Goal: Task Accomplishment & Management: Manage account settings

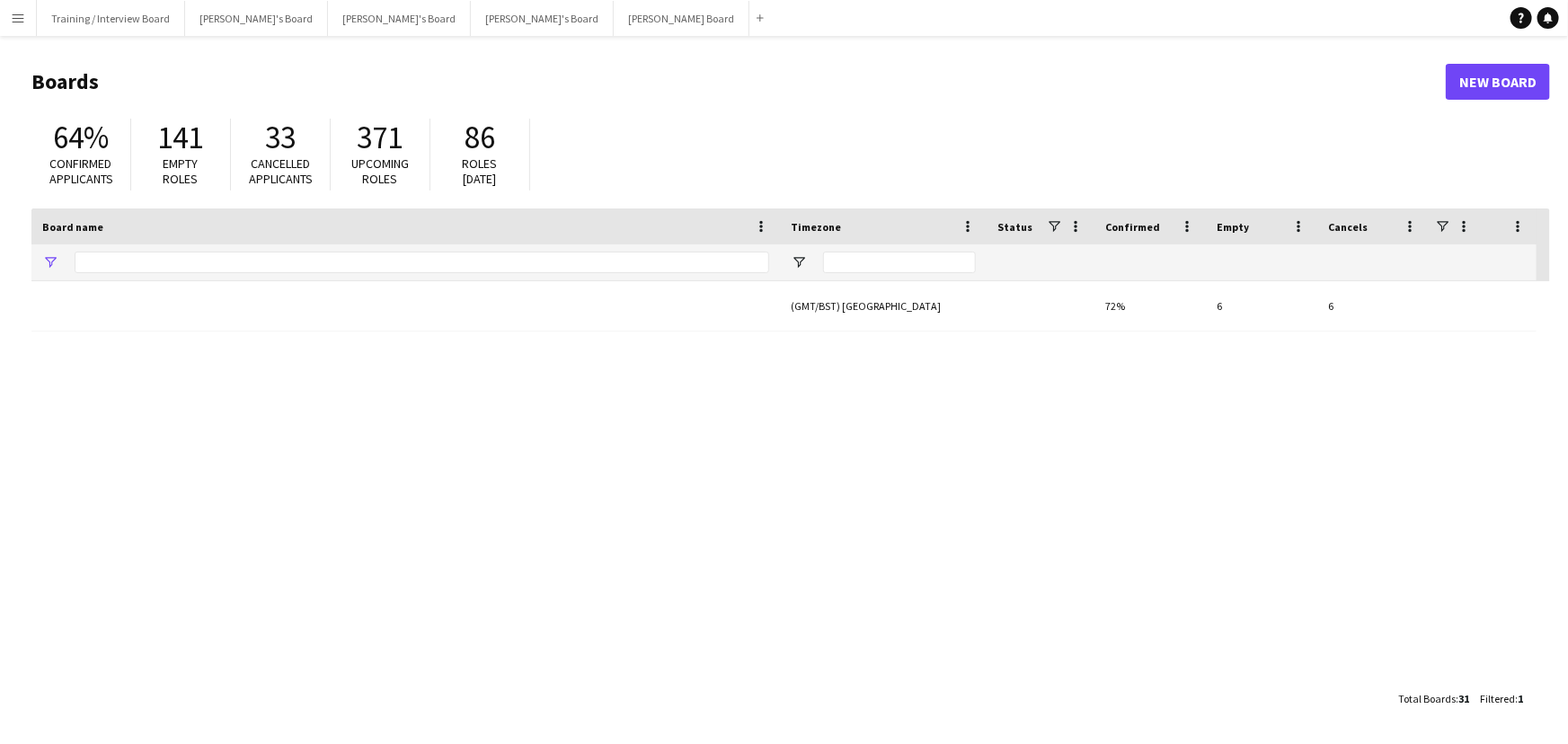
type input "****"
click at [328, 28] on button "[PERSON_NAME]'s Board Close" at bounding box center [400, 19] width 143 height 35
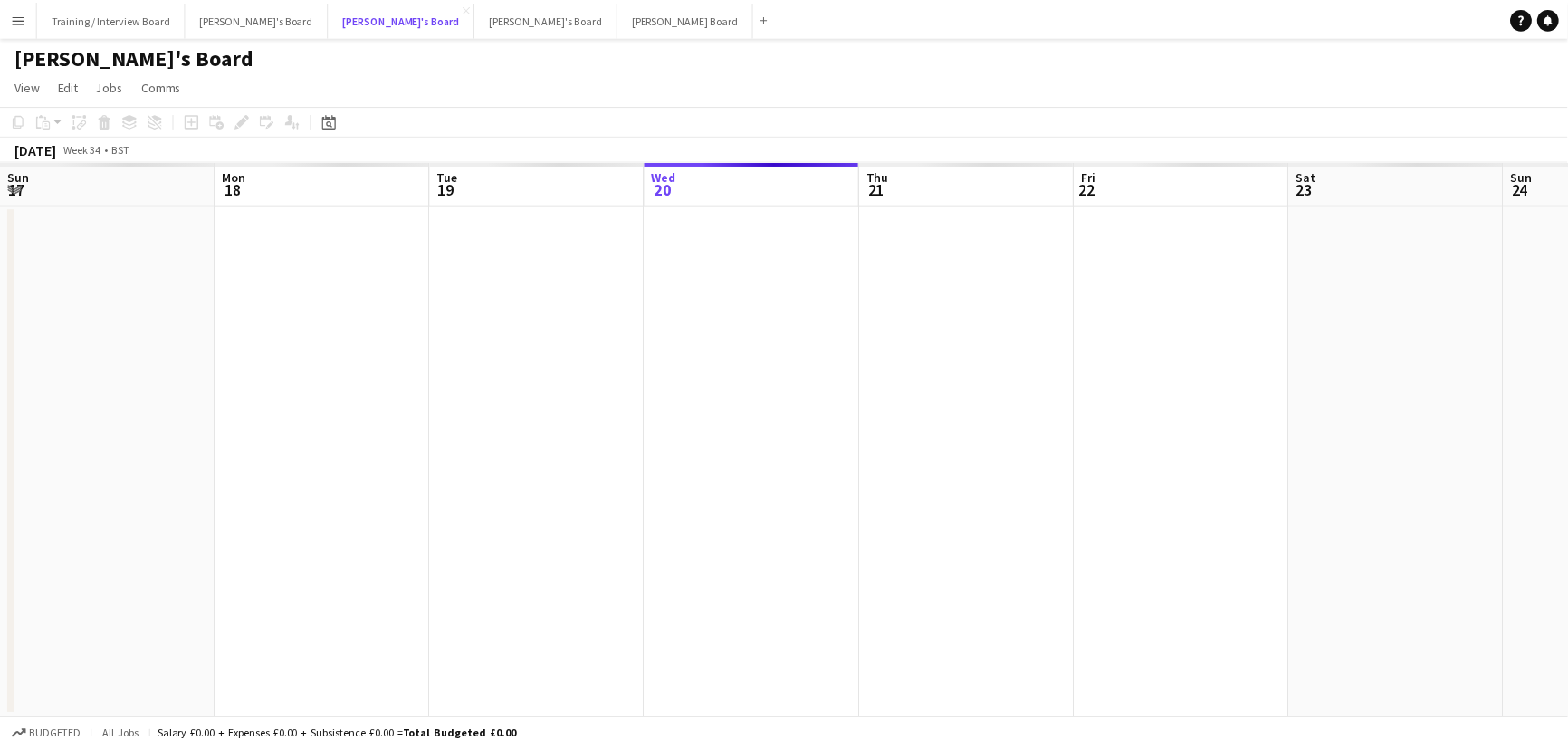
scroll to position [0, 433]
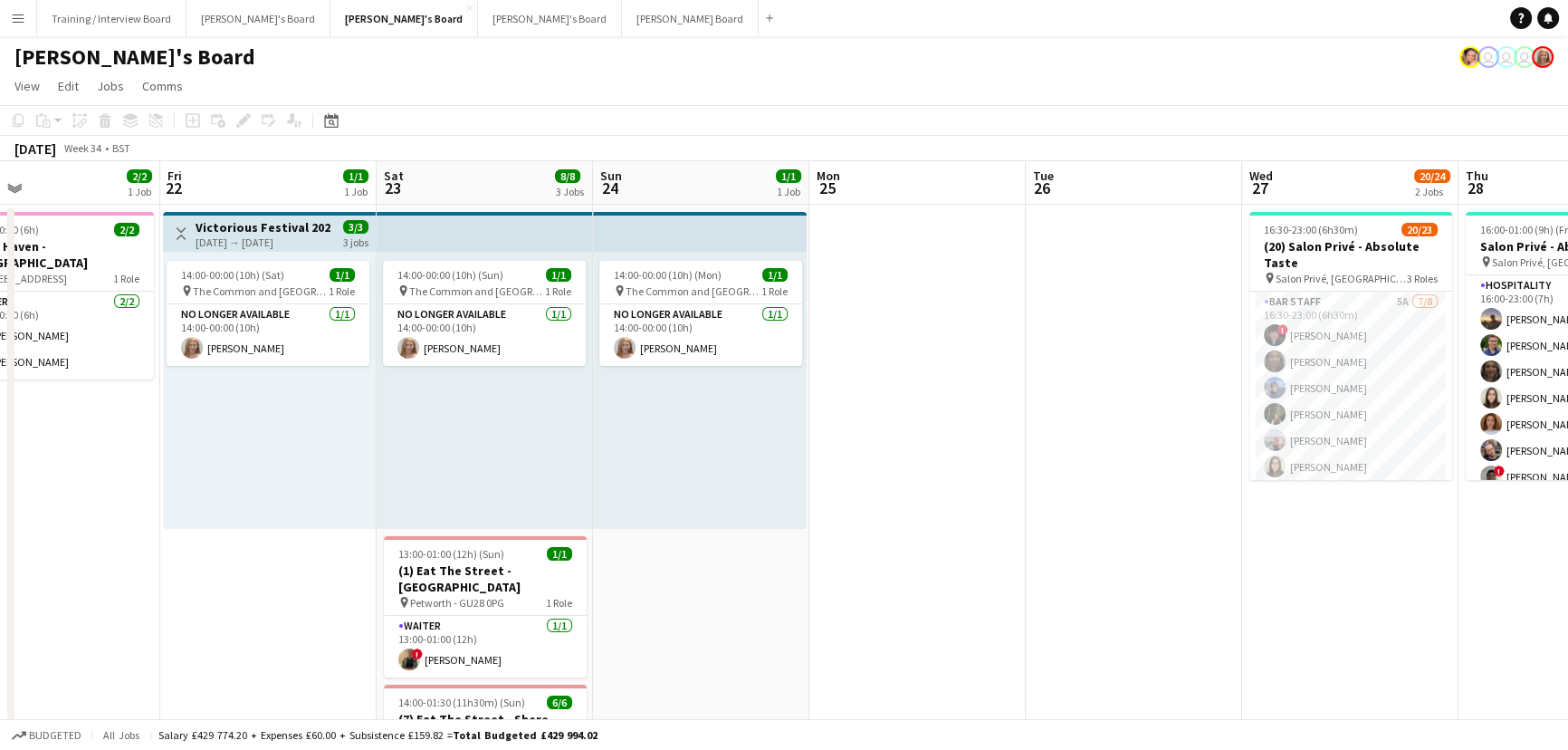
drag, startPoint x: 1223, startPoint y: 560, endPoint x: 766, endPoint y: 535, distance: 457.7
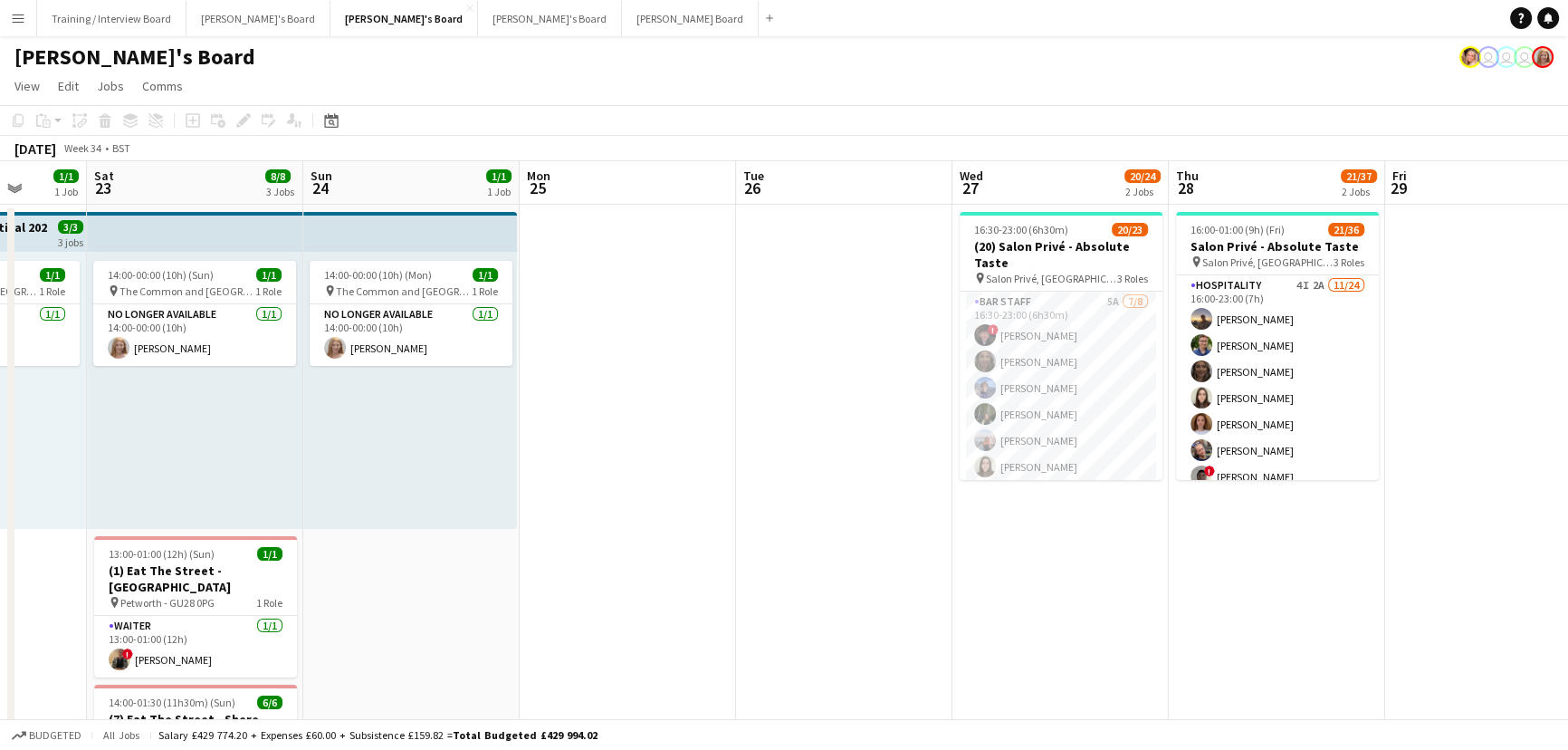
scroll to position [0, 826]
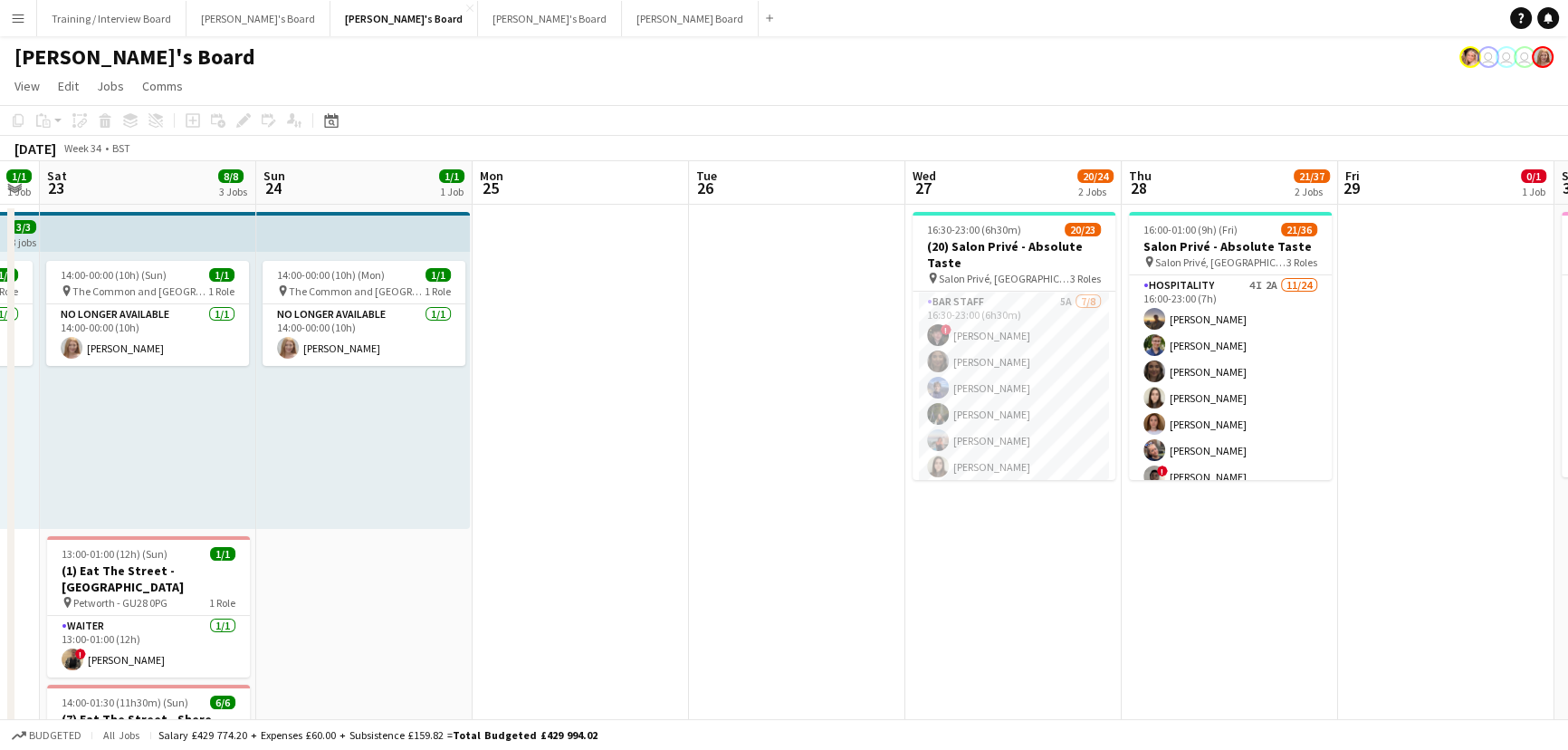
drag, startPoint x: 1179, startPoint y: 604, endPoint x: 842, endPoint y: 609, distance: 337.0
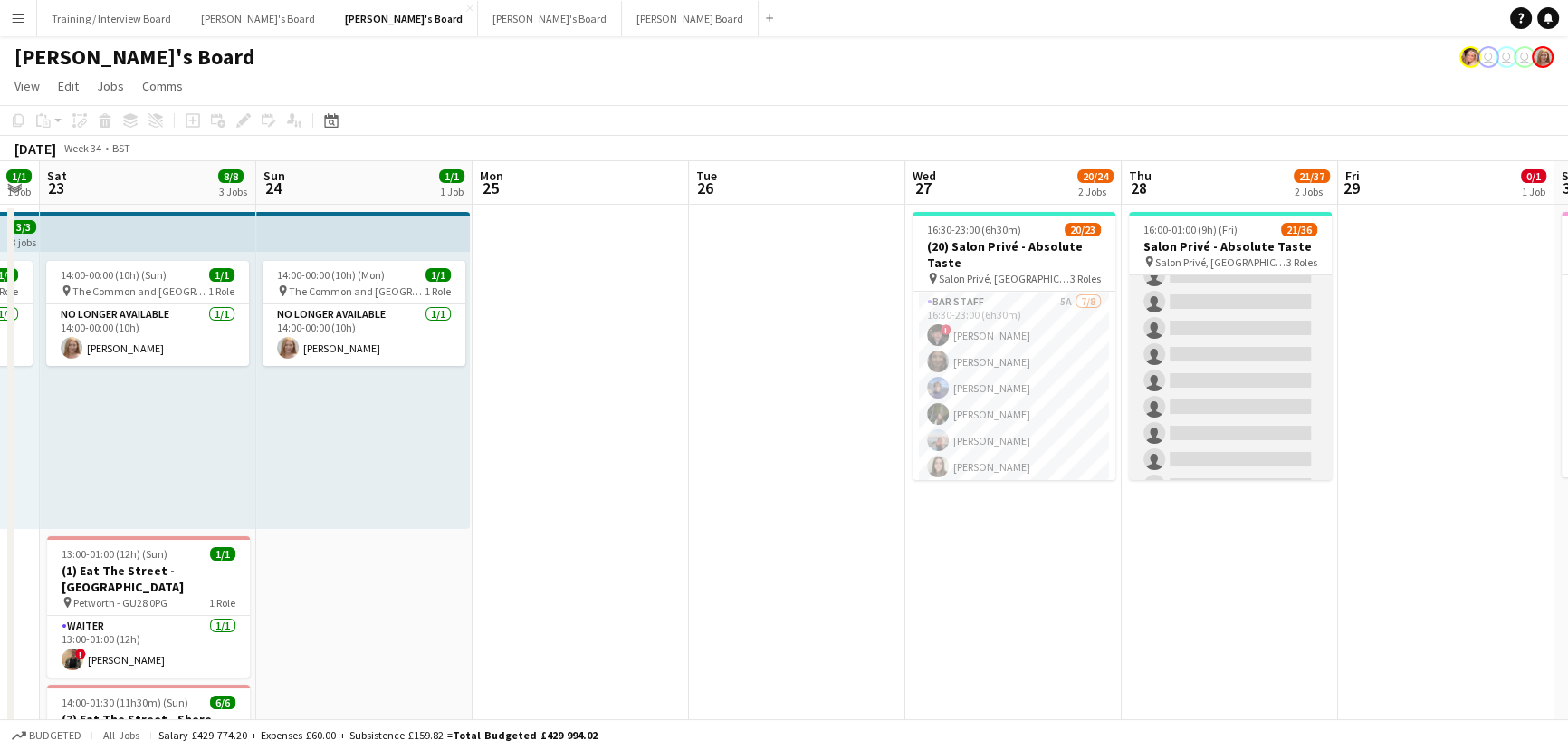
click at [1222, 410] on app-card-role "Hospitality 4I 2A [DATE] 16:00-23:00 (7h) [PERSON_NAME] [PERSON_NAME] [PERSON_N…" at bounding box center [1230, 197] width 203 height 665
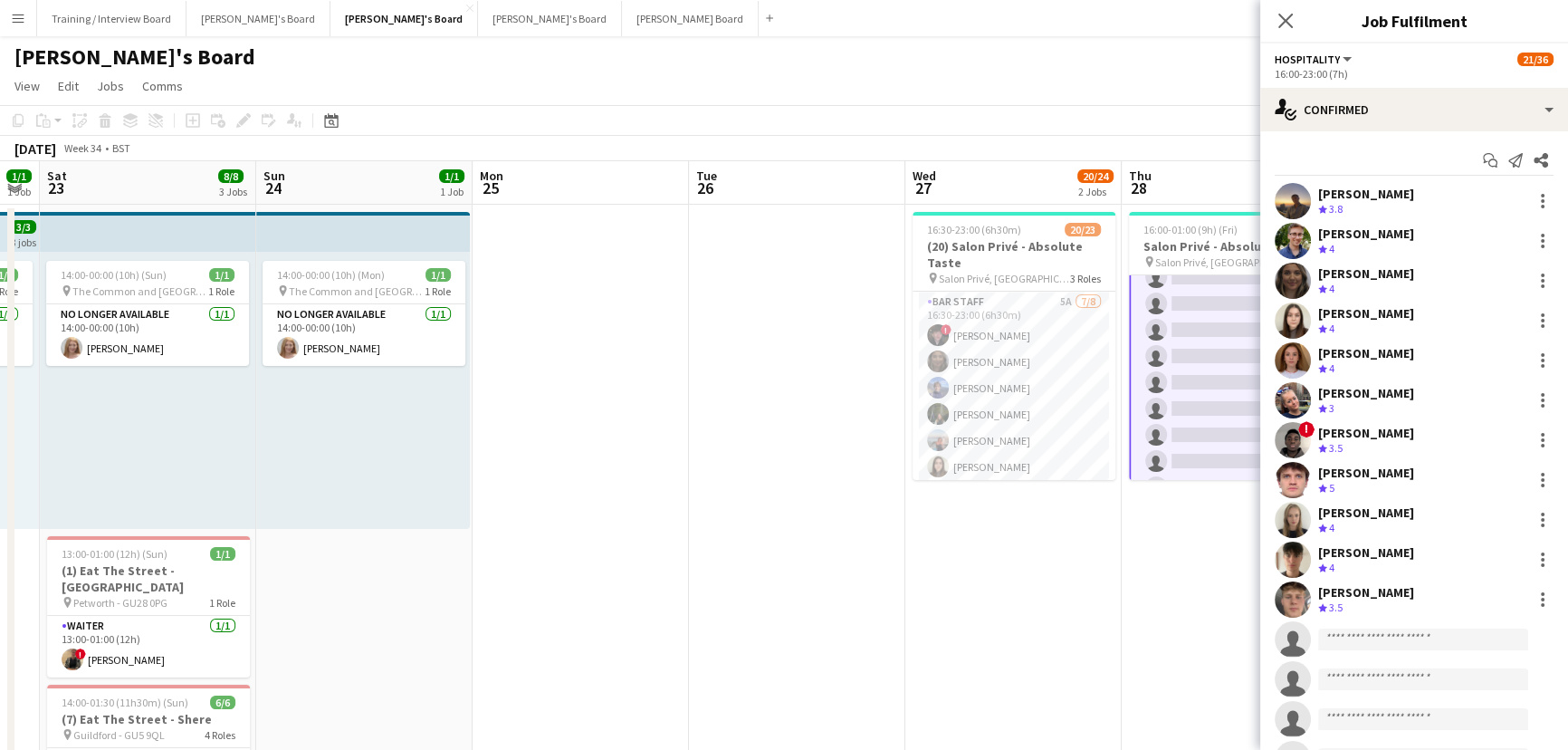
scroll to position [412, 0]
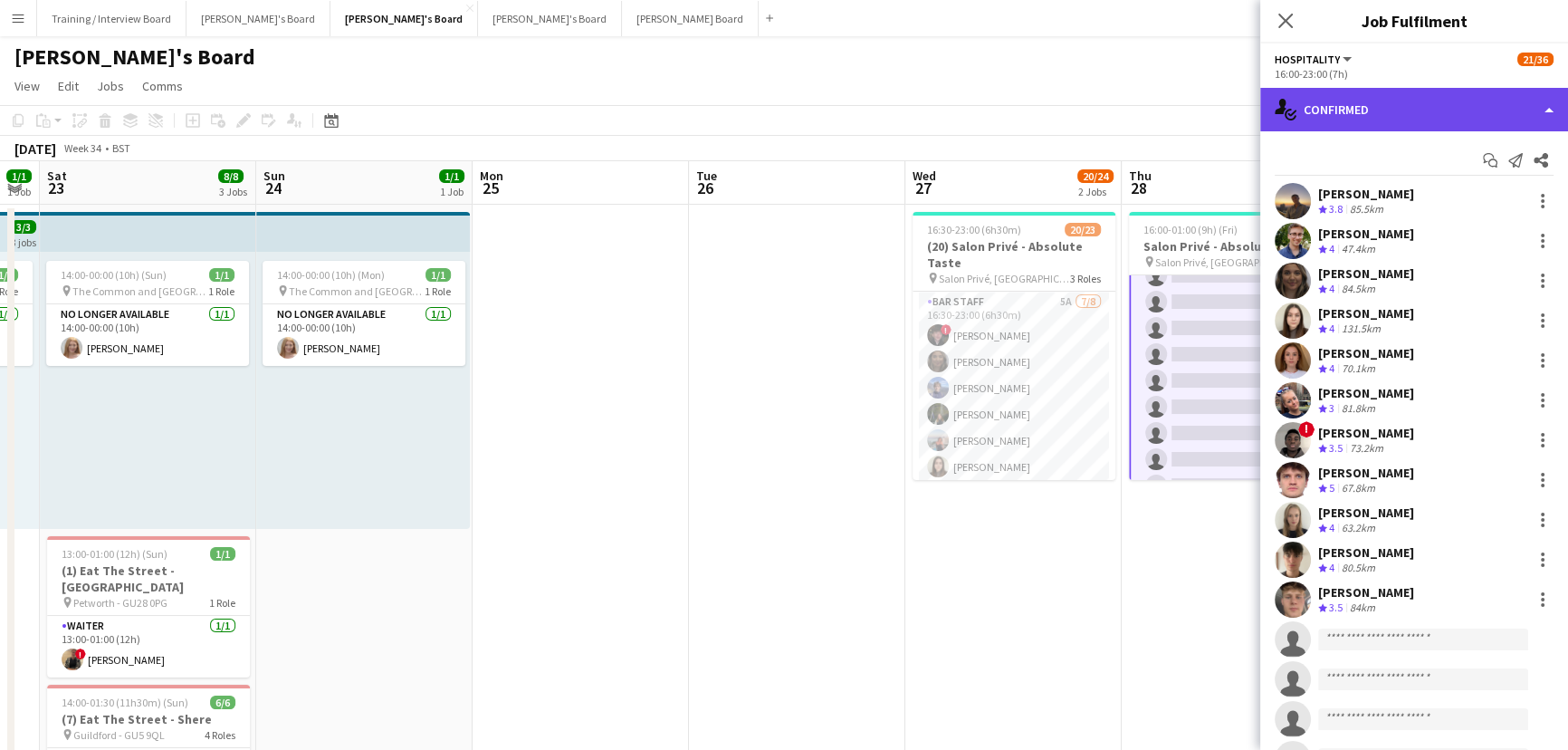
click at [1457, 104] on div "single-neutral-actions-check-2 Confirmed" at bounding box center [1413, 109] width 308 height 43
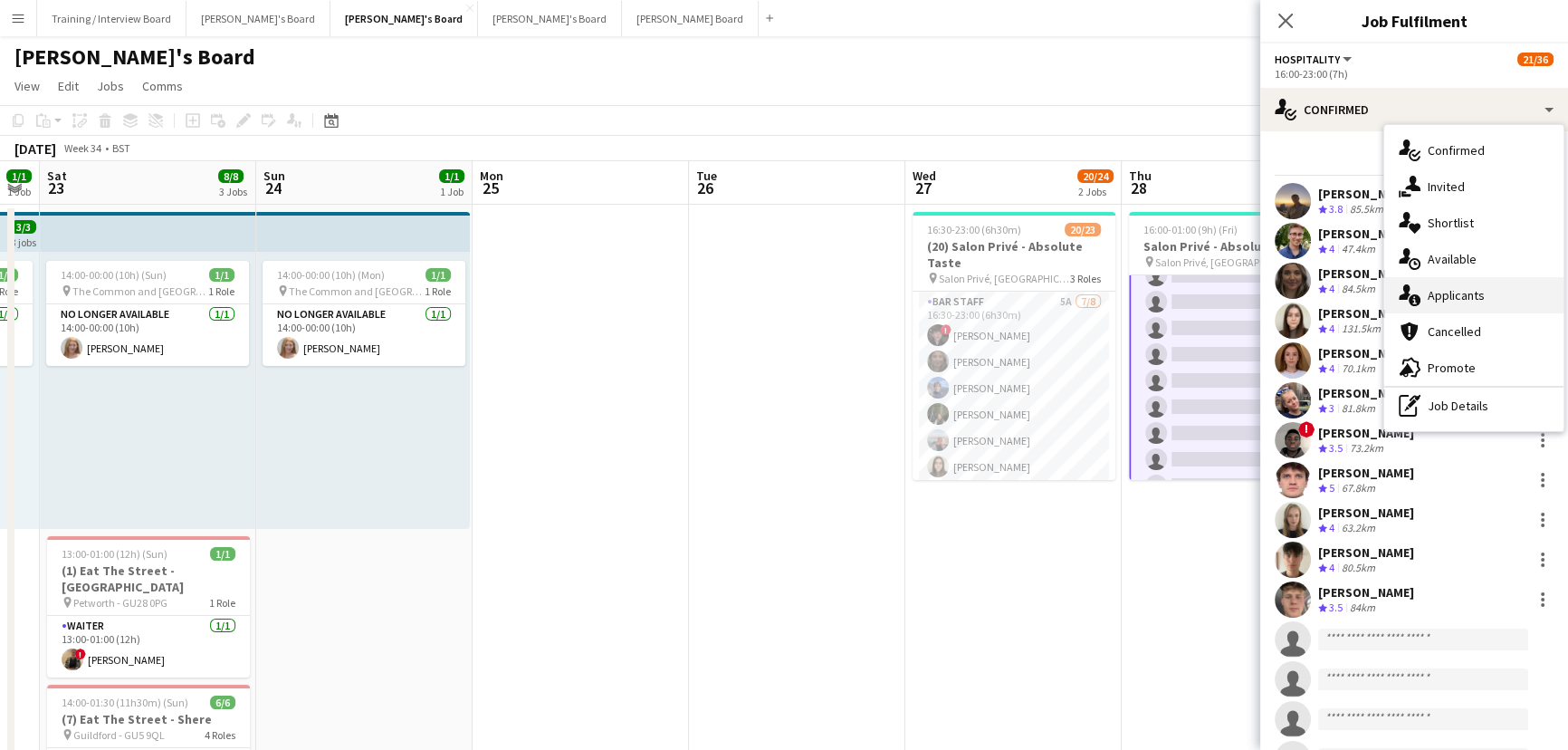
click at [1487, 298] on div "single-neutral-actions-information Applicants" at bounding box center [1474, 294] width 179 height 36
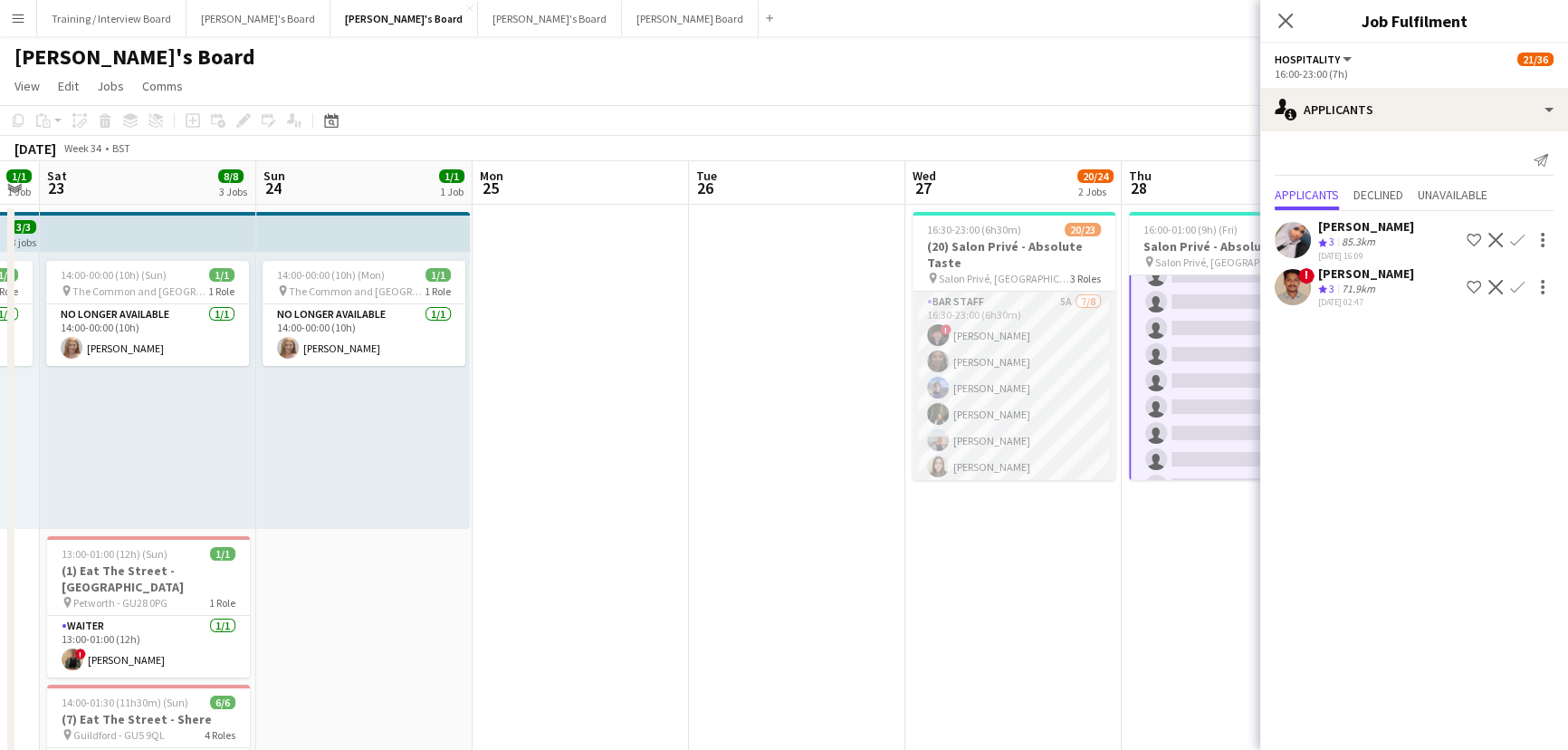
click at [1027, 424] on app-card-role "BAR STAFF 5A [DATE] 16:30-23:00 (6h30m) ! [PERSON_NAME] [PERSON_NAME] [PERSON_N…" at bounding box center [1014, 413] width 203 height 245
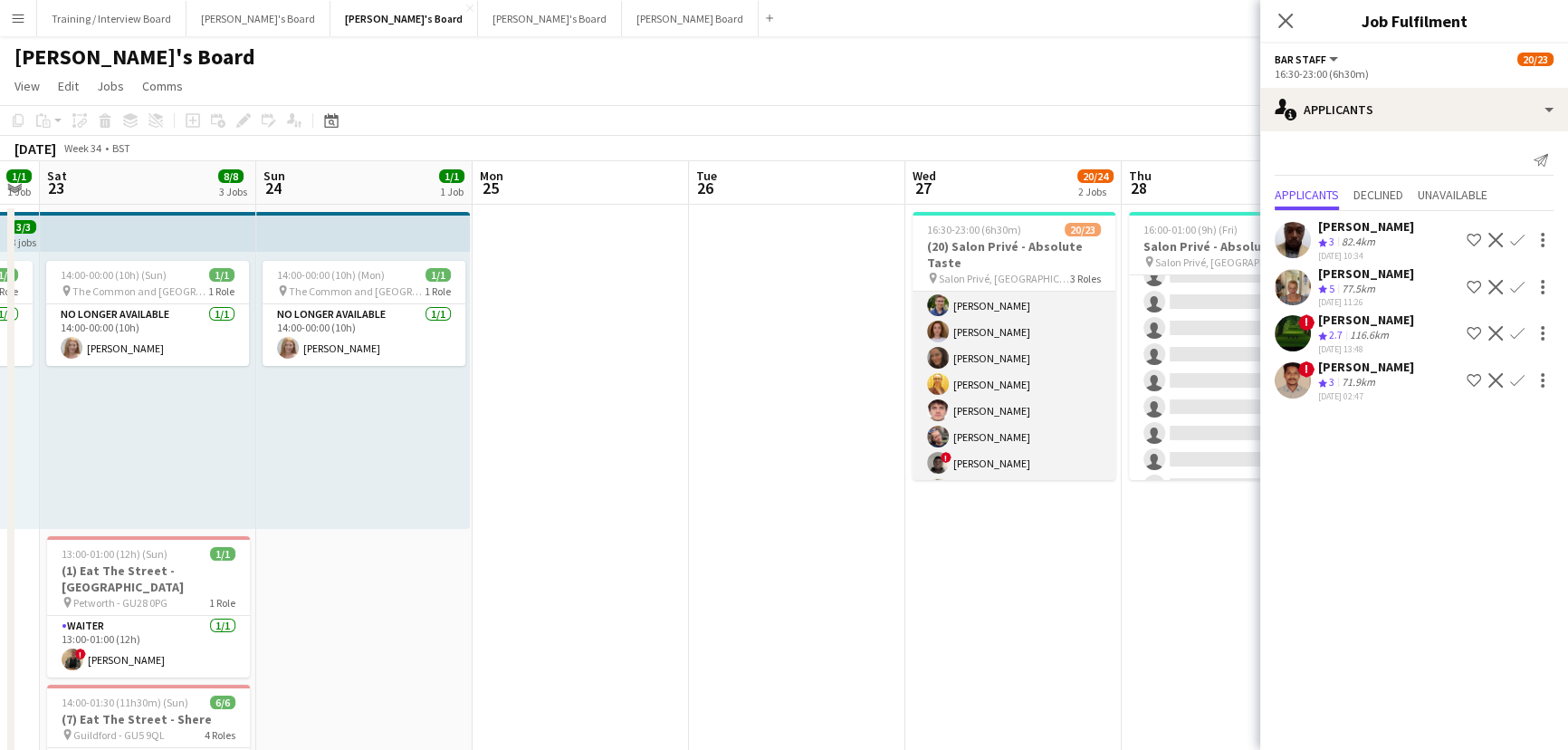
scroll to position [329, 0]
click at [1028, 436] on app-card-role "Hospitality 3I 5A [DATE] 16:30-23:00 (6h30m) [PERSON_NAME] [PERSON_NAME] [PERSO…" at bounding box center [1014, 373] width 203 height 324
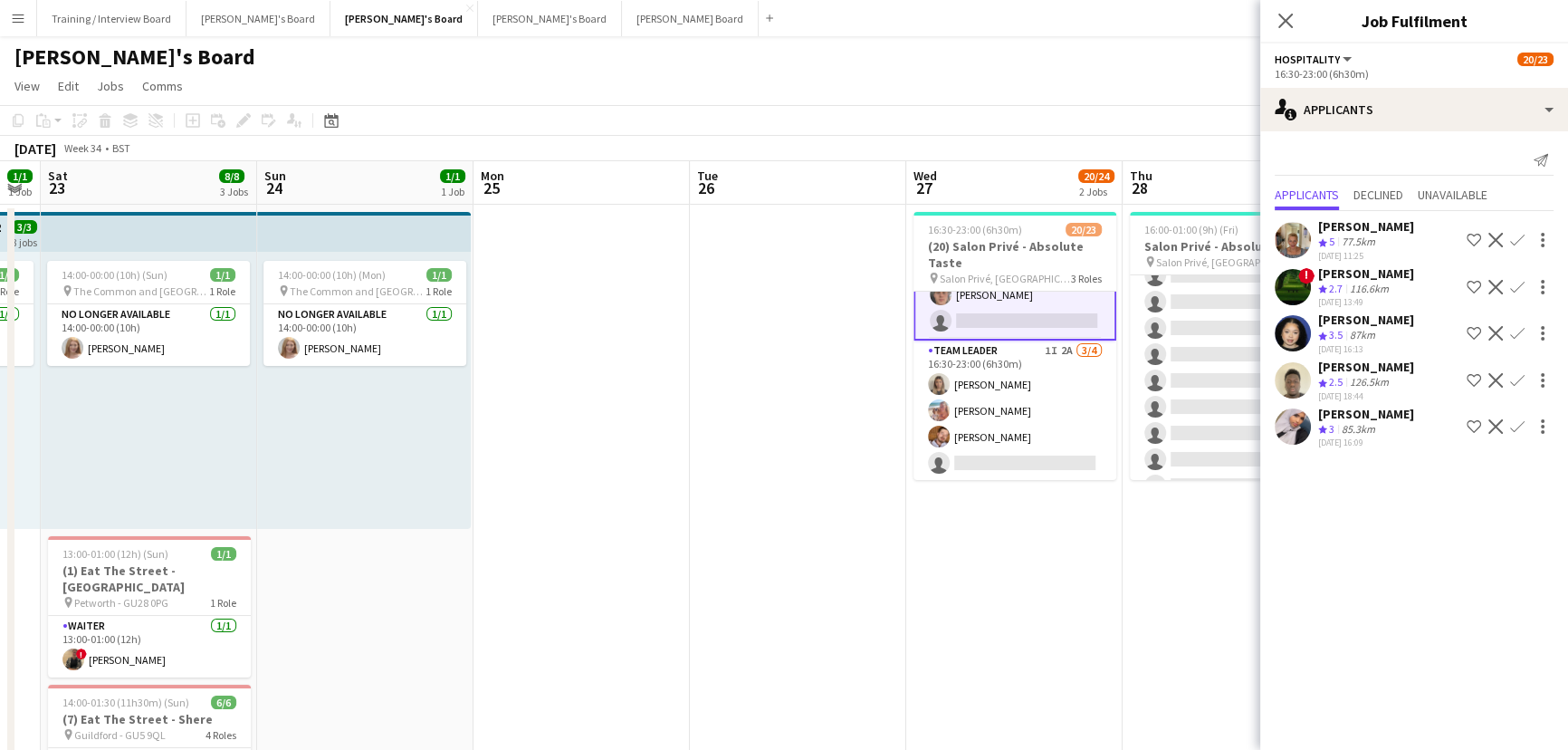
click at [1028, 438] on app-card-role "TEAM LEADER 1I 2A [DATE] 16:30-23:00 (6h30m) [PERSON_NAME] [PERSON_NAME] [PERSO…" at bounding box center [1015, 410] width 203 height 141
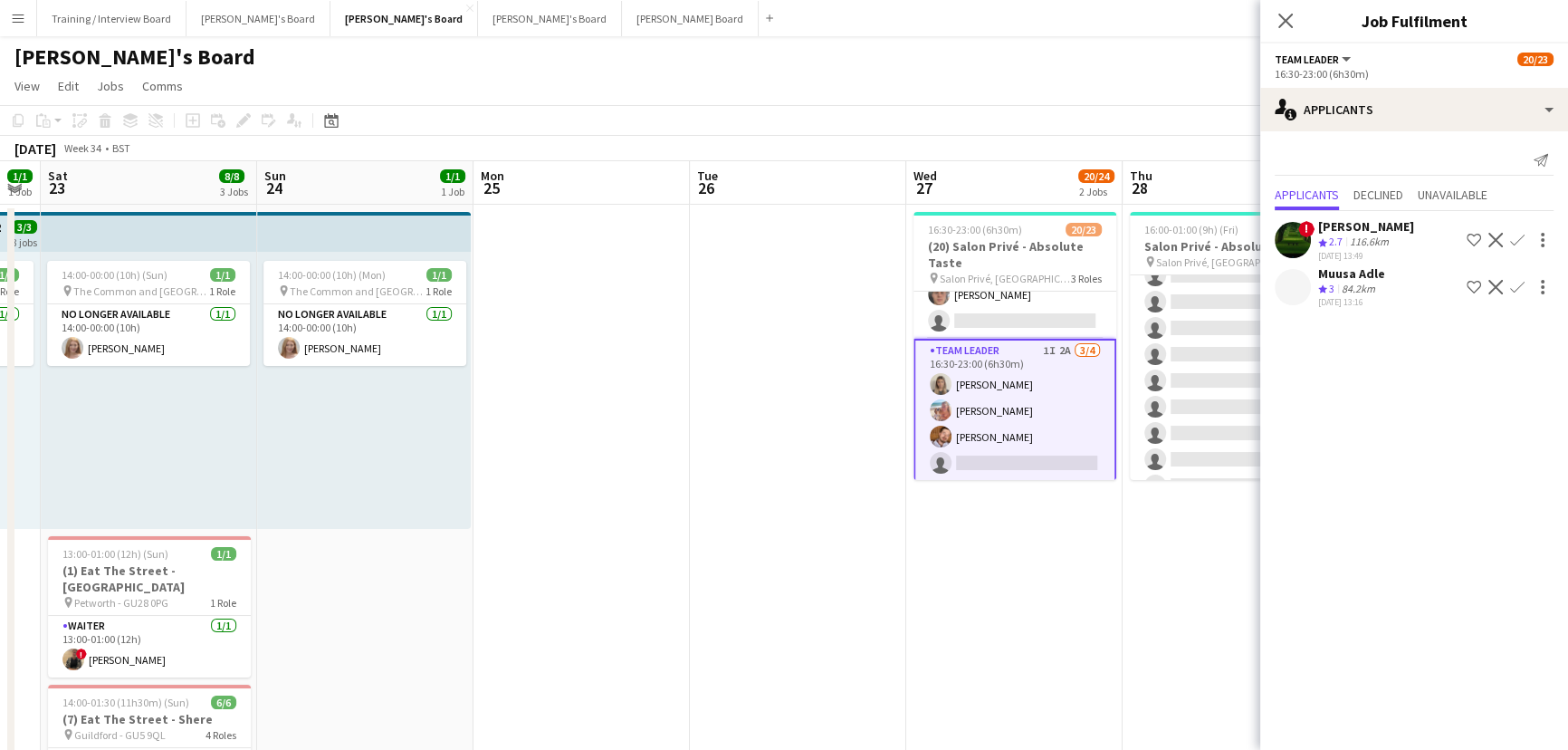
scroll to position [525, 0]
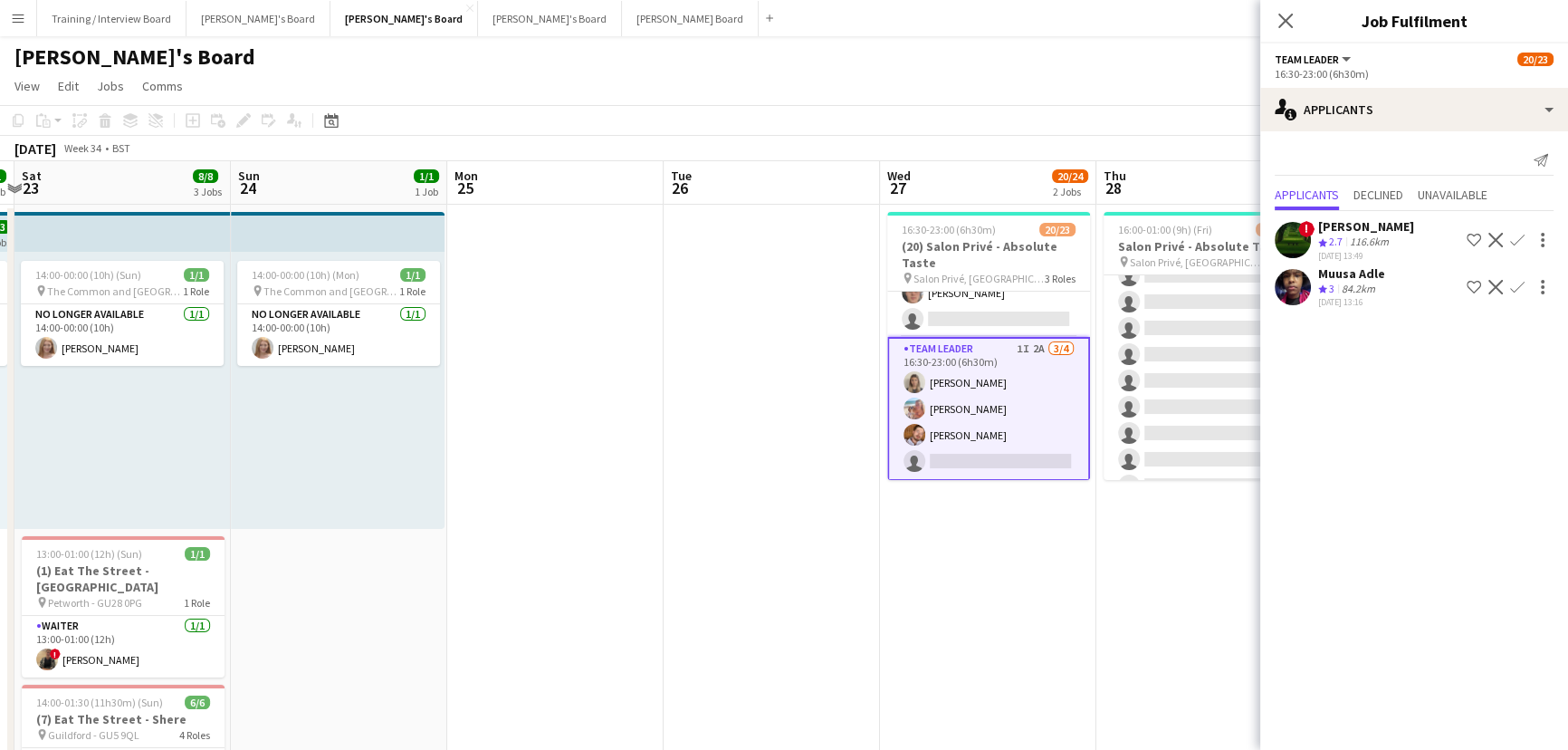
drag, startPoint x: 1027, startPoint y: 509, endPoint x: 1021, endPoint y: 517, distance: 10.0
click at [1146, 553] on app-date-cell "16:00-01:00 (9h) (Fri) 21/36 Salon Privé - Absolute Taste pin Salon Privé, [GEO…" at bounding box center [1206, 597] width 217 height 785
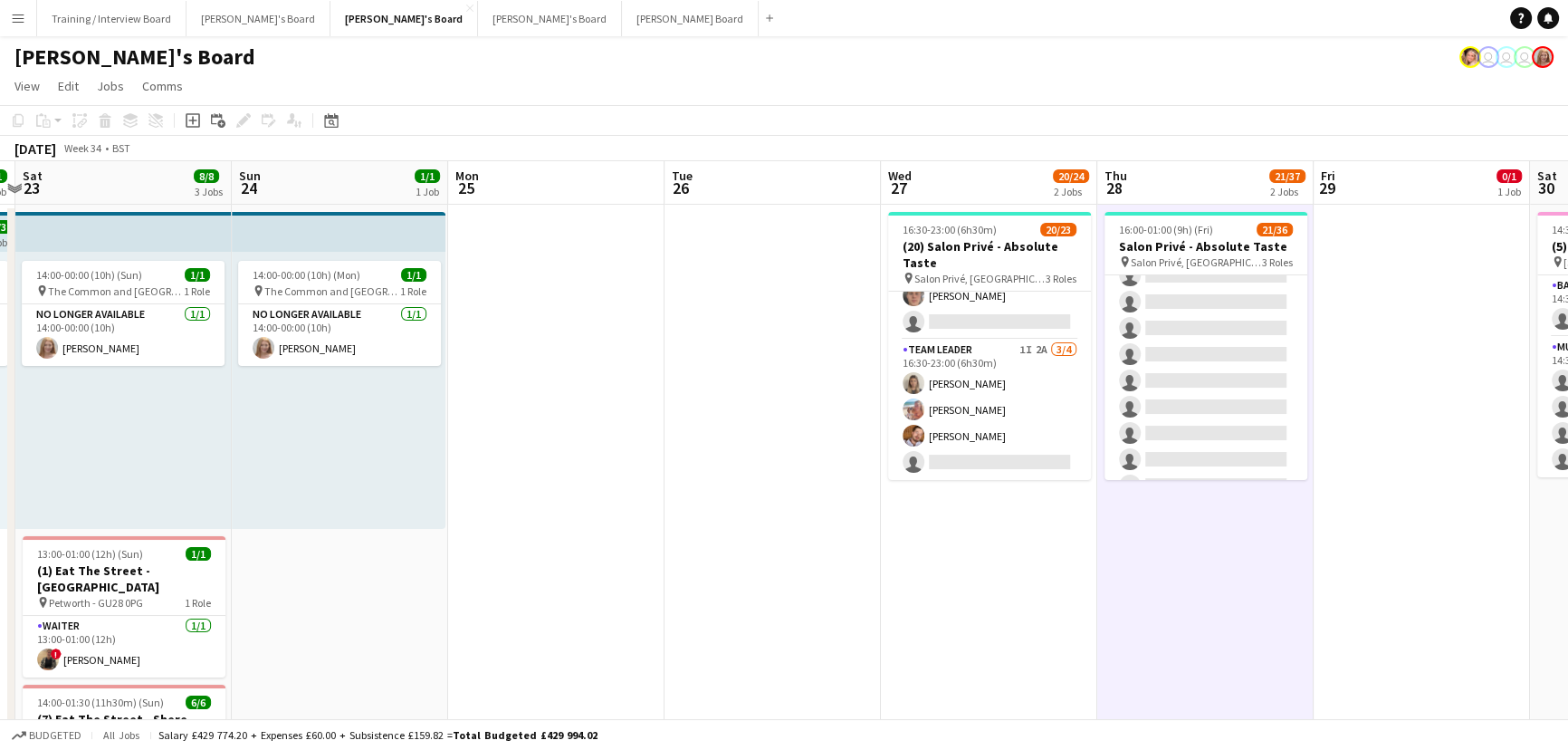
scroll to position [521, 0]
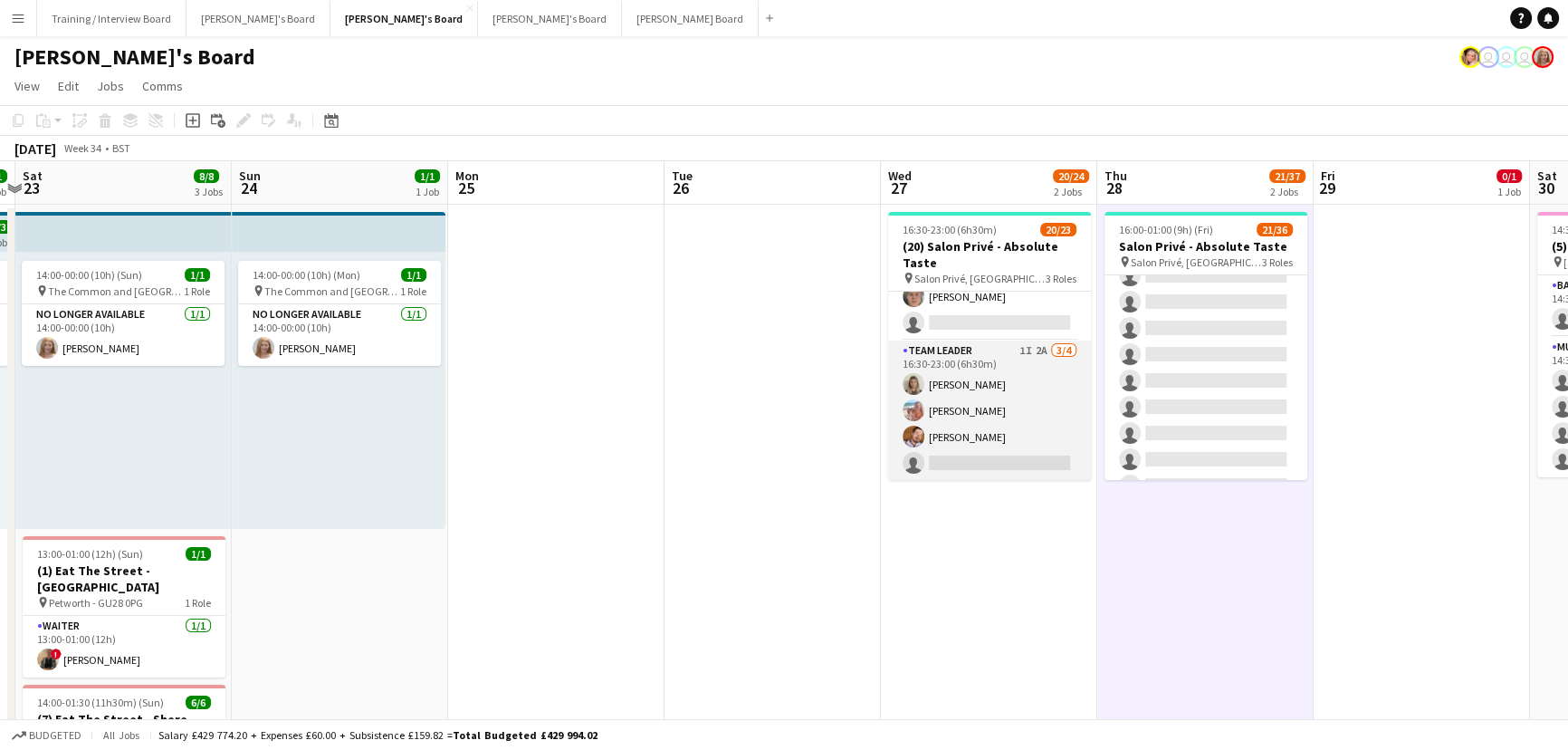
click at [1026, 392] on app-card-role "TEAM LEADER 1I 2A [DATE] 16:30-23:00 (6h30m) [PERSON_NAME] [PERSON_NAME] [PERSO…" at bounding box center [989, 410] width 203 height 141
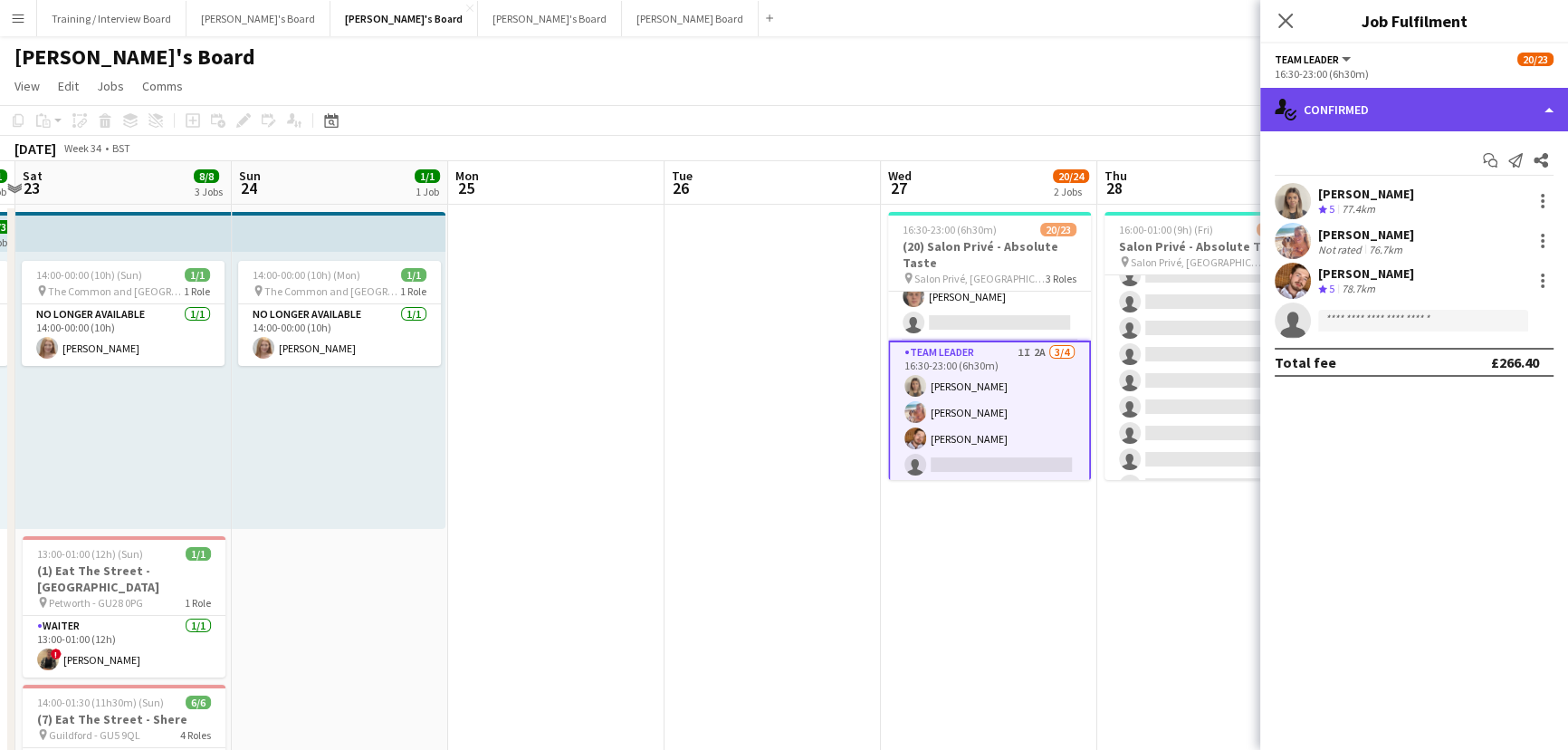
click at [1413, 127] on div "single-neutral-actions-check-2 Confirmed" at bounding box center [1413, 109] width 308 height 43
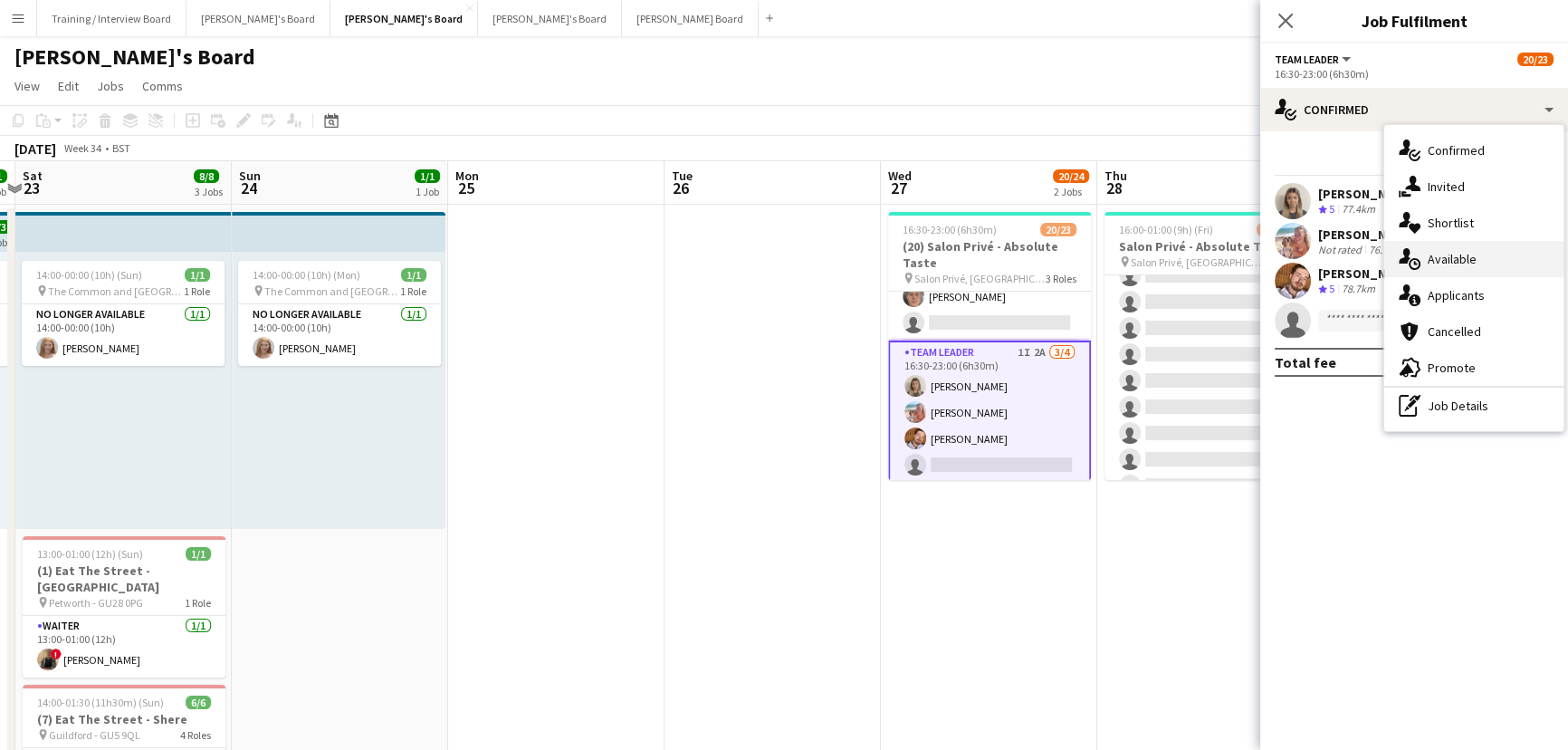
click at [1541, 276] on div "single-neutral-actions-upload Available" at bounding box center [1474, 259] width 179 height 36
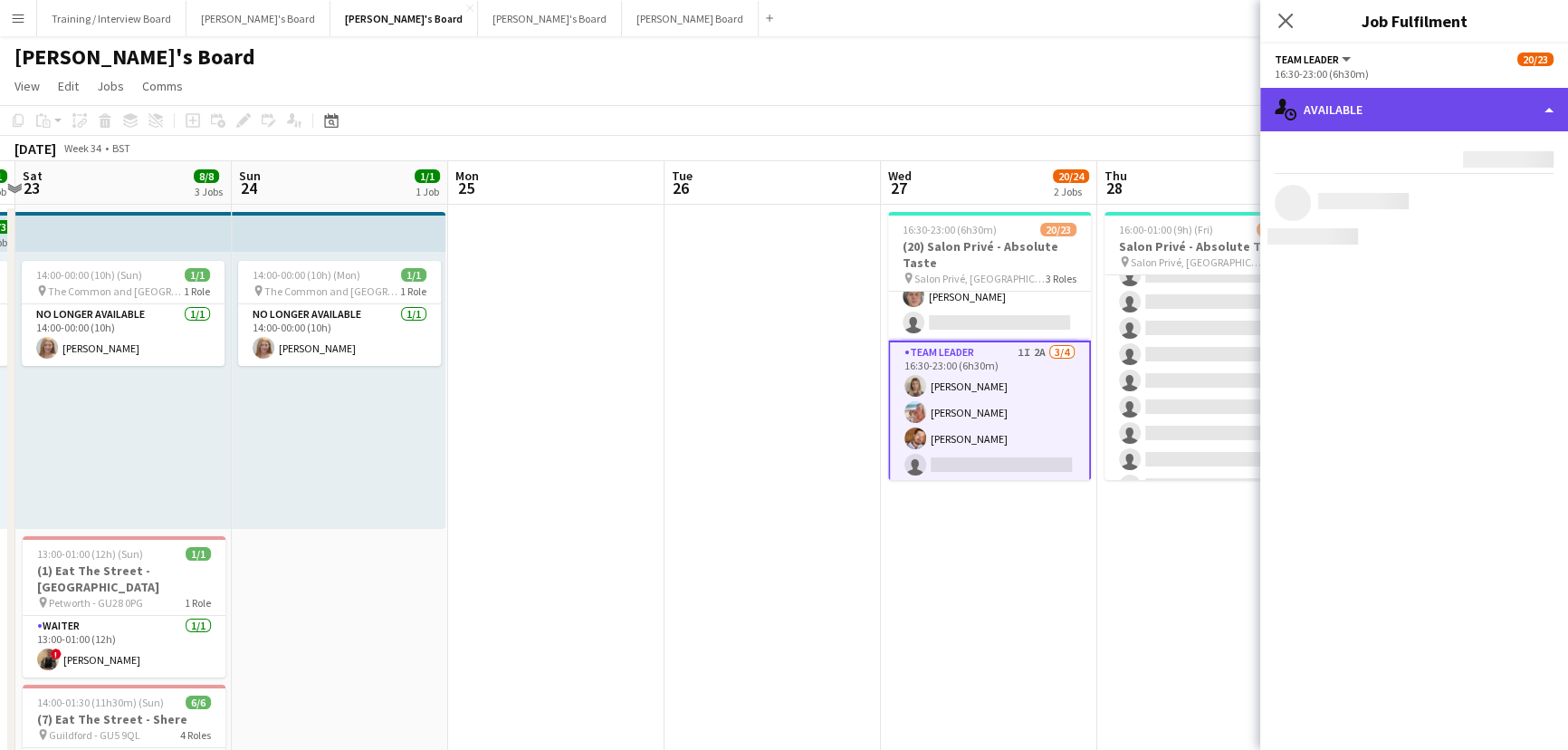
click at [1455, 102] on div "single-neutral-actions-upload Available" at bounding box center [1413, 109] width 308 height 43
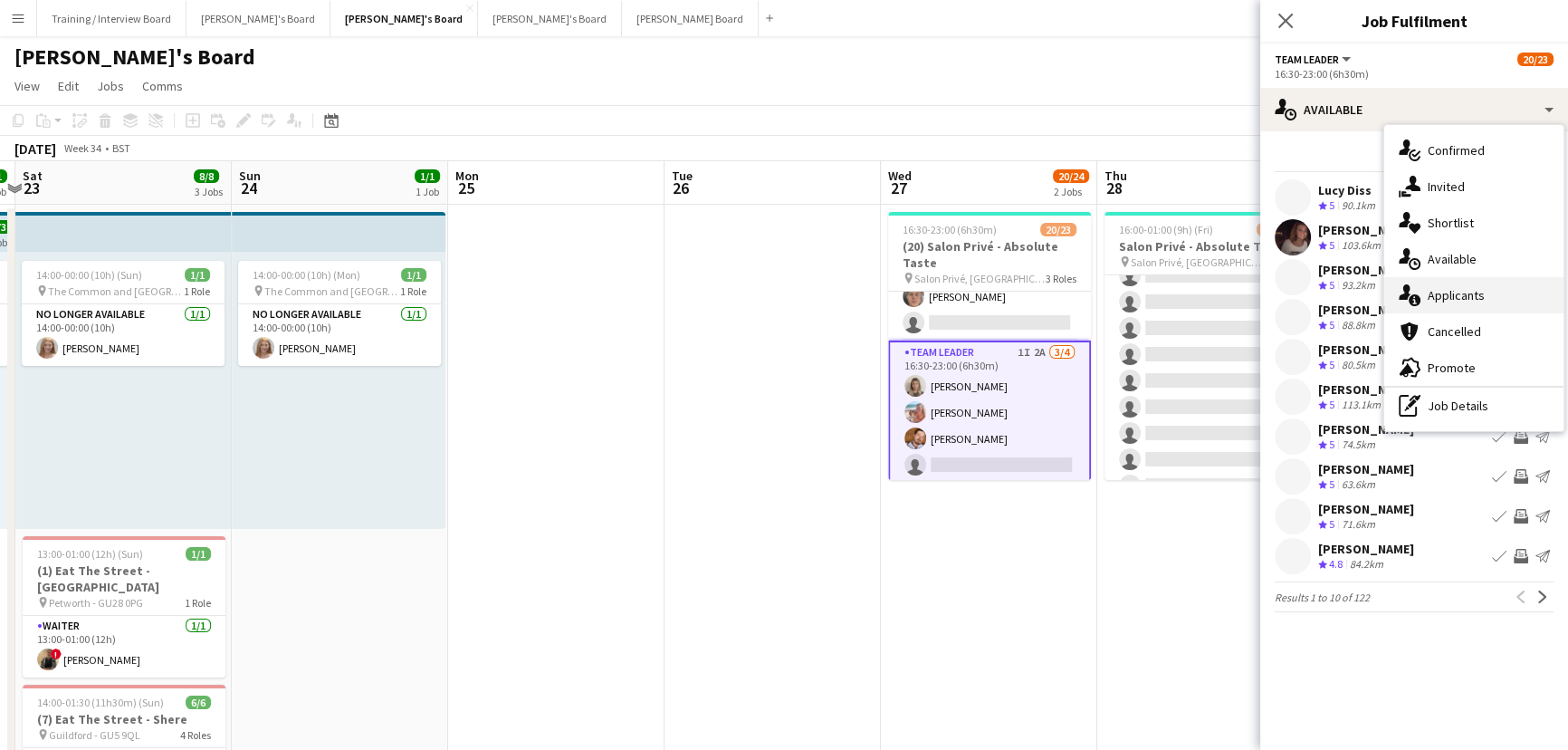
click at [1479, 290] on div "single-neutral-actions-information Applicants" at bounding box center [1474, 294] width 179 height 36
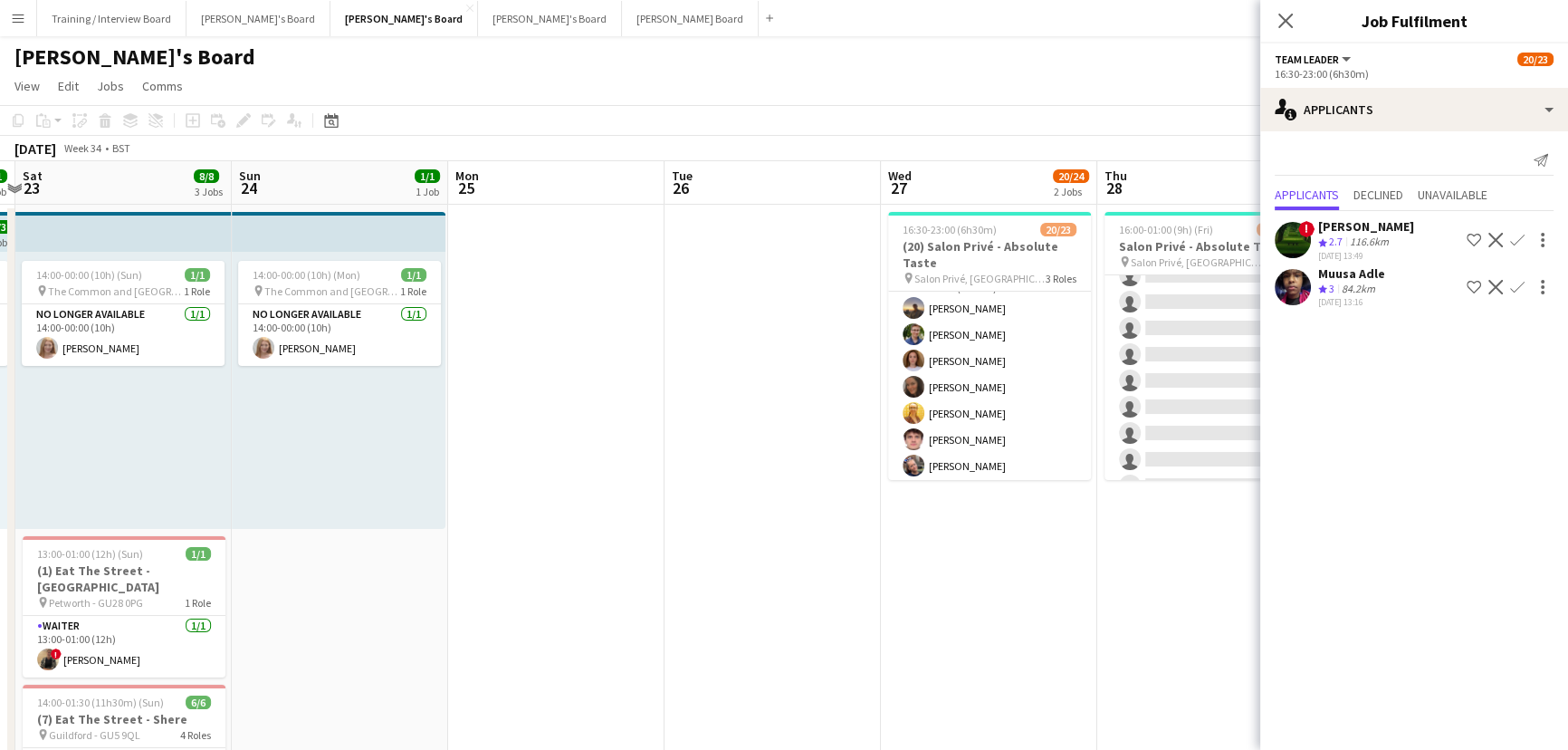
scroll to position [191, 0]
click at [638, 398] on app-date-cell at bounding box center [556, 597] width 217 height 785
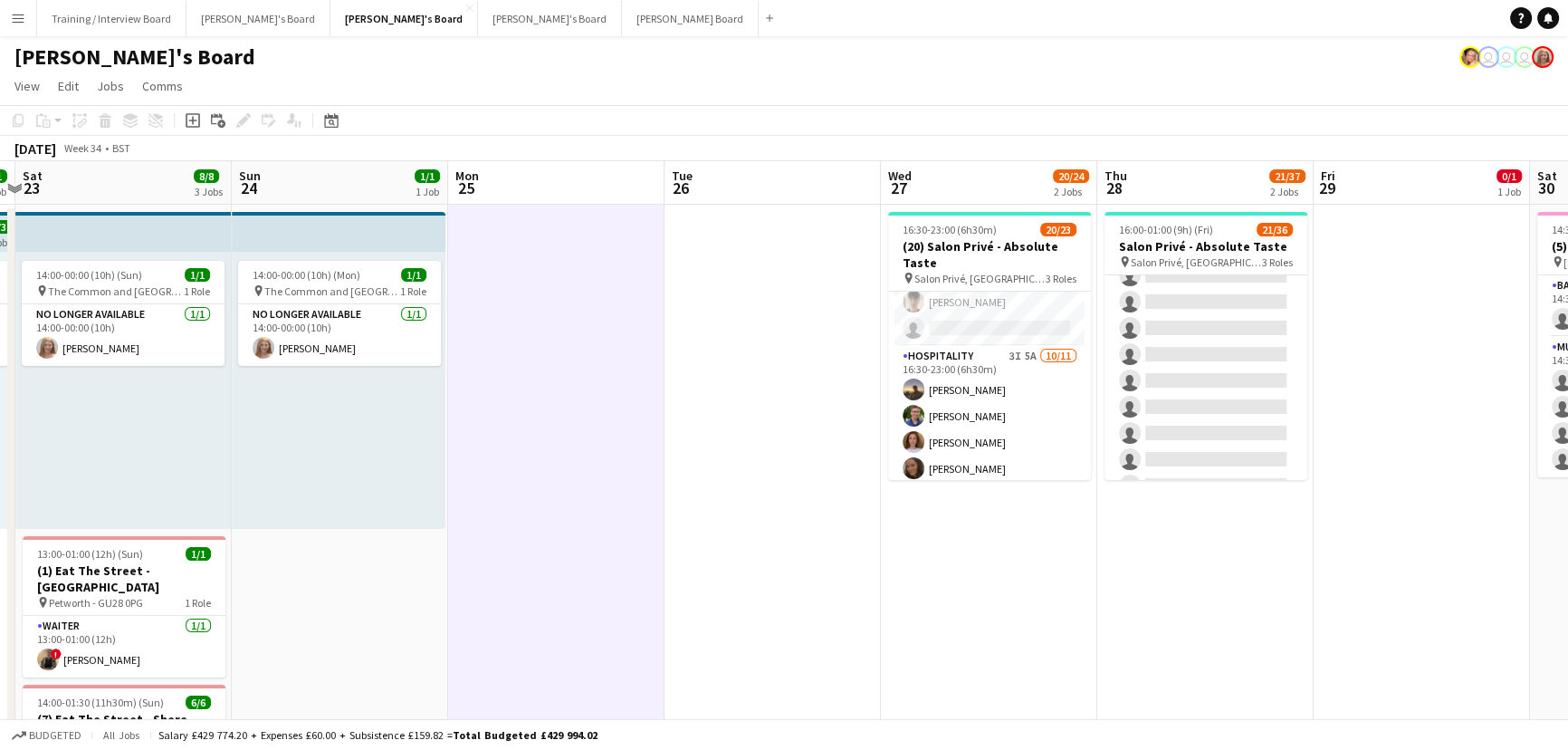
scroll to position [0, 685]
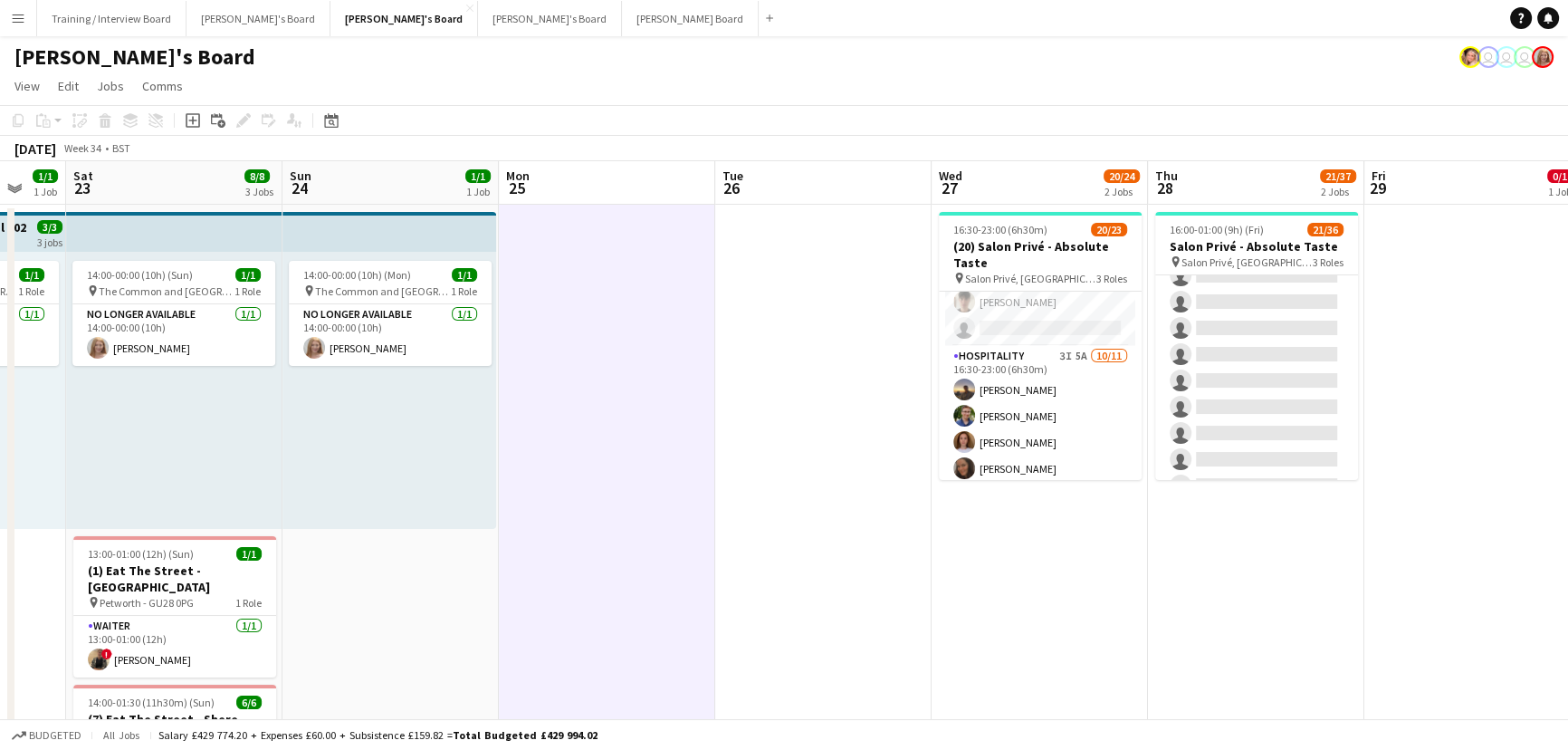
drag, startPoint x: 953, startPoint y: 437, endPoint x: 935, endPoint y: 436, distance: 18.0
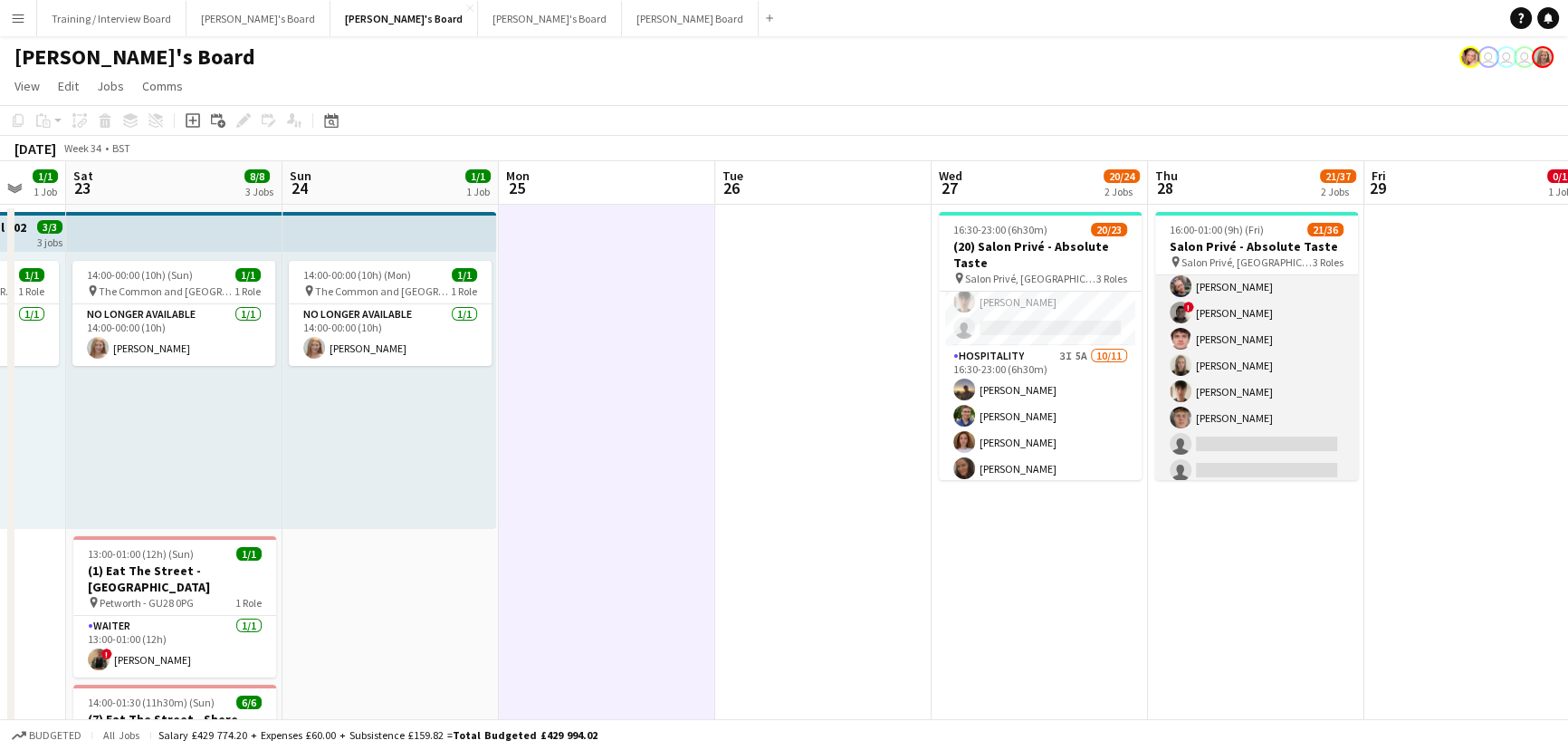
scroll to position [0, 800]
click at [1283, 434] on app-card-role "Hospitality 4I 2A [DATE] 16:00-23:00 (7h) [PERSON_NAME] [PERSON_NAME] [PERSON_N…" at bounding box center [1256, 444] width 203 height 665
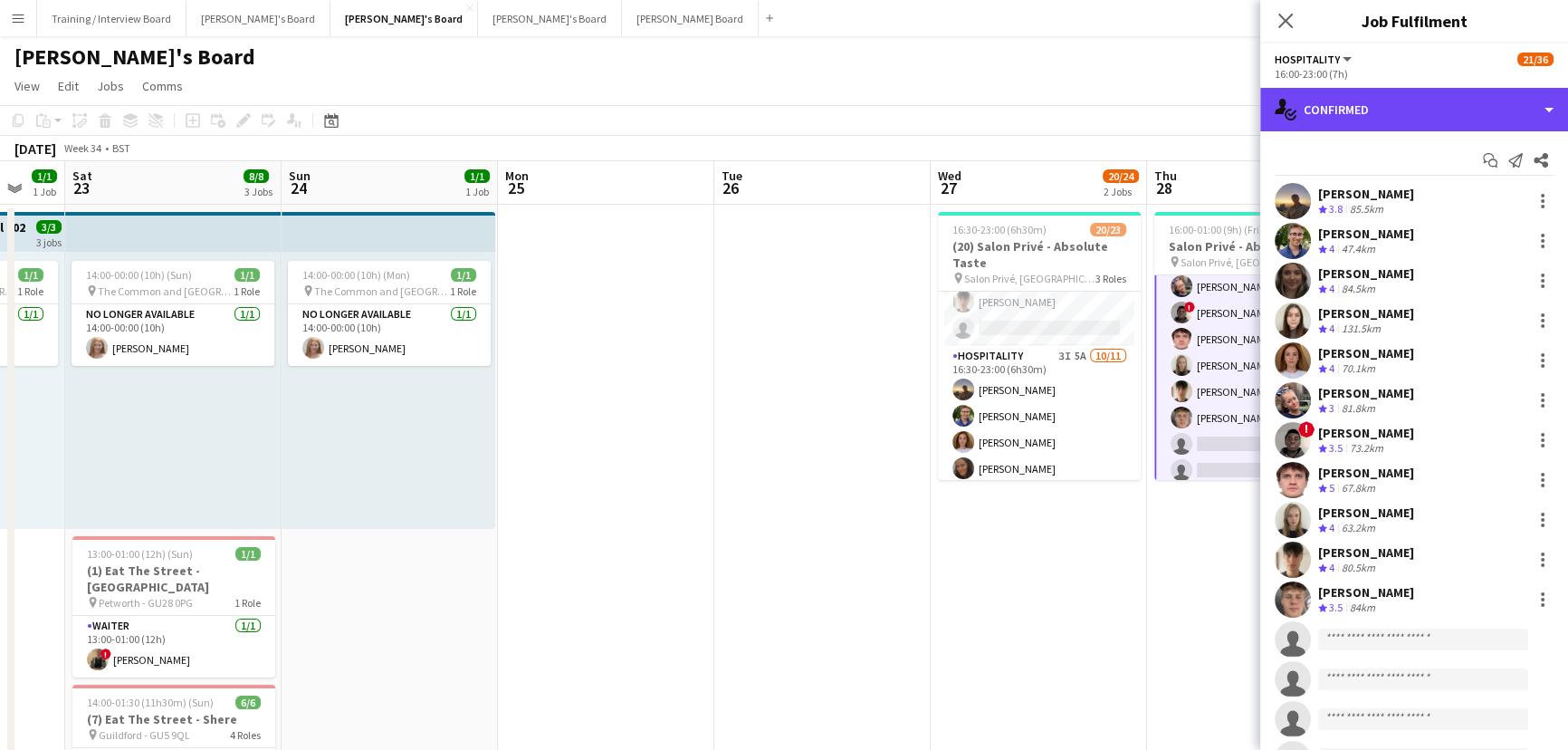
click at [1489, 126] on div "single-neutral-actions-check-2 Confirmed" at bounding box center [1413, 109] width 308 height 43
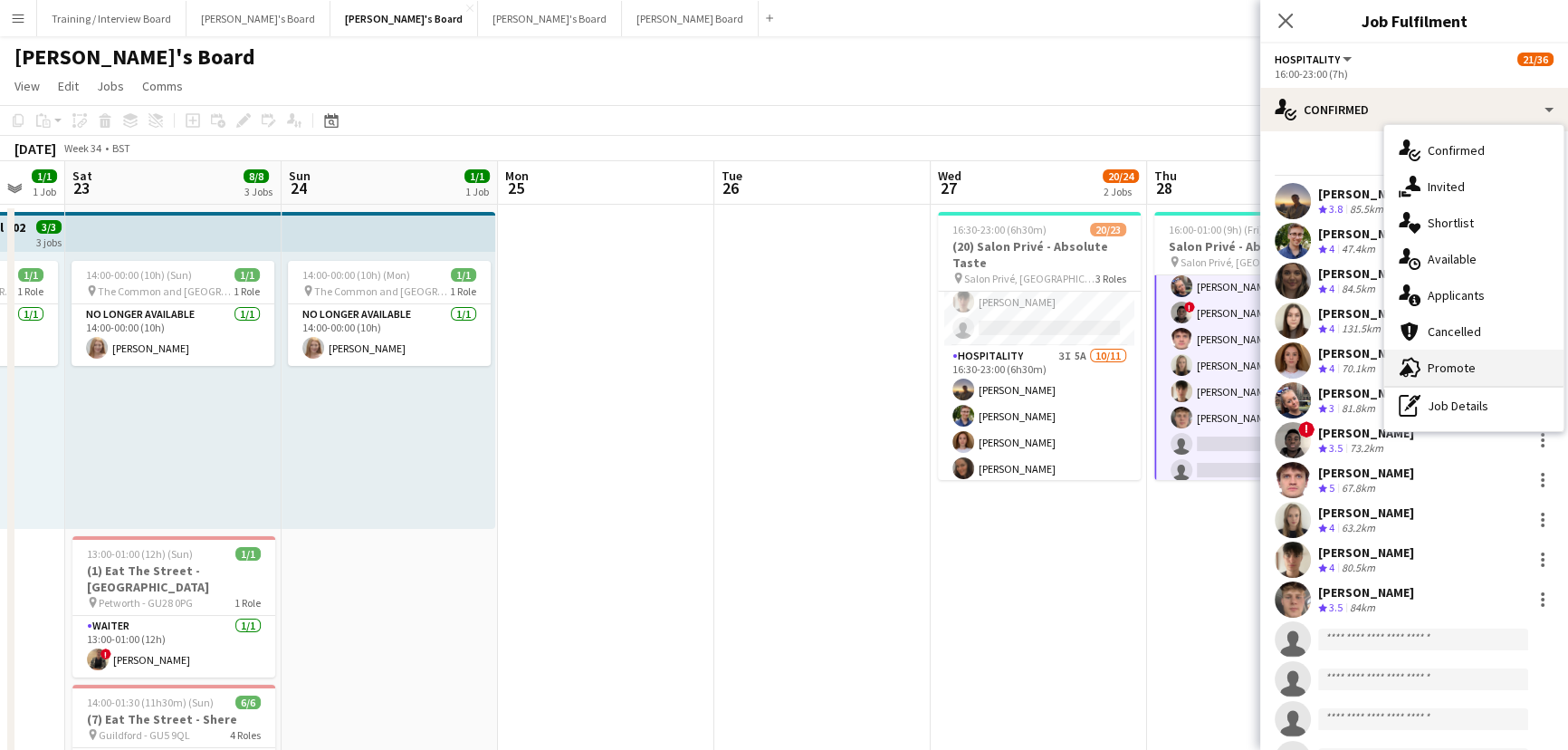
click at [1461, 358] on div "advertising-megaphone Promote" at bounding box center [1474, 367] width 179 height 36
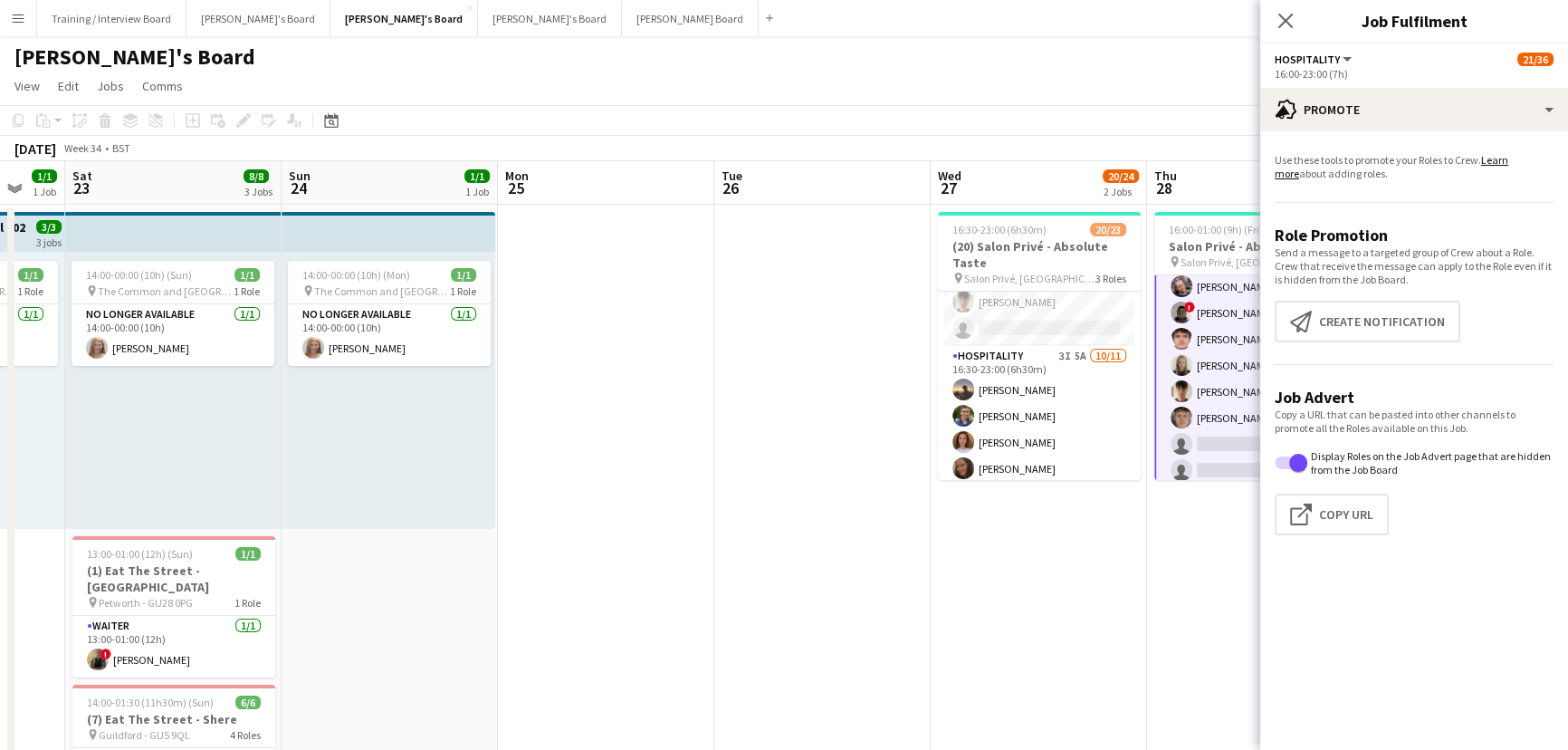
click at [886, 427] on app-date-cell at bounding box center [823, 597] width 217 height 785
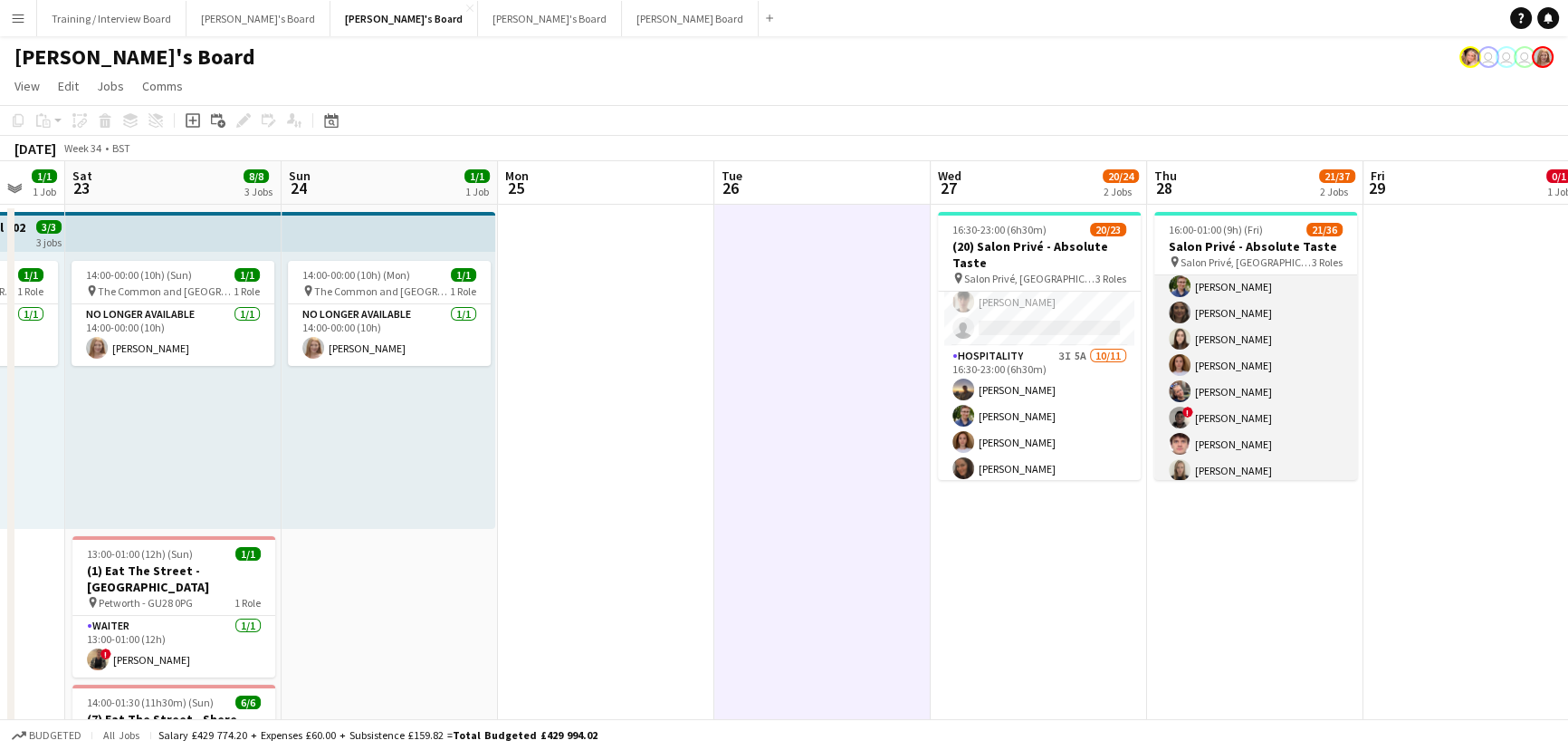
scroll to position [0, 0]
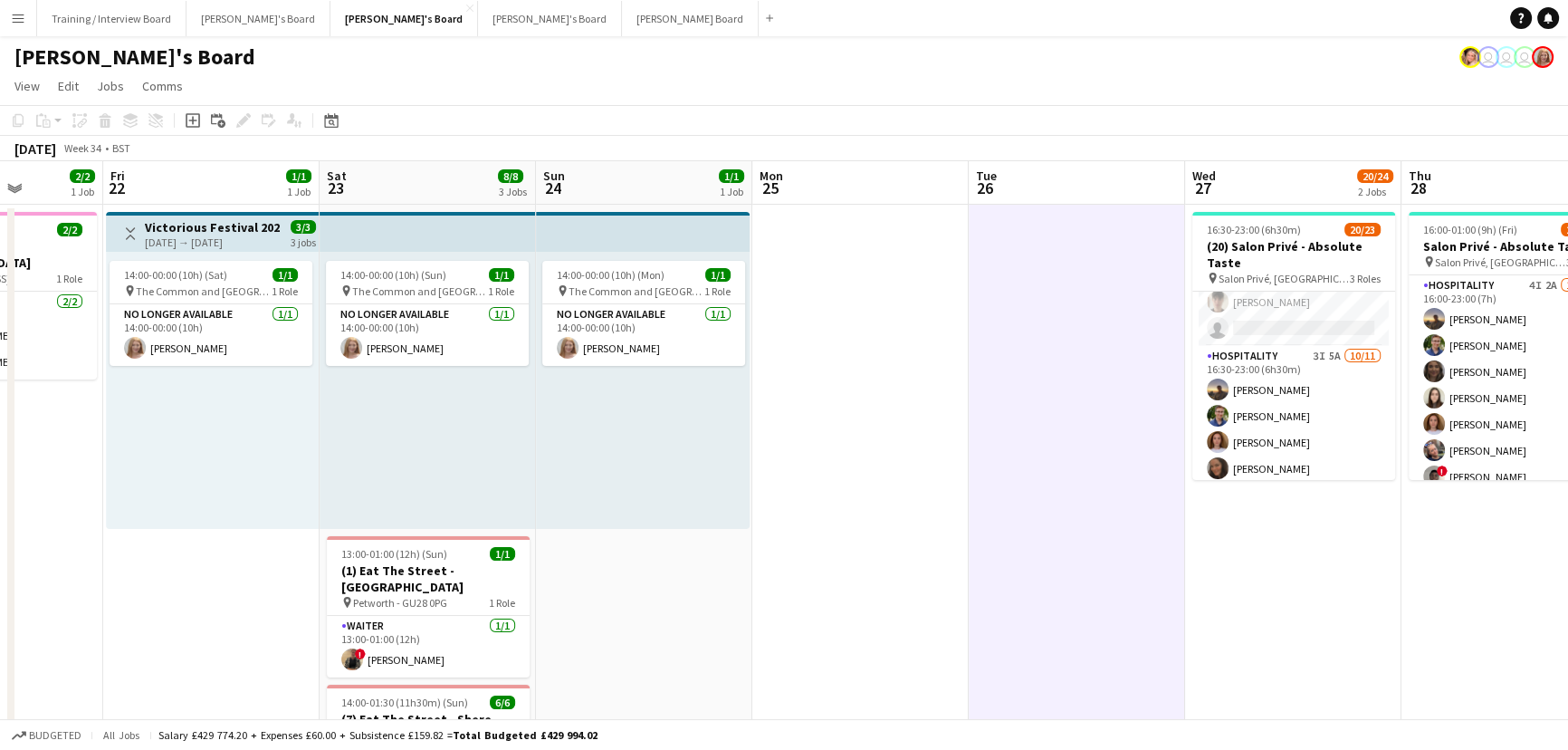
drag, startPoint x: 1446, startPoint y: 469, endPoint x: 1211, endPoint y: 424, distance: 239.3
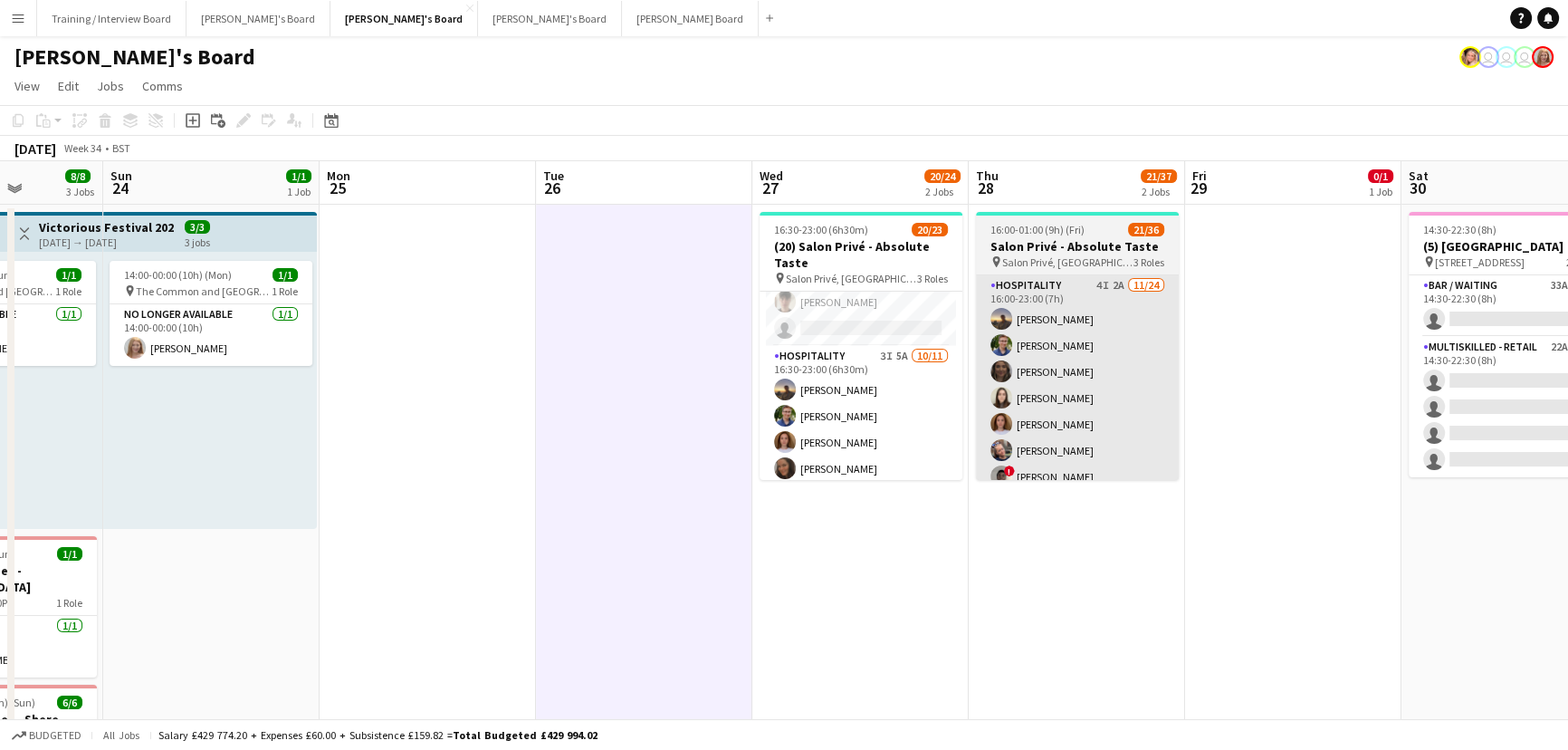
scroll to position [0, 555]
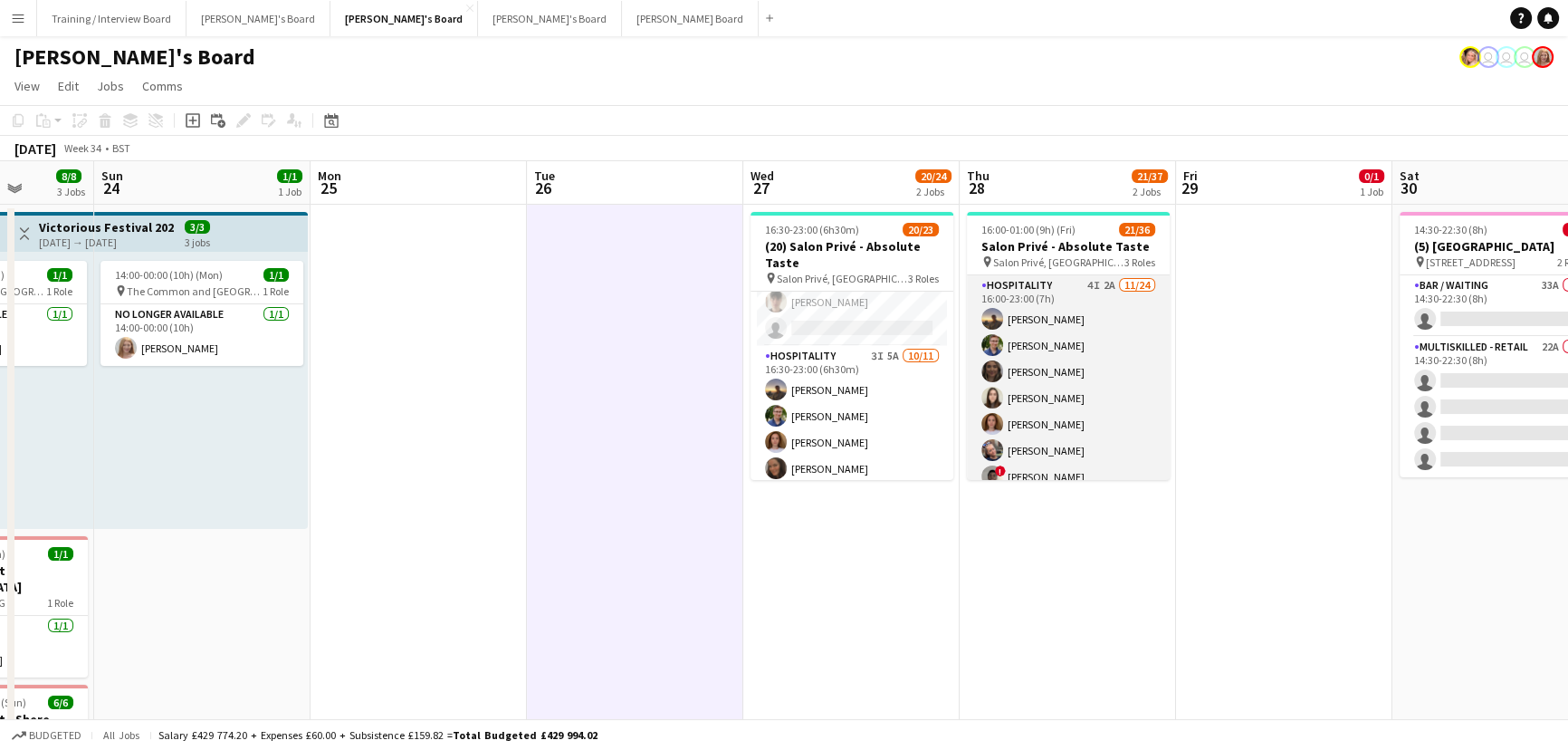
drag, startPoint x: 981, startPoint y: 295, endPoint x: 1050, endPoint y: 310, distance: 70.6
click at [981, 296] on app-card-role "Hospitality 4I 2A [DATE] 16:00-23:00 (7h) [PERSON_NAME] [PERSON_NAME] [PERSON_N…" at bounding box center [1068, 608] width 203 height 665
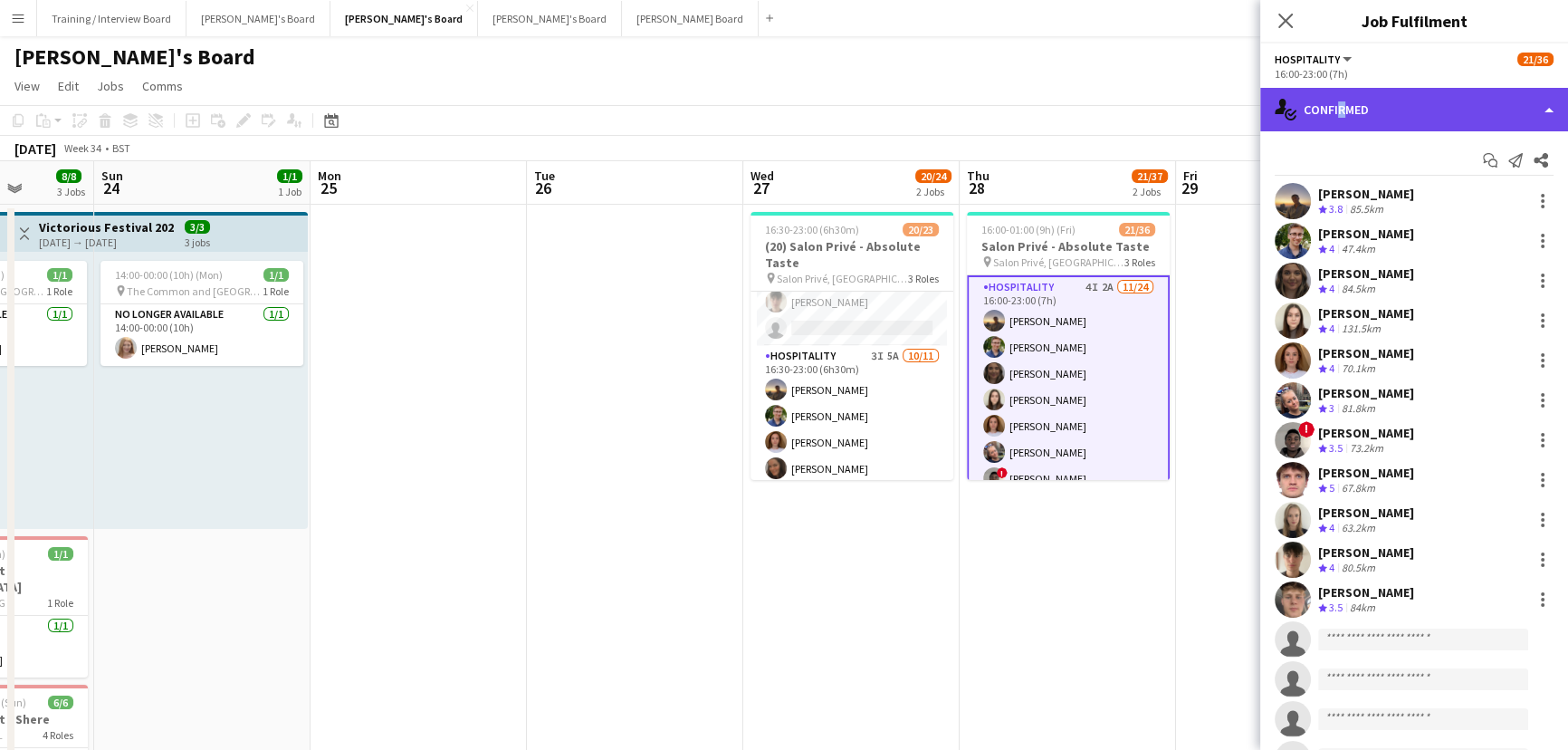
click at [1338, 106] on div "single-neutral-actions-check-2 Confirmed" at bounding box center [1413, 109] width 308 height 43
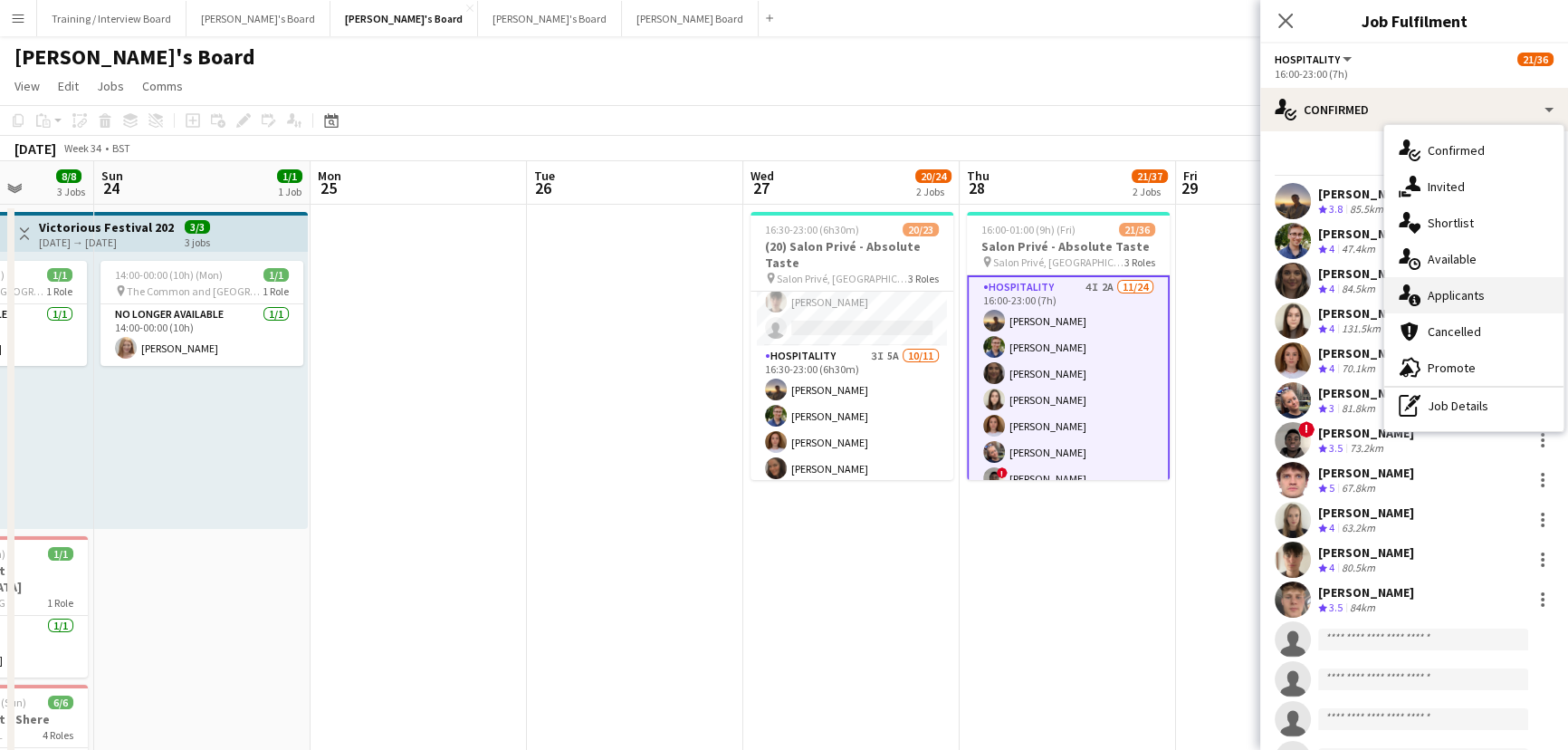
click at [1433, 298] on div "single-neutral-actions-information Applicants" at bounding box center [1474, 294] width 179 height 36
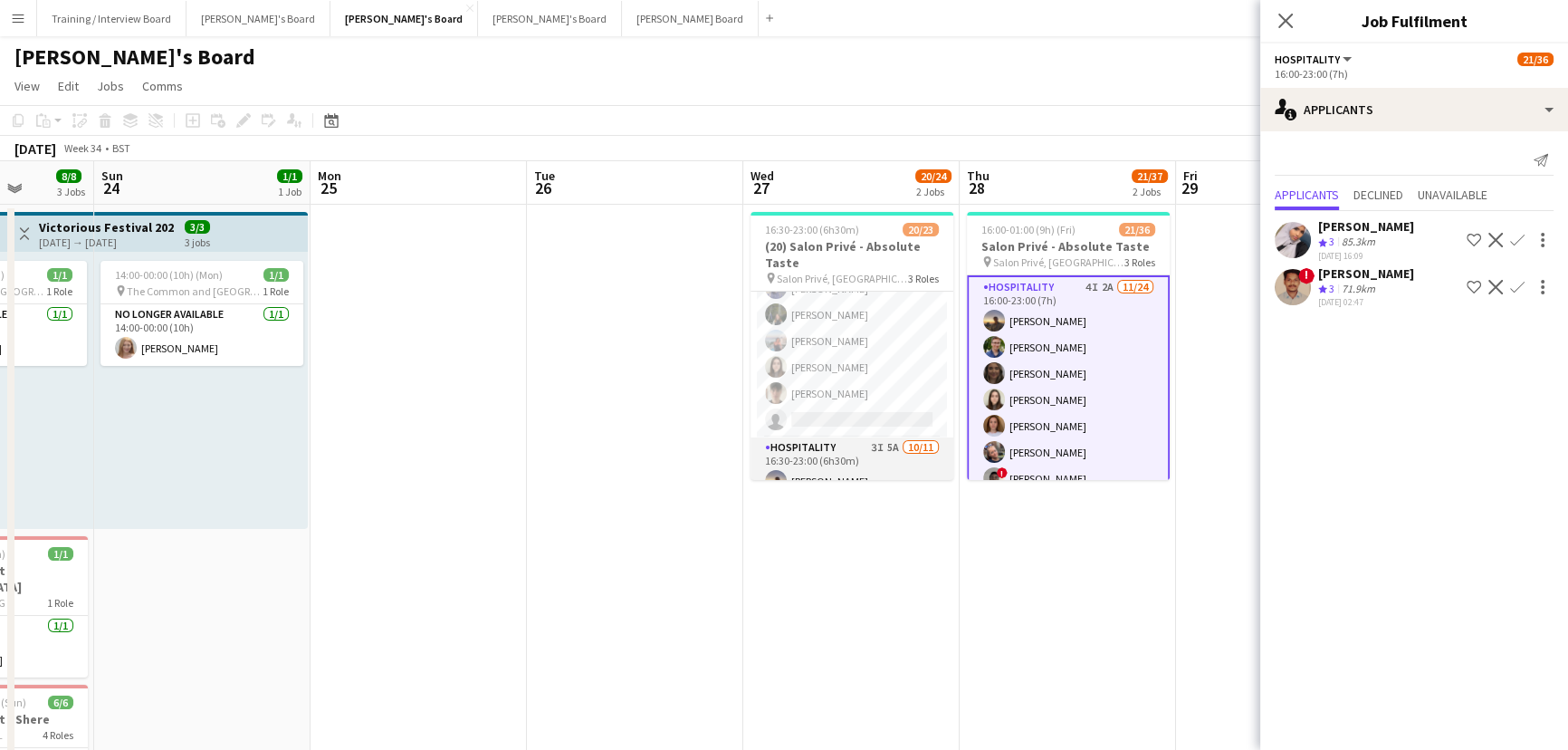
scroll to position [0, 0]
click at [805, 412] on app-card-role "BAR STAFF 5A [DATE] 16:30-23:00 (6h30m) ! [PERSON_NAME] [PERSON_NAME] [PERSON_N…" at bounding box center [852, 413] width 203 height 245
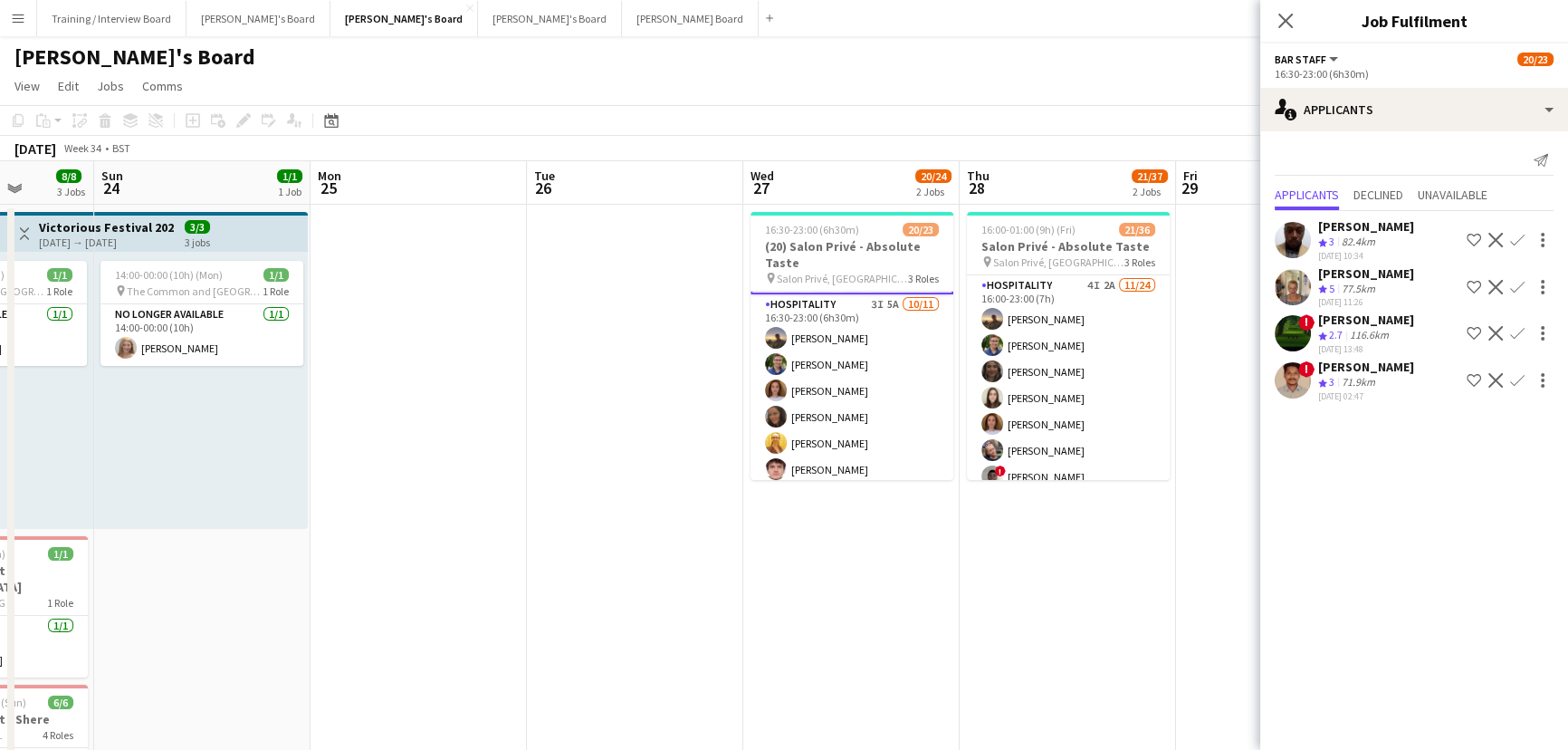
click at [805, 412] on app-card-role "Hospitality 3I 5A [DATE] 16:30-23:00 (6h30m) [PERSON_NAME] [PERSON_NAME] [PERSO…" at bounding box center [852, 456] width 203 height 324
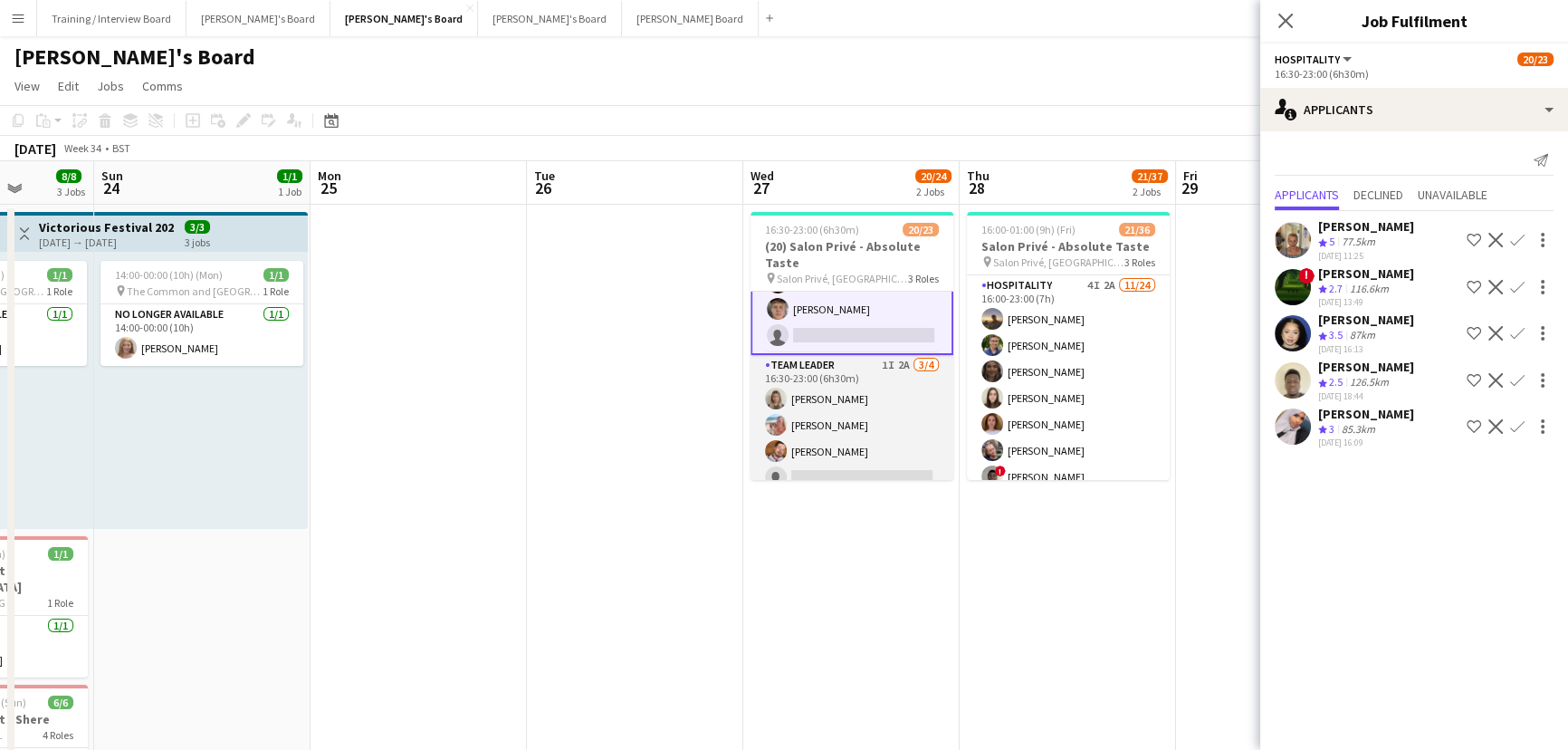
scroll to position [525, 0]
click at [816, 401] on app-card-role "TEAM LEADER 1I 2A [DATE] 16:30-23:00 (6h30m) [PERSON_NAME] [PERSON_NAME] [PERSO…" at bounding box center [852, 410] width 203 height 141
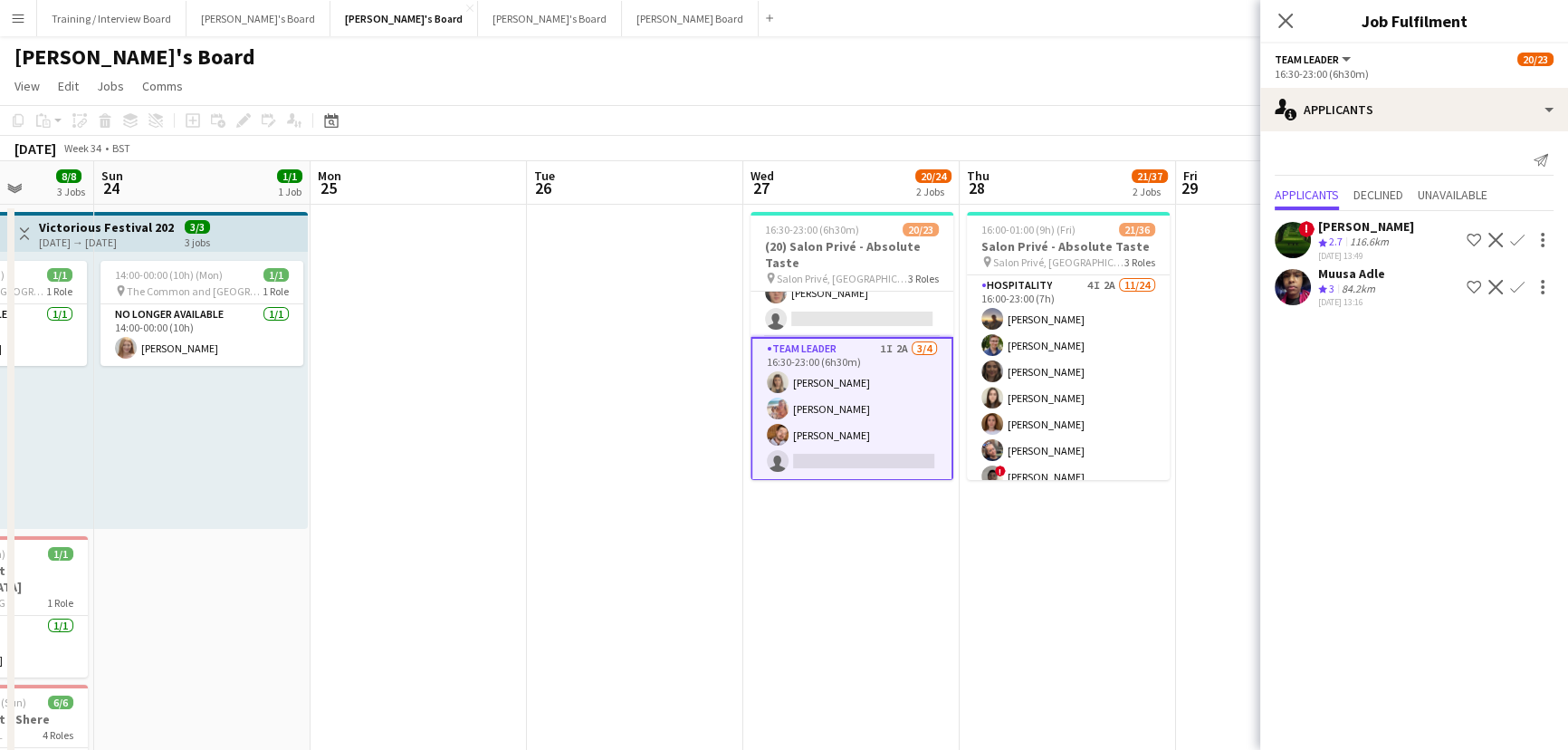
scroll to position [523, 0]
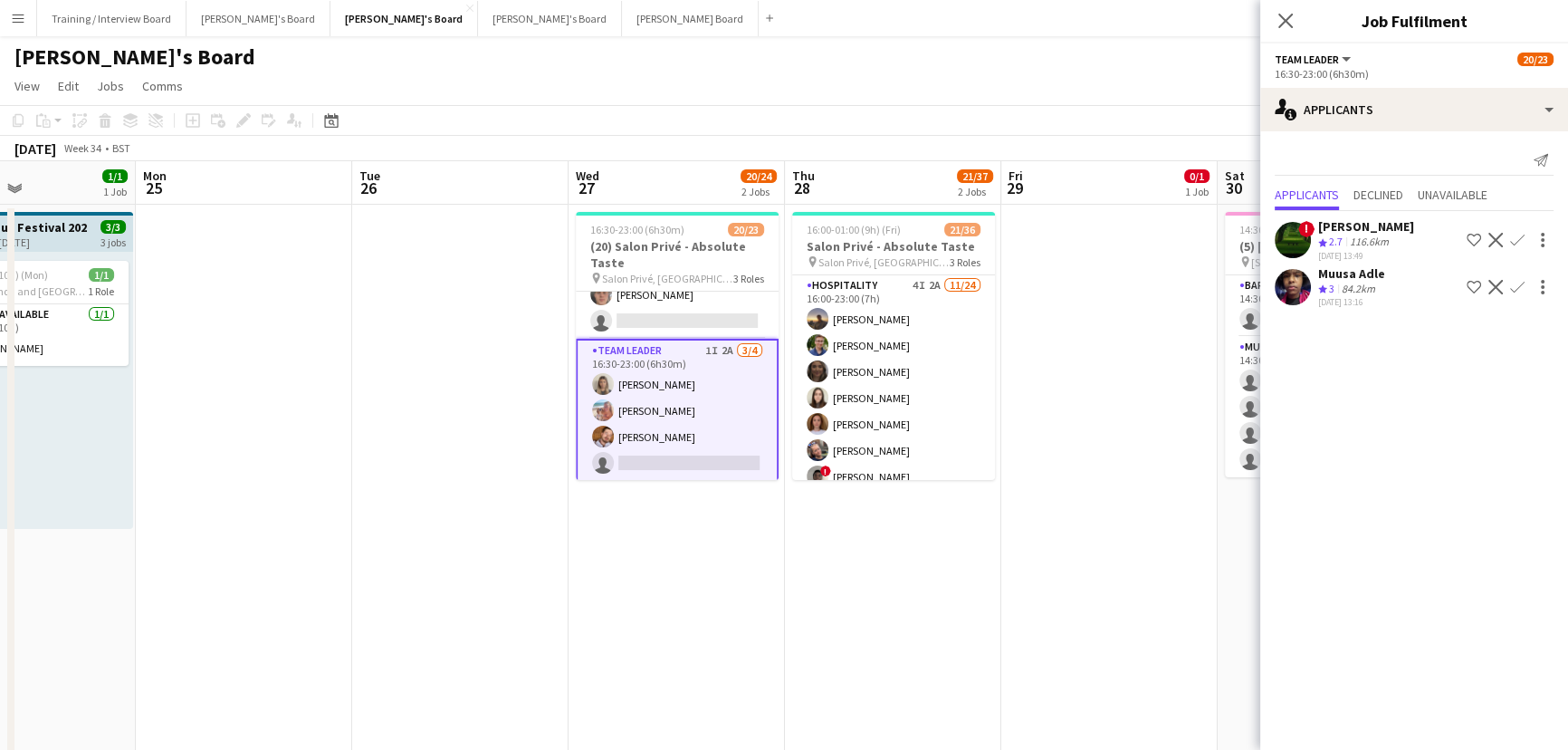
drag, startPoint x: 622, startPoint y: 421, endPoint x: 548, endPoint y: 398, distance: 77.5
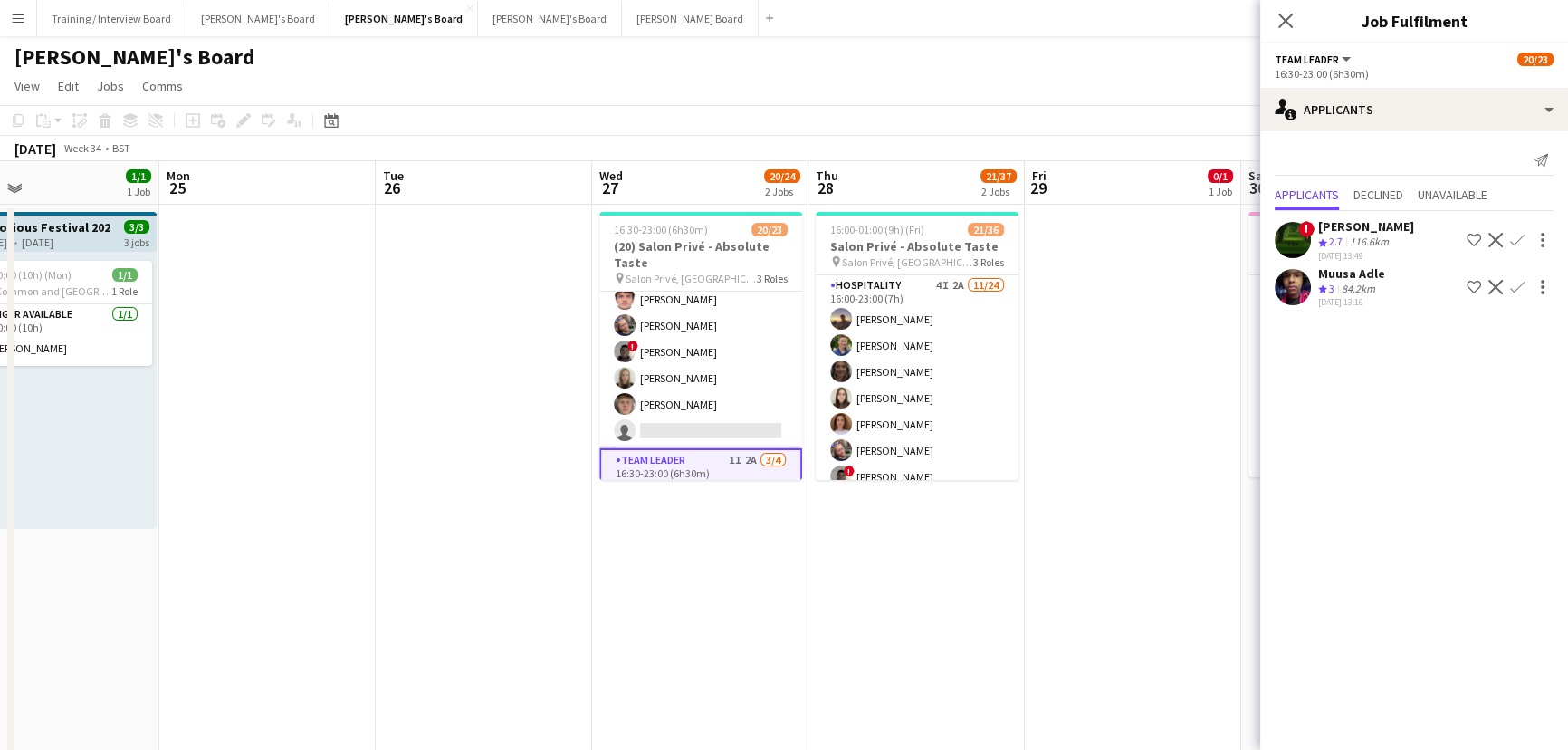
scroll to position [357, 0]
click at [1089, 445] on app-date-cell at bounding box center [1133, 597] width 217 height 785
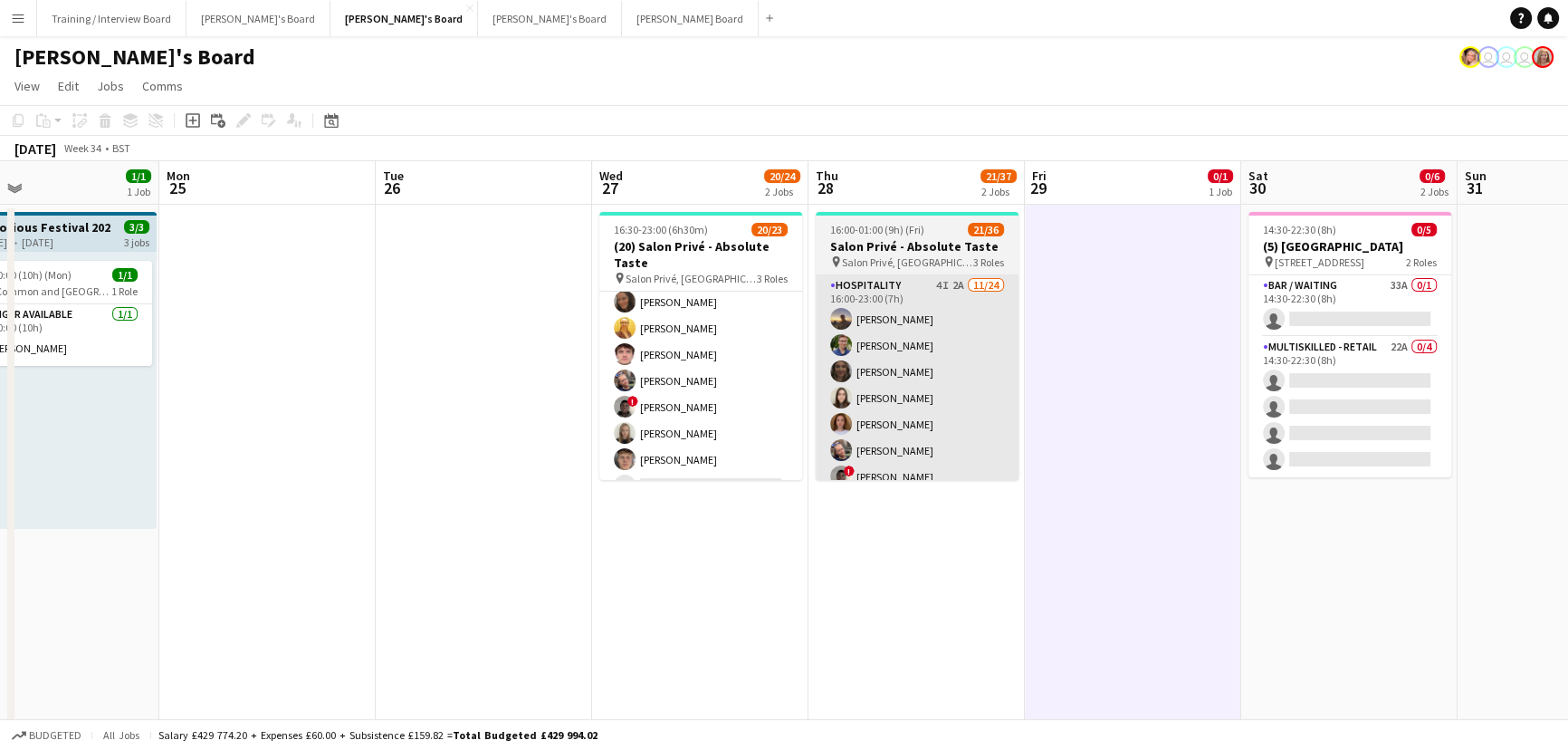
click at [859, 388] on app-card-role "Hospitality 4I 2A [DATE] 16:00-23:00 (7h) [PERSON_NAME] [PERSON_NAME] [PERSON_N…" at bounding box center [917, 608] width 203 height 665
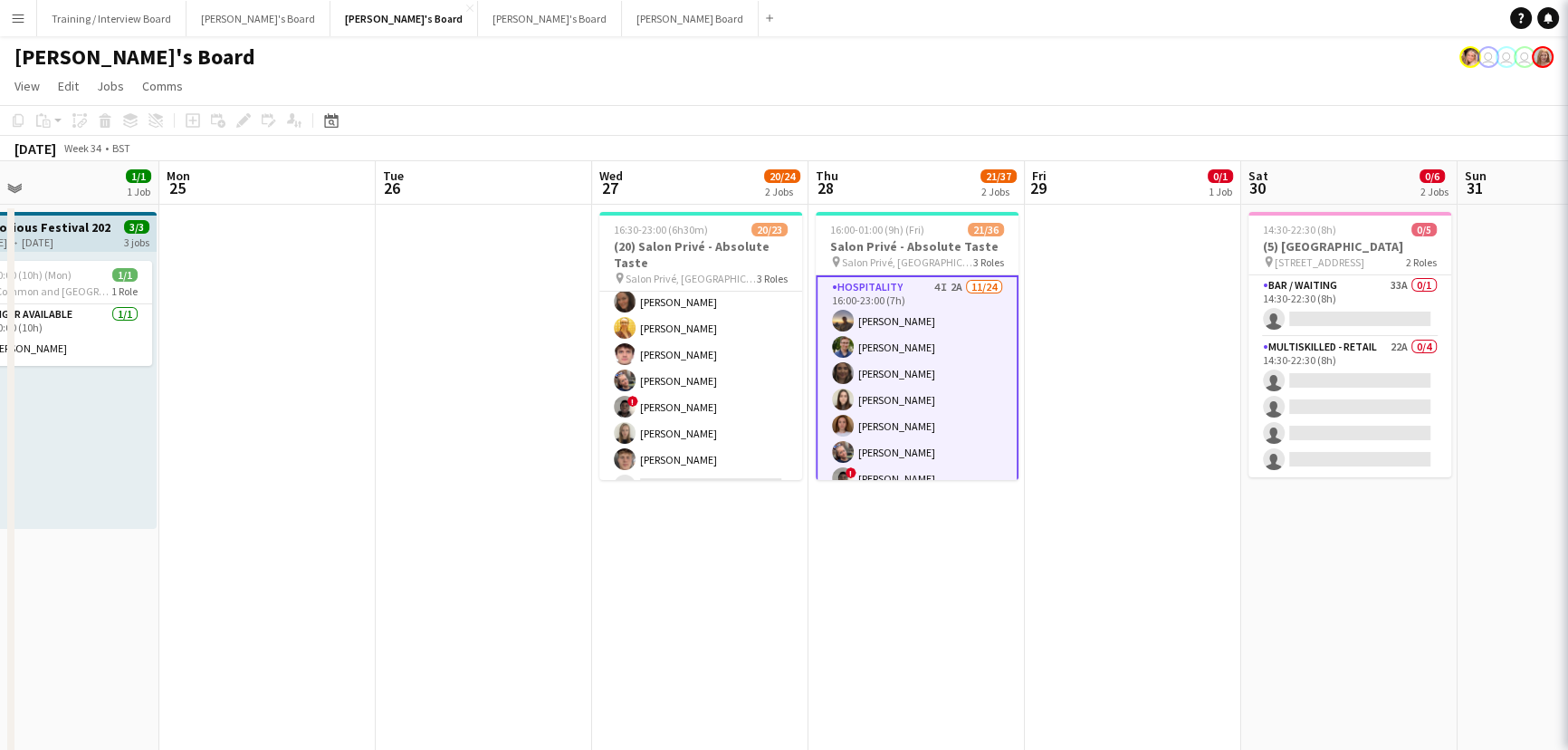
scroll to position [0, 706]
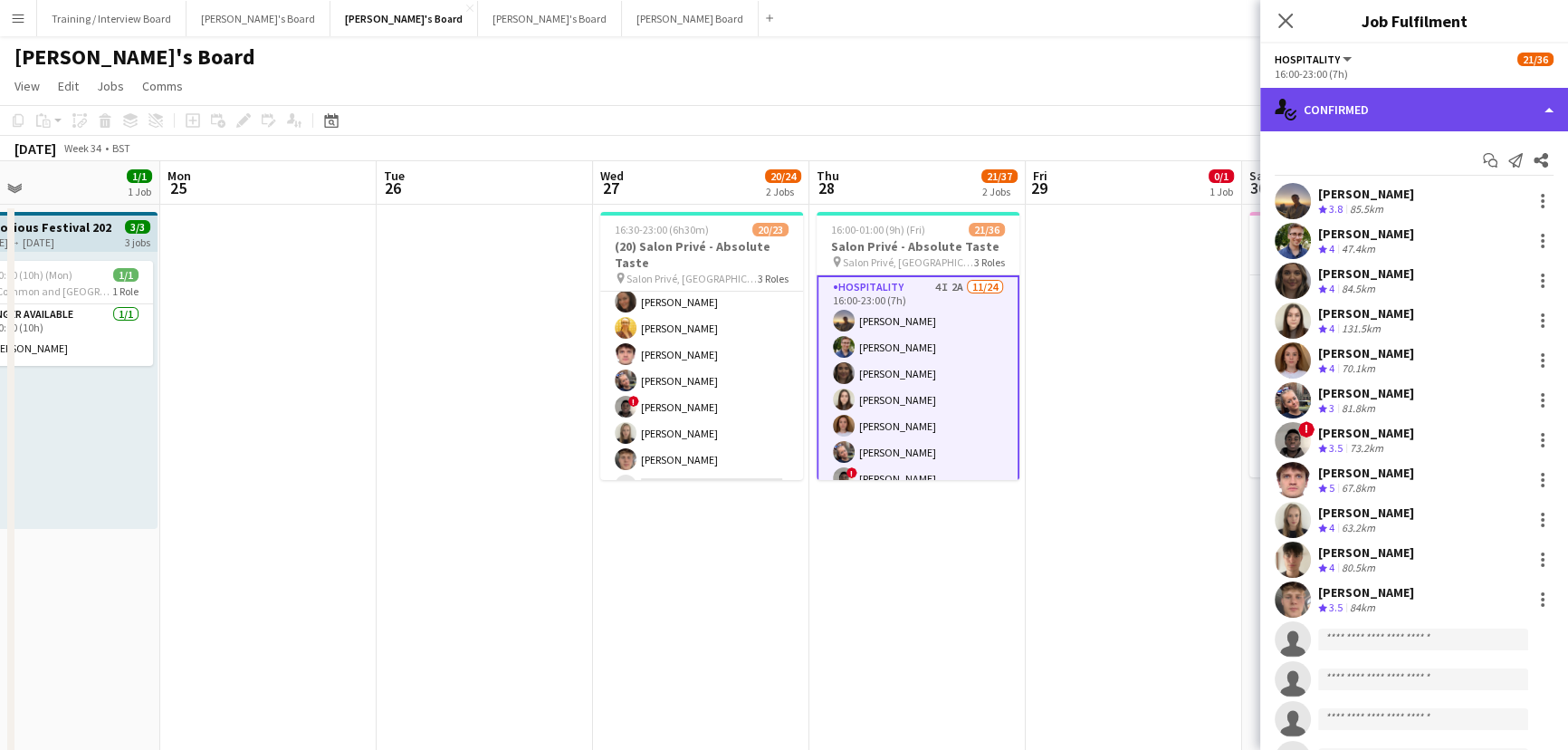
click at [1404, 90] on div "single-neutral-actions-check-2 Confirmed" at bounding box center [1413, 109] width 308 height 43
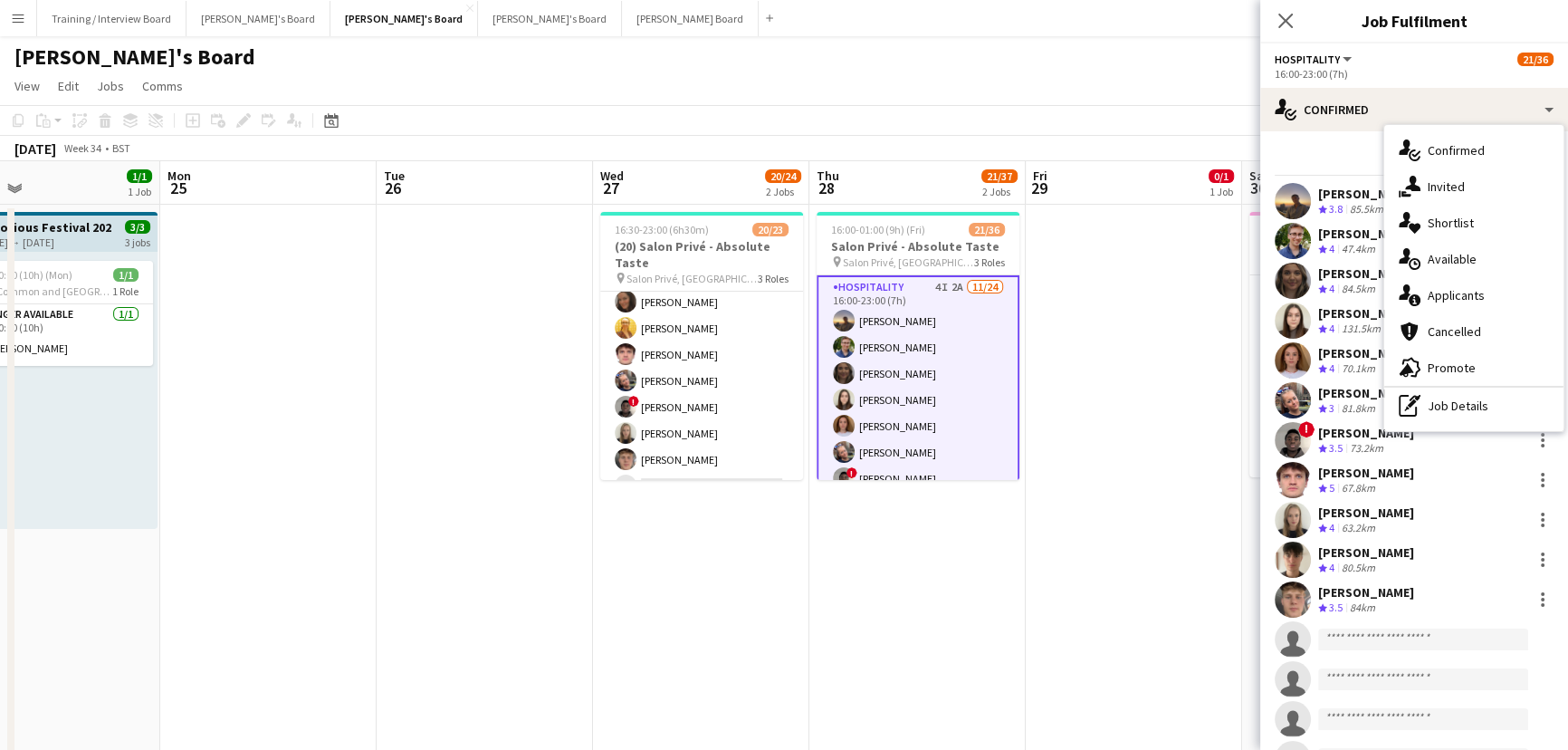
click at [1451, 310] on div "single-neutral-actions-information Applicants" at bounding box center [1474, 294] width 179 height 36
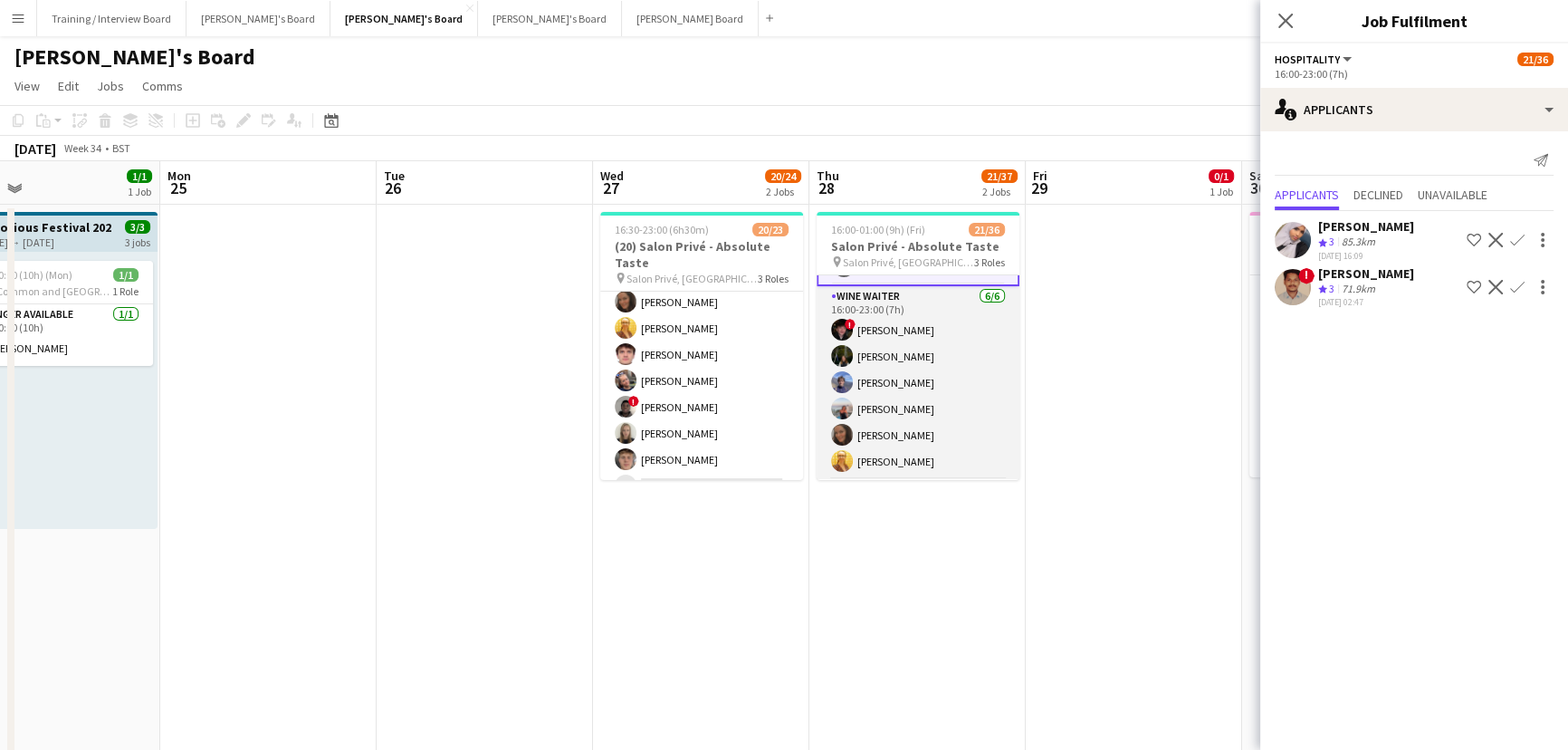
click at [915, 403] on app-card-role "WINE WAITER [DATE] 16:00-23:00 (7h) ! [PERSON_NAME] [PERSON_NAME] [PERSON_NAME]…" at bounding box center [918, 383] width 203 height 193
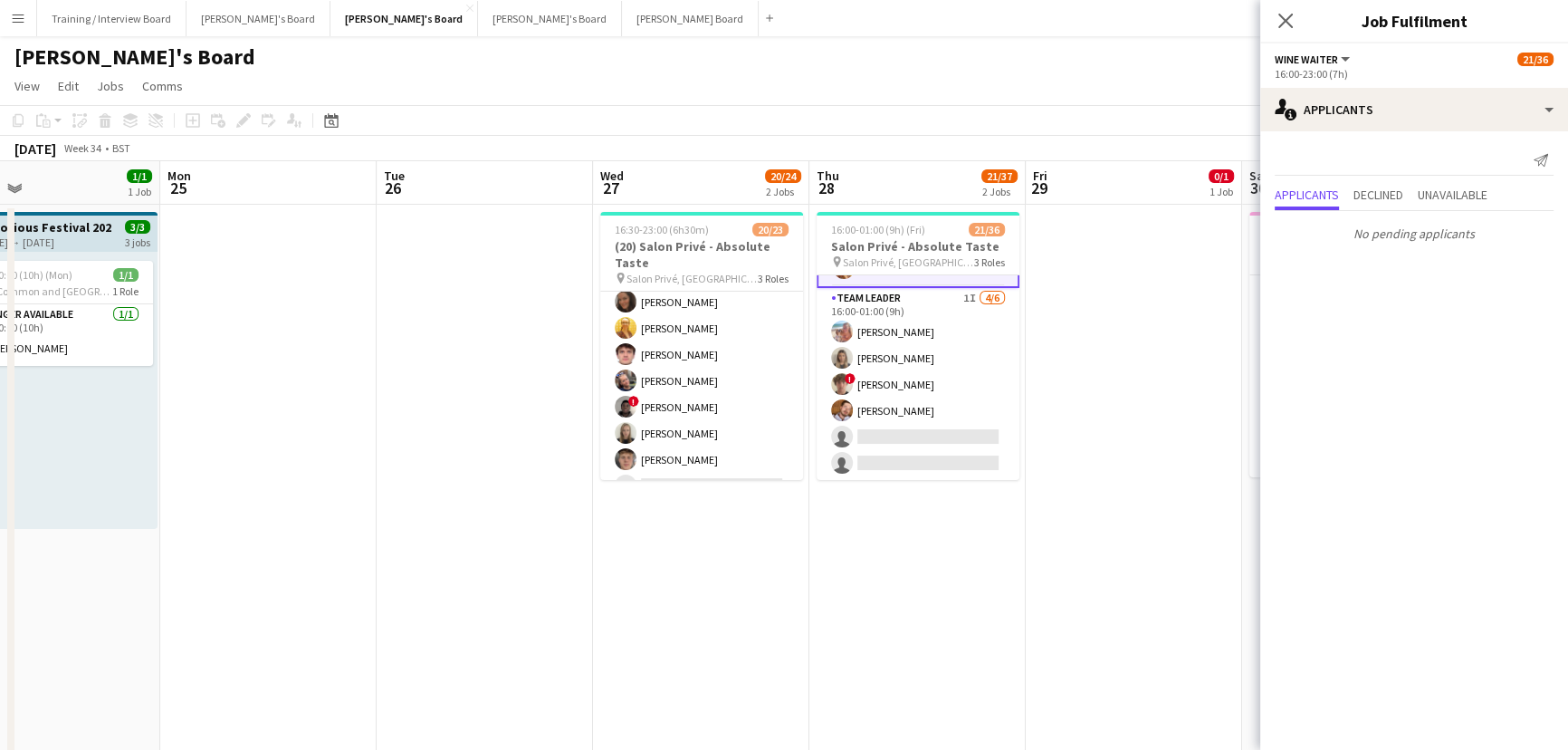
click at [915, 403] on app-card-role "TEAM LEADER 1I [DATE] 16:00-01:00 (9h) [PERSON_NAME] [PERSON_NAME] ! [PERSON_NA…" at bounding box center [918, 385] width 203 height 193
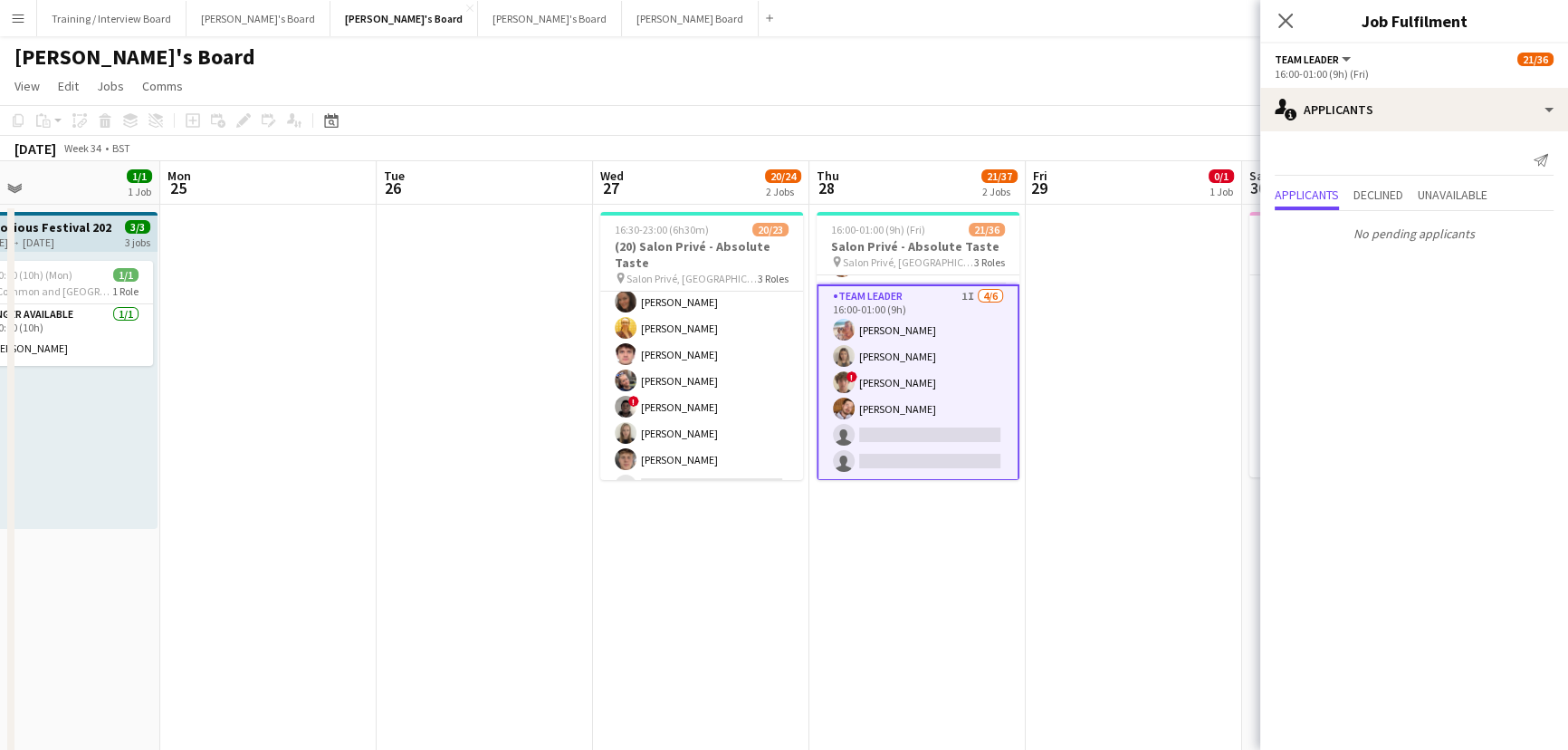
click at [1033, 456] on app-date-cell at bounding box center [1134, 597] width 217 height 785
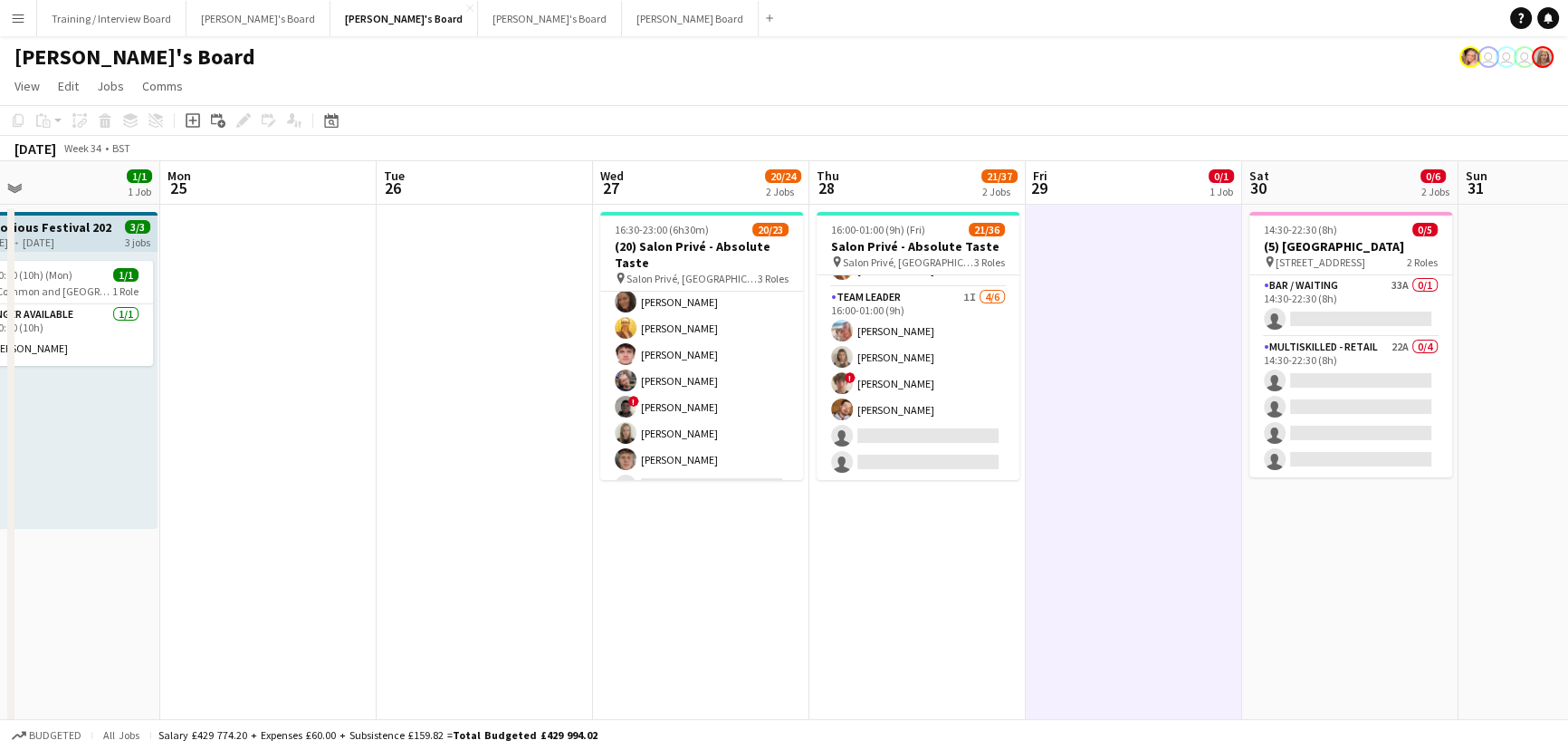
scroll to position [845, 0]
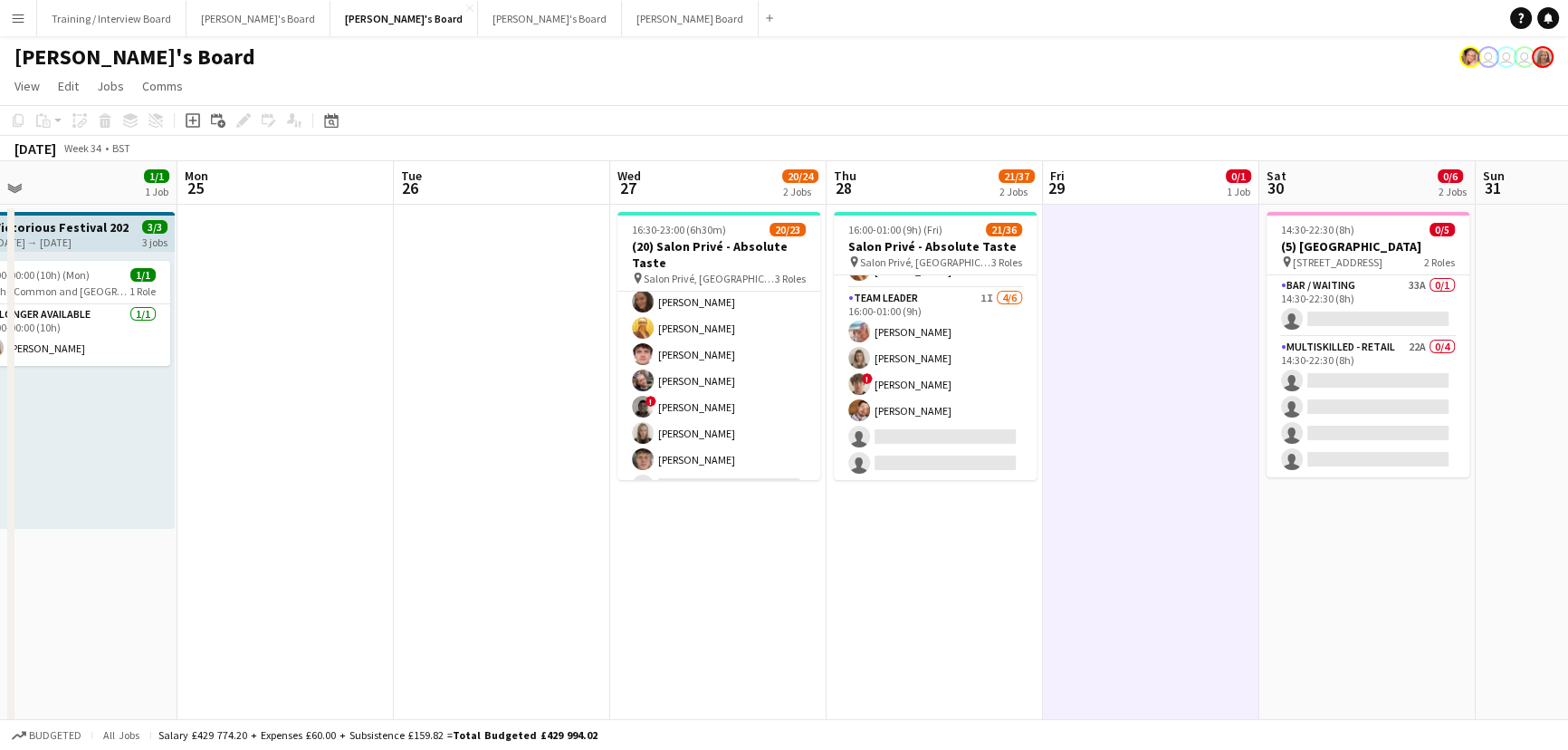
drag, startPoint x: 869, startPoint y: 686, endPoint x: 895, endPoint y: 683, distance: 26.2
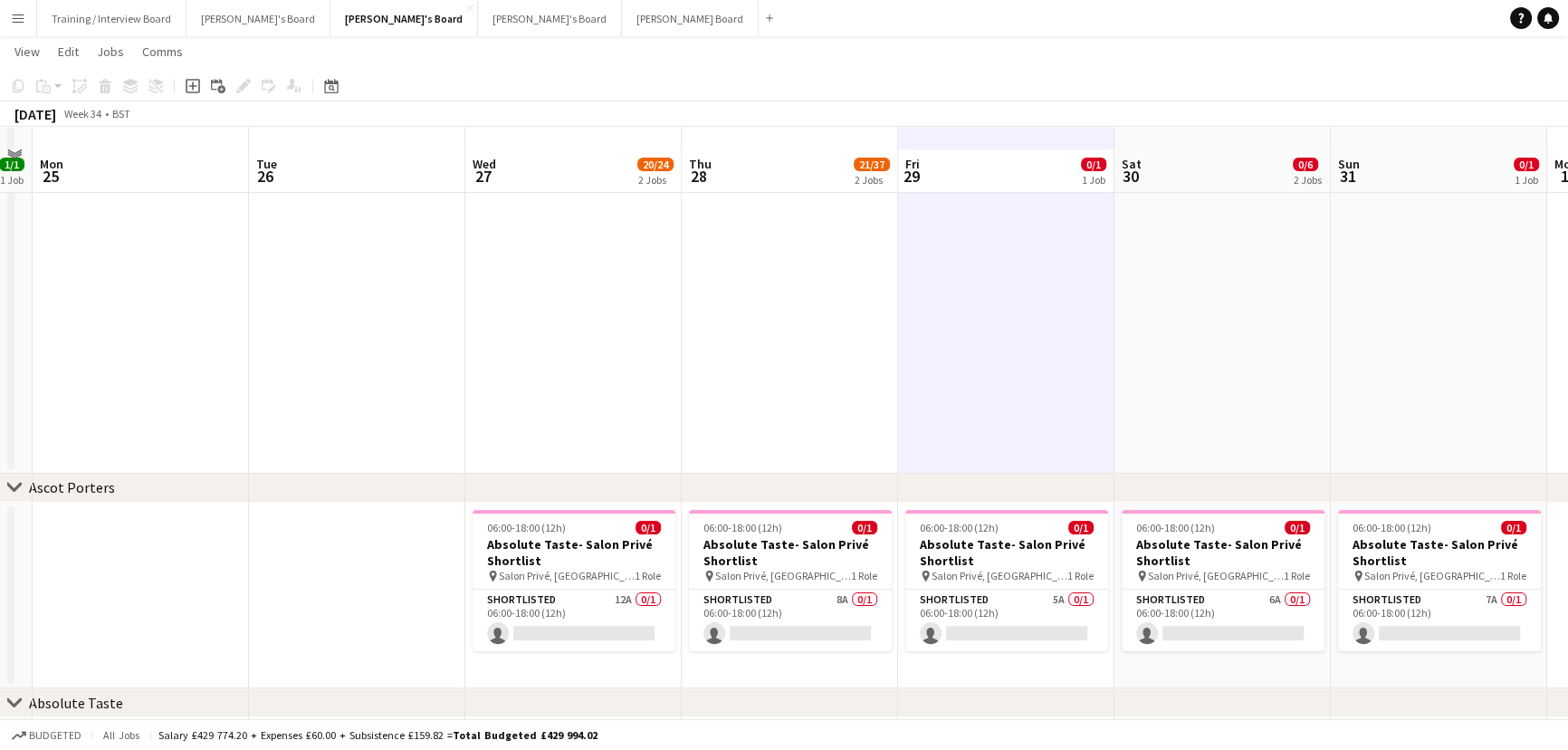
scroll to position [576, 0]
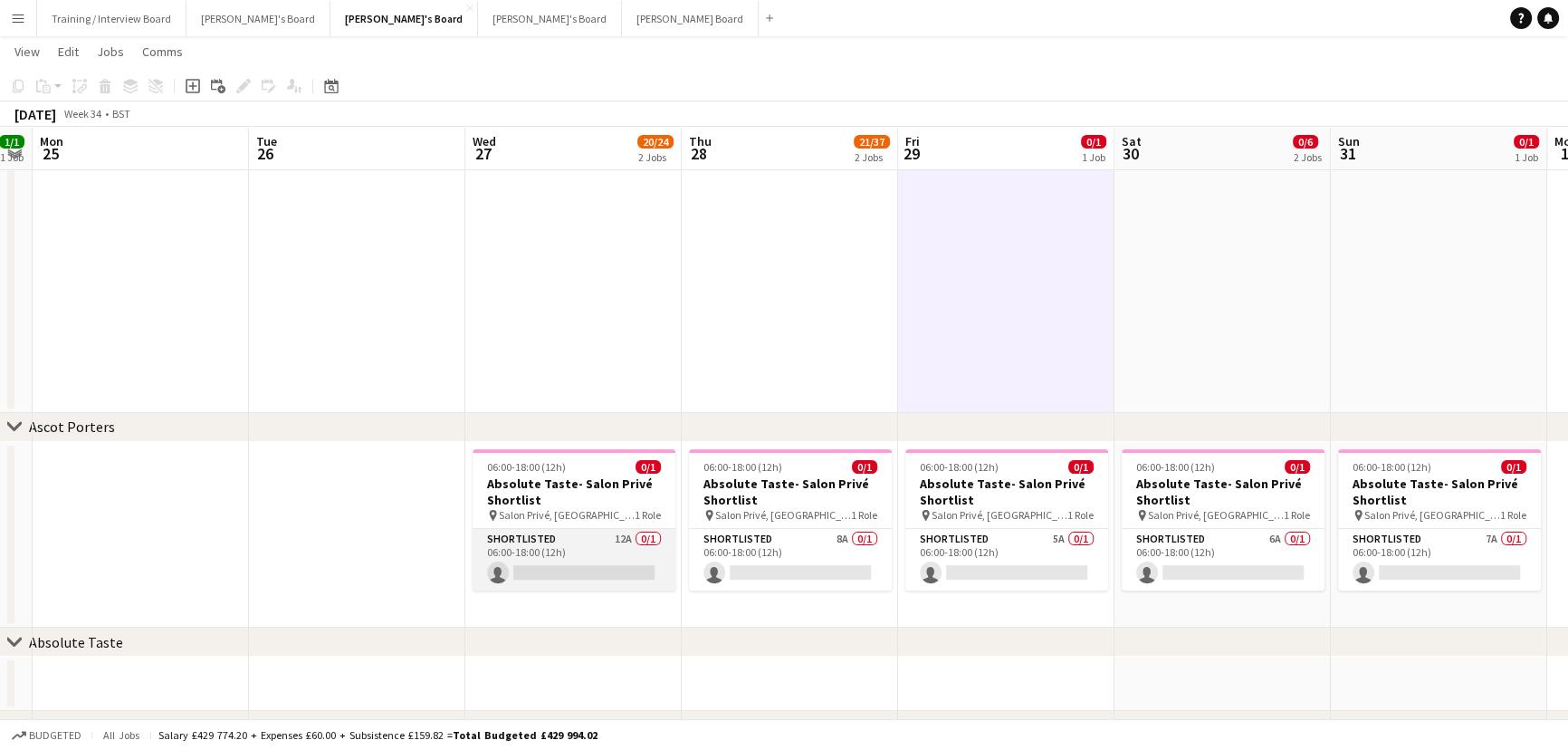
click at [565, 577] on app-card-role "Shortlisted 12A 0/1 06:00-18:00 (12h) single-neutral-actions" at bounding box center [574, 559] width 203 height 62
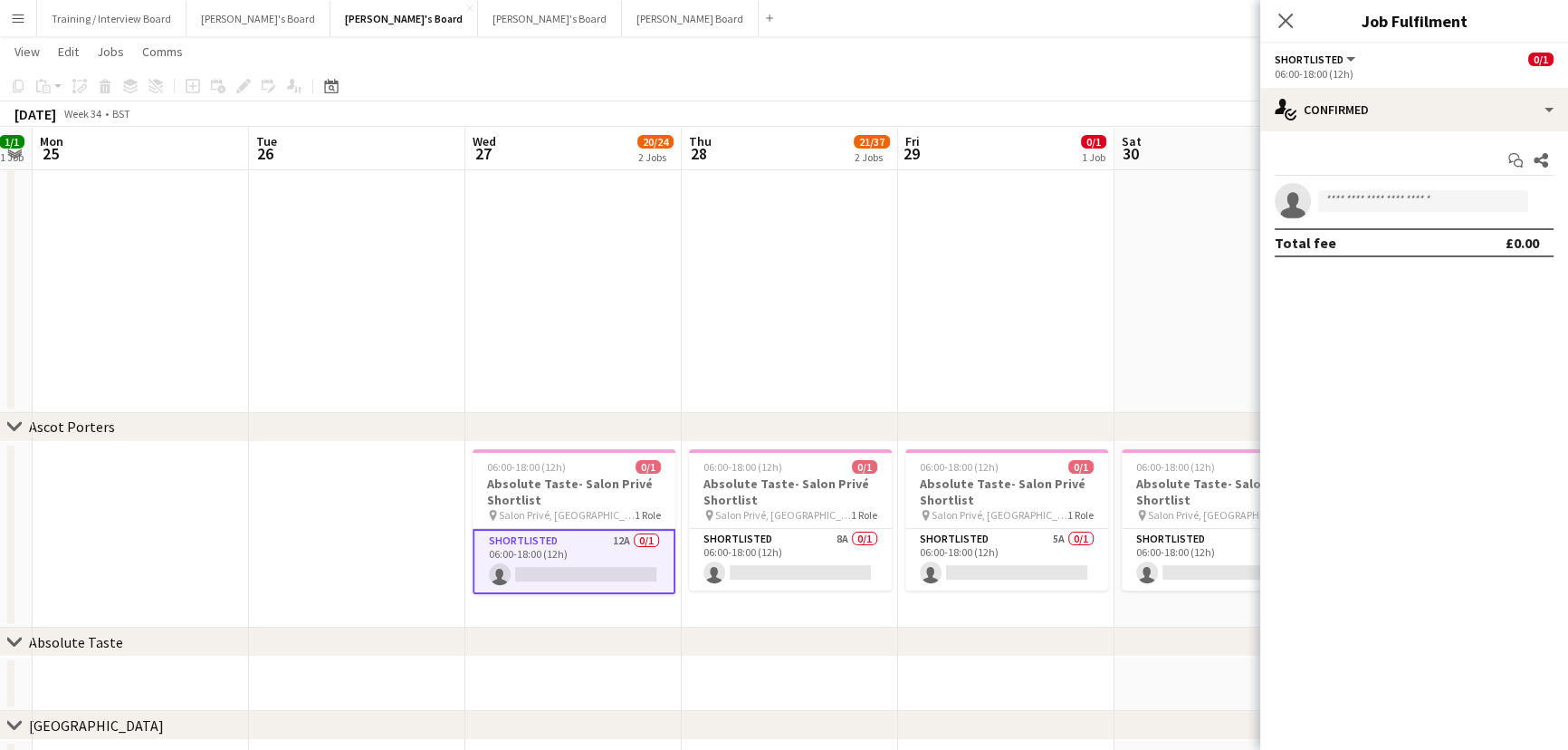
click at [1349, 57] on button "Shortlisted" at bounding box center [1316, 59] width 84 height 14
click at [1380, 111] on ul "All roles Shortlisted" at bounding box center [1336, 106] width 91 height 47
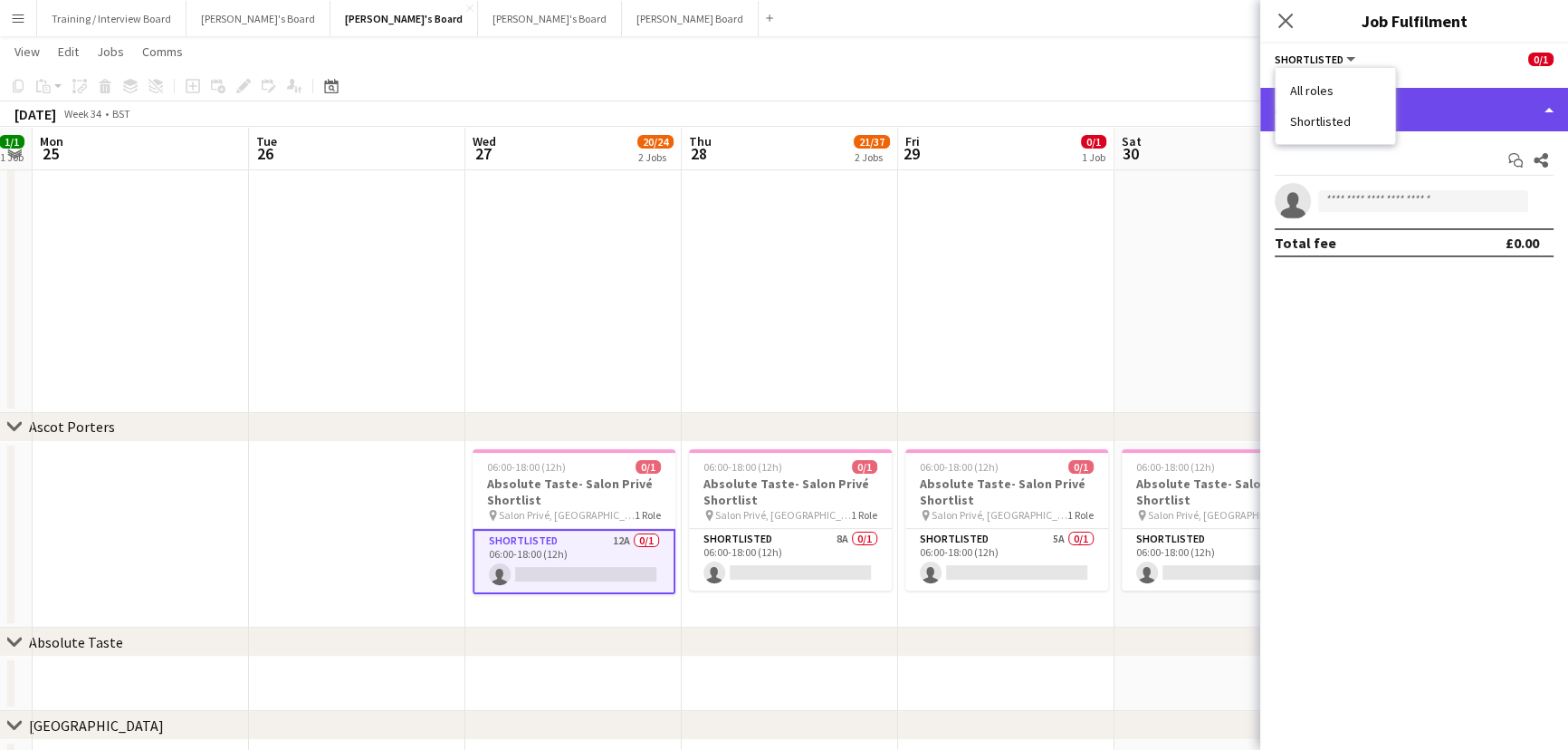
click at [1505, 113] on div "single-neutral-actions-check-2 Confirmed" at bounding box center [1413, 109] width 308 height 43
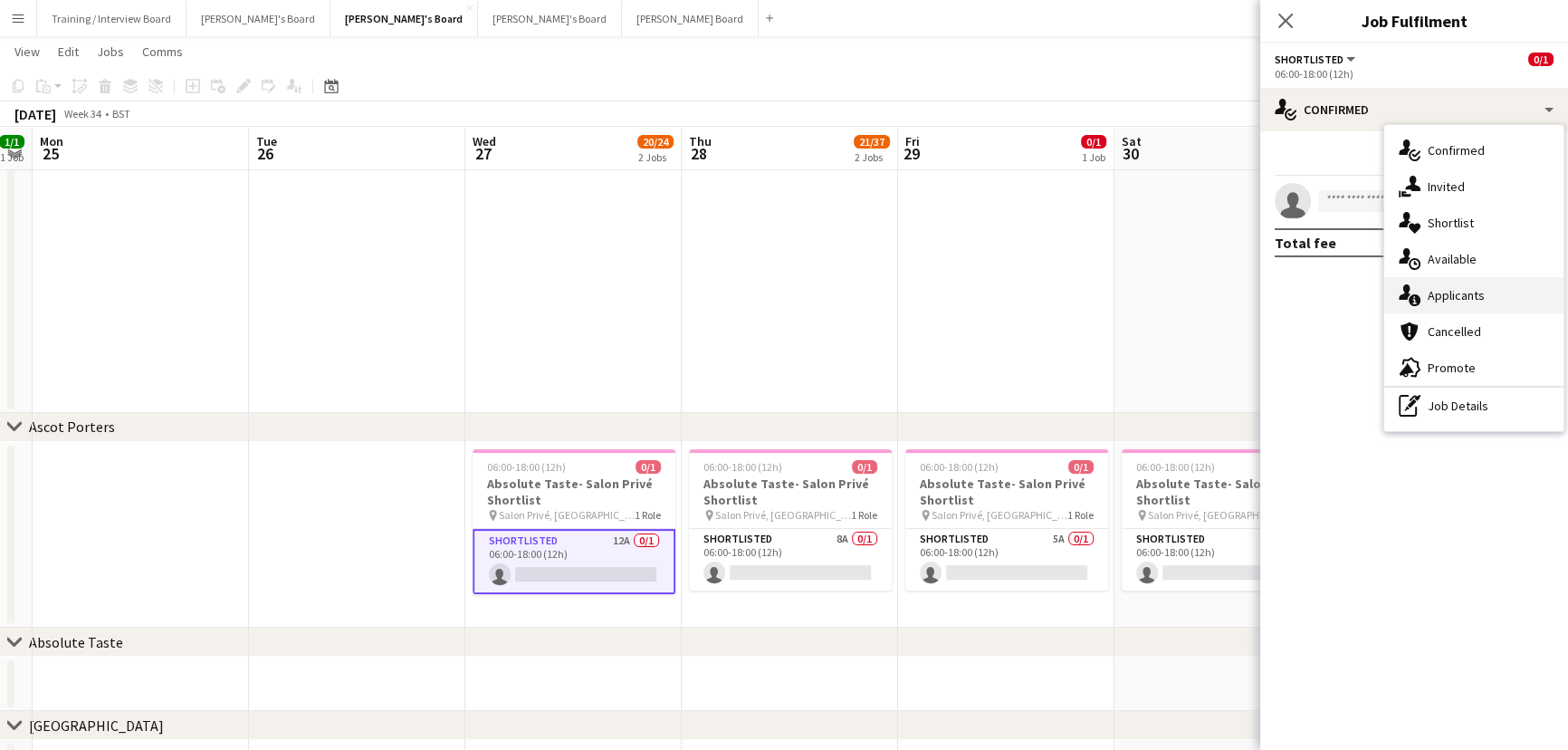
click at [1470, 283] on div "single-neutral-actions-information Applicants" at bounding box center [1474, 294] width 179 height 36
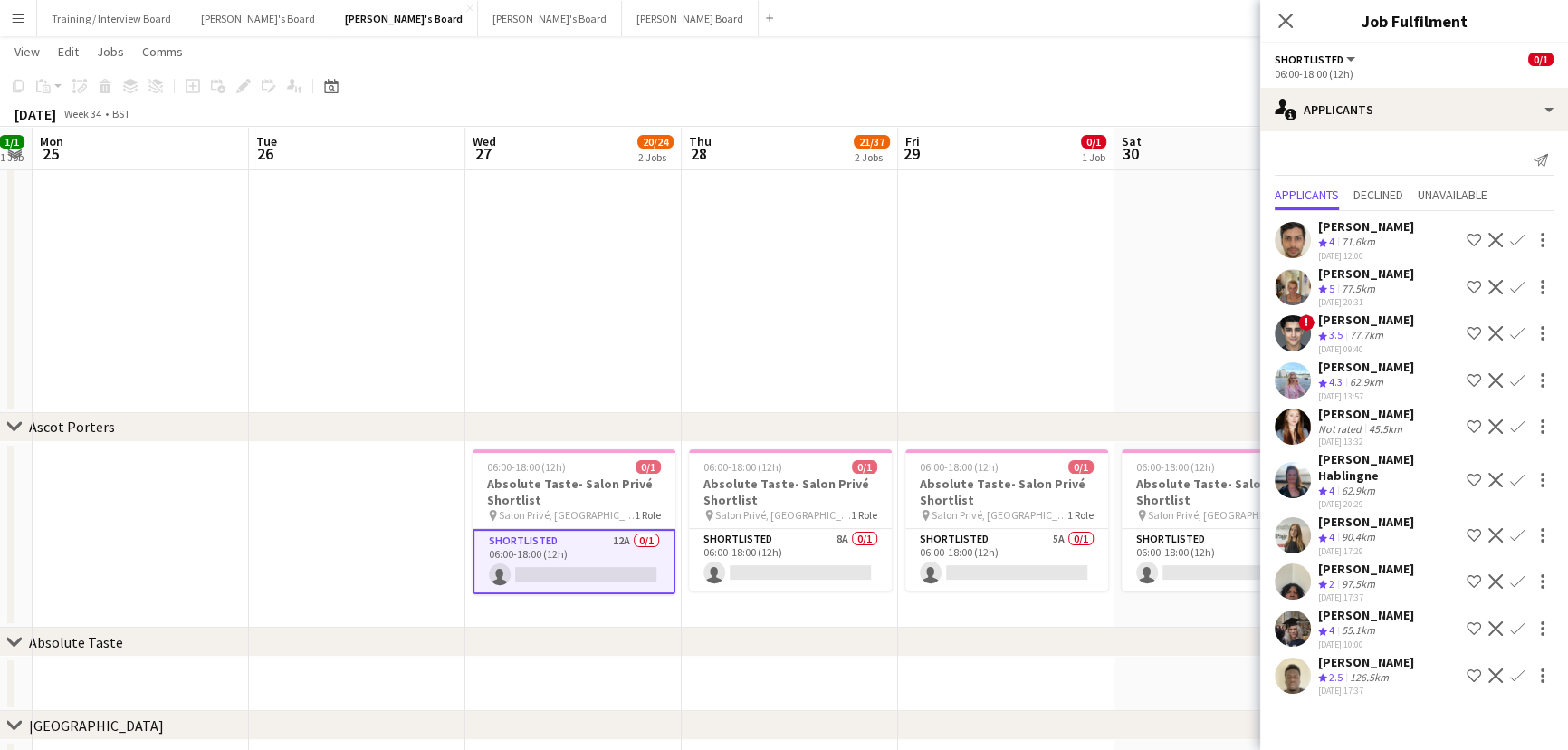
click at [1387, 402] on div "[DATE] 13:57" at bounding box center [1366, 396] width 96 height 12
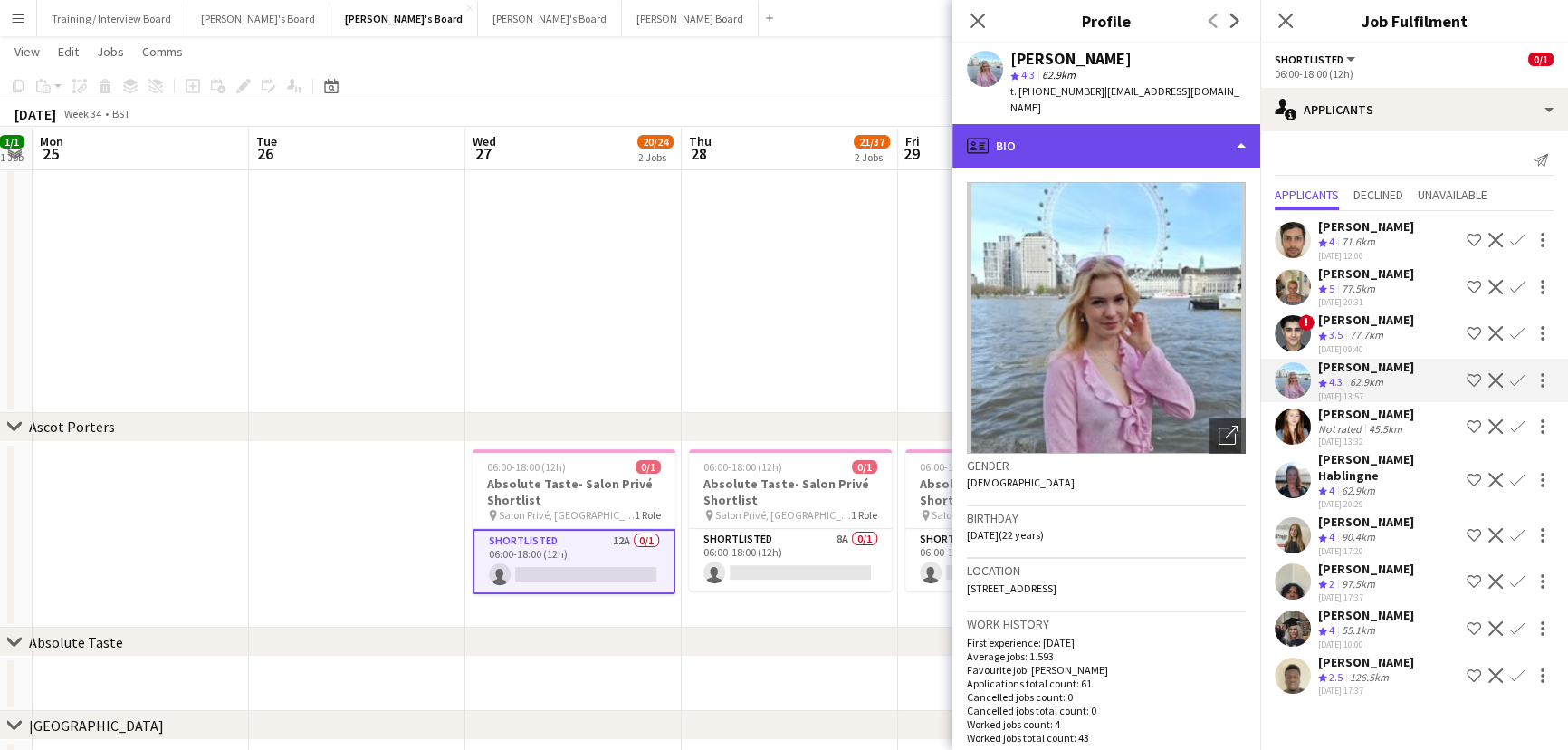
click at [1177, 142] on div "profile Bio" at bounding box center [1106, 146] width 308 height 43
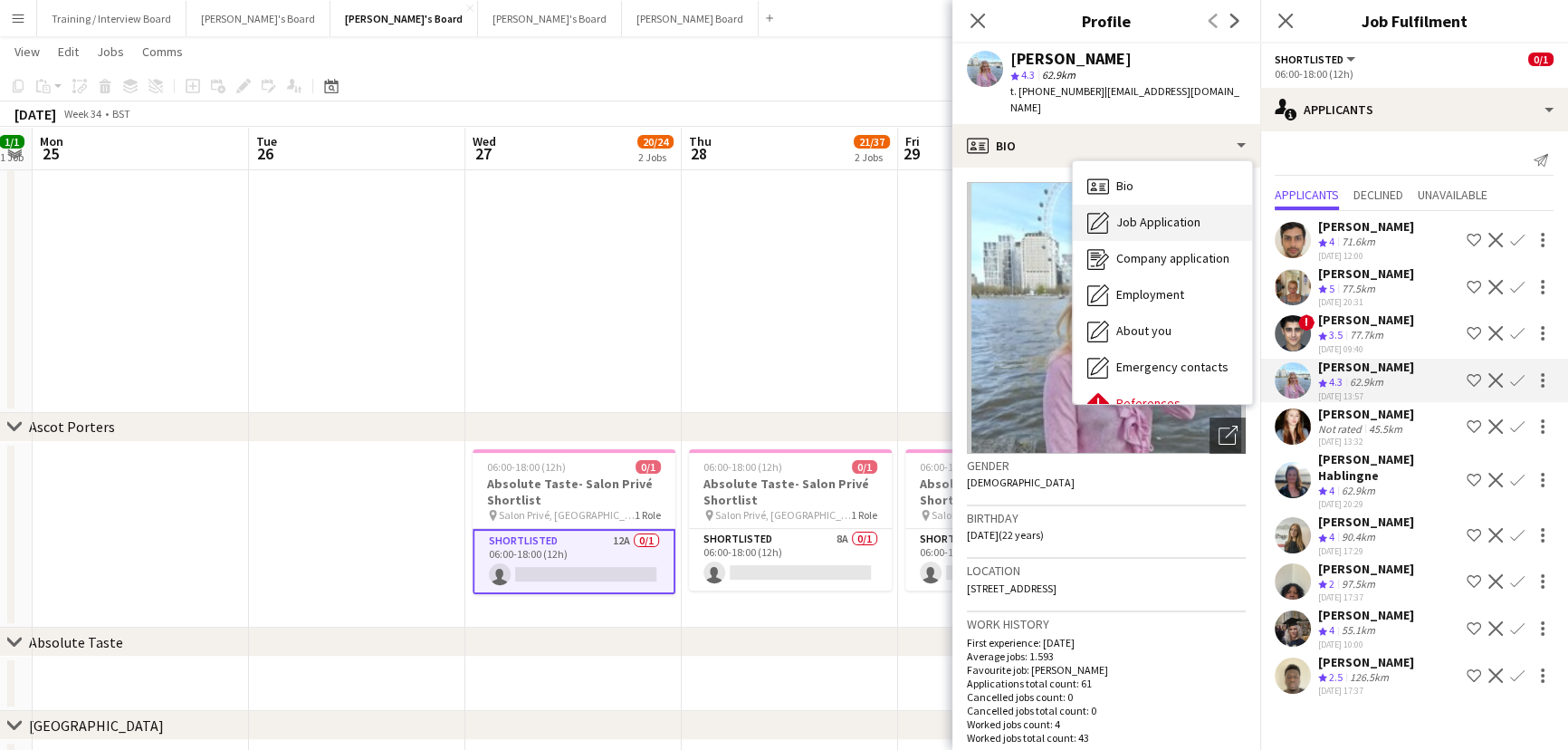
click at [1169, 214] on span "Job Application" at bounding box center [1159, 221] width 85 height 17
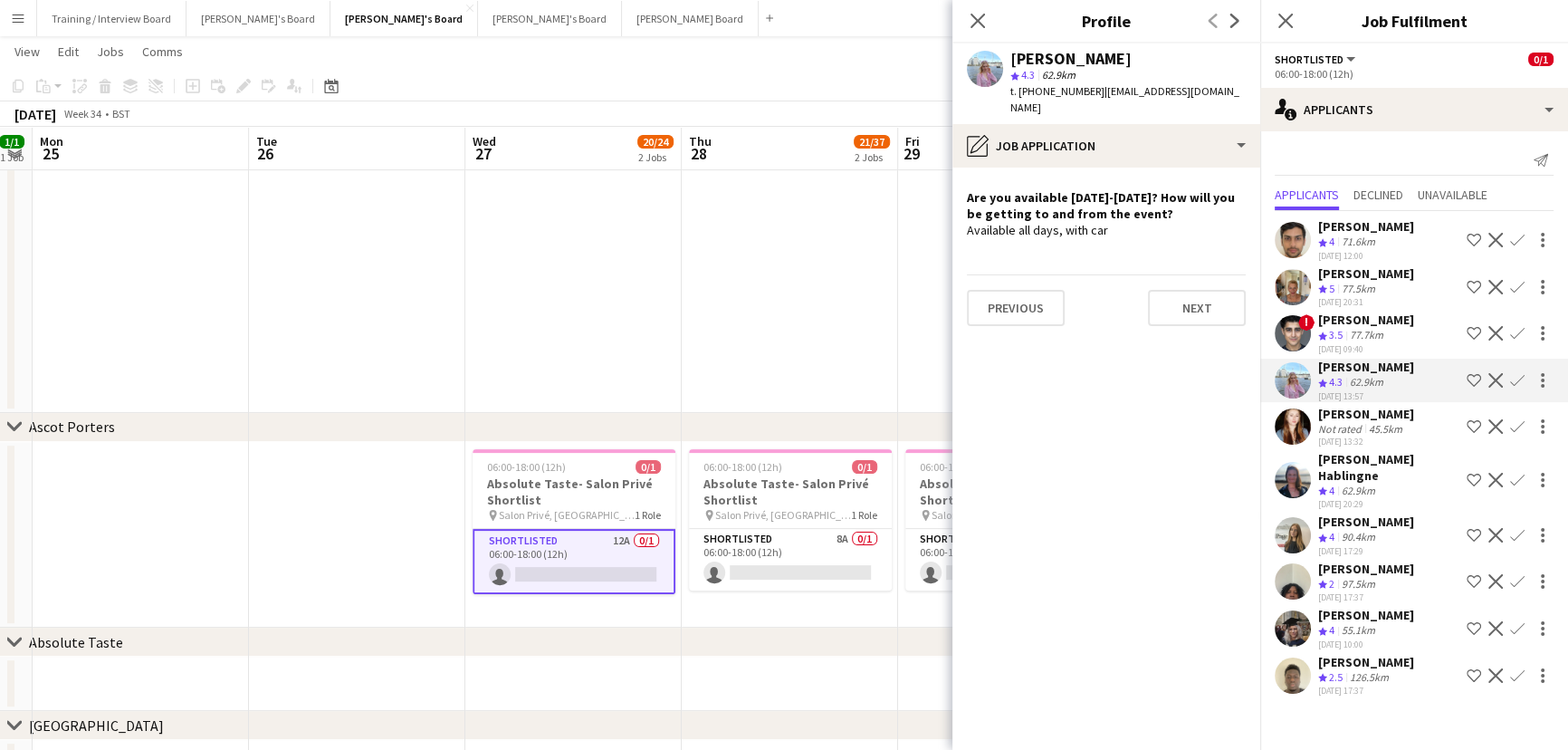
click at [812, 612] on app-date-cell "06:00-18:00 (12h) 0/1 Absolute Taste- Salon Privé Shortlist pin Salon Privé, [G…" at bounding box center [790, 534] width 217 height 186
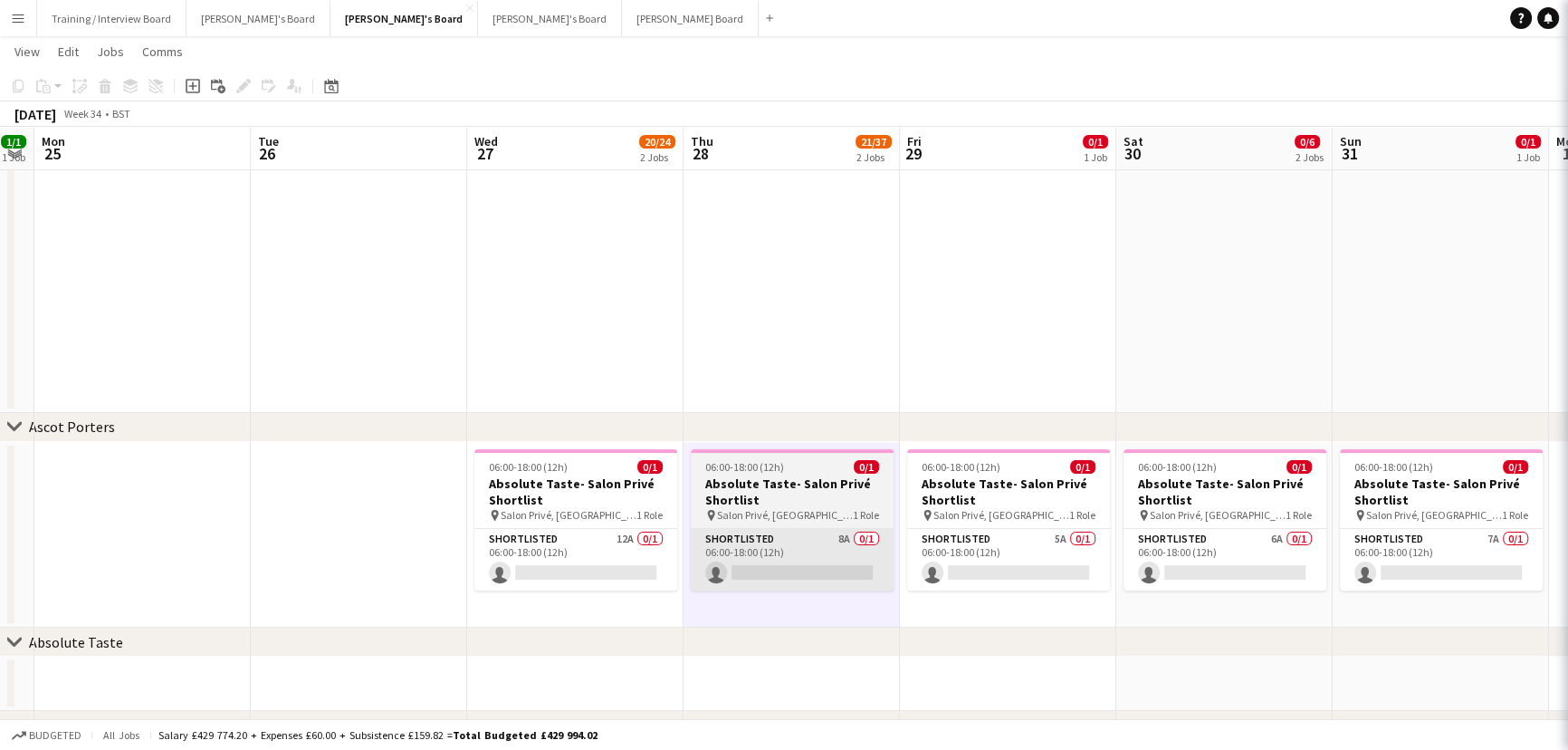
drag, startPoint x: 811, startPoint y: 558, endPoint x: 825, endPoint y: 558, distance: 14.0
click at [812, 558] on app-card-role "Shortlisted 8A 0/1 06:00-18:00 (12h) single-neutral-actions" at bounding box center [792, 559] width 203 height 62
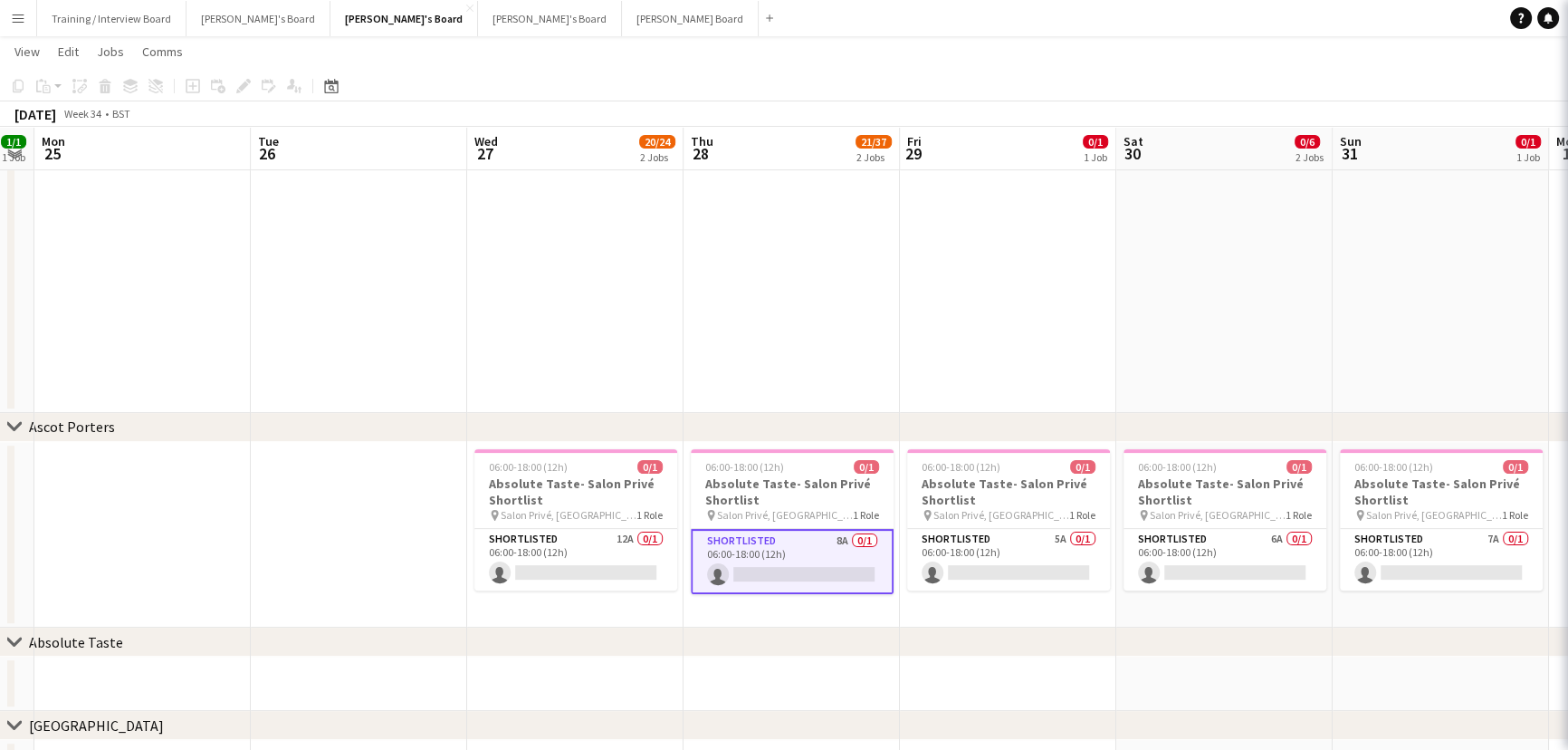
scroll to position [0, 831]
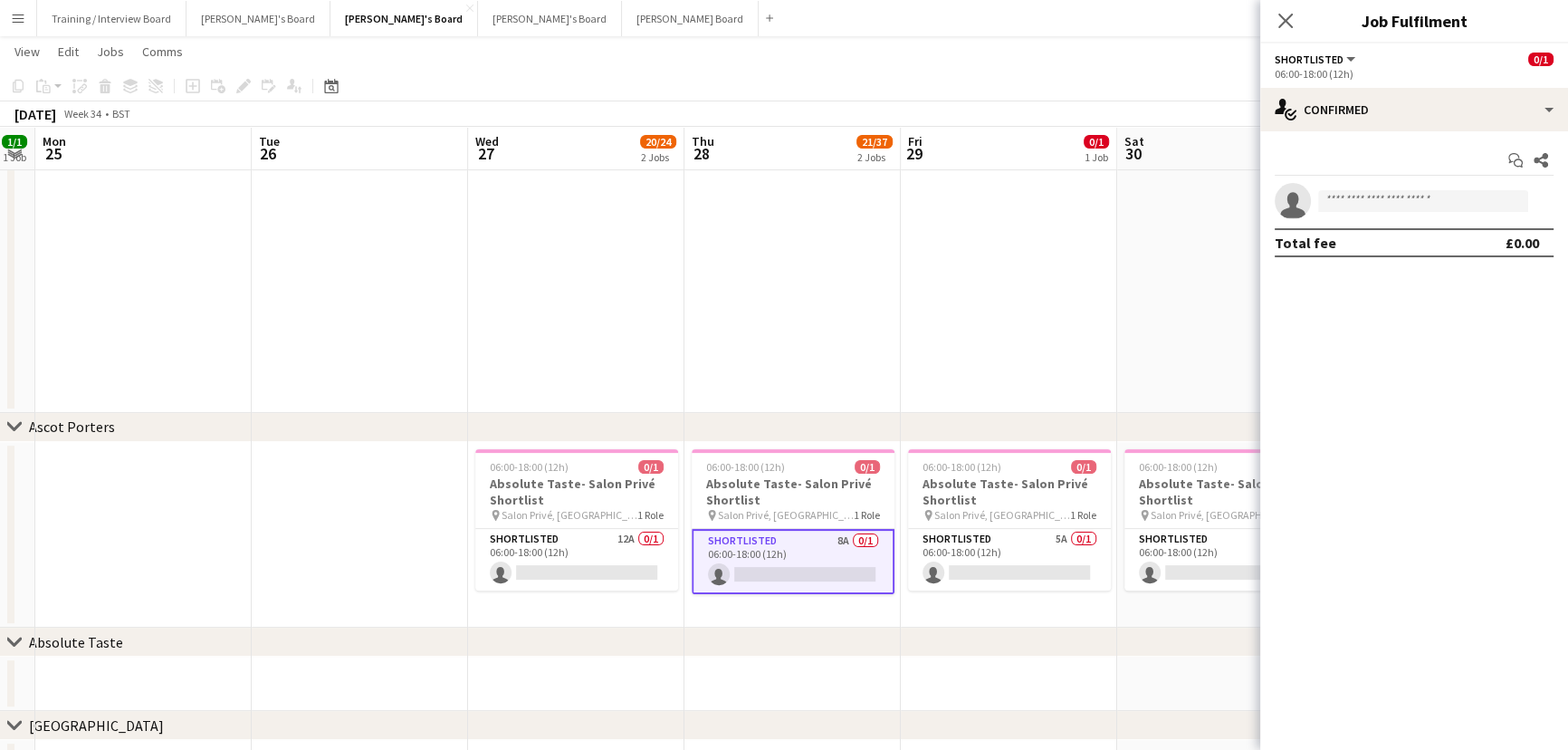
click at [1372, 133] on div "Start chat Share single-neutral-actions Total fee £0.00" at bounding box center [1413, 201] width 308 height 141
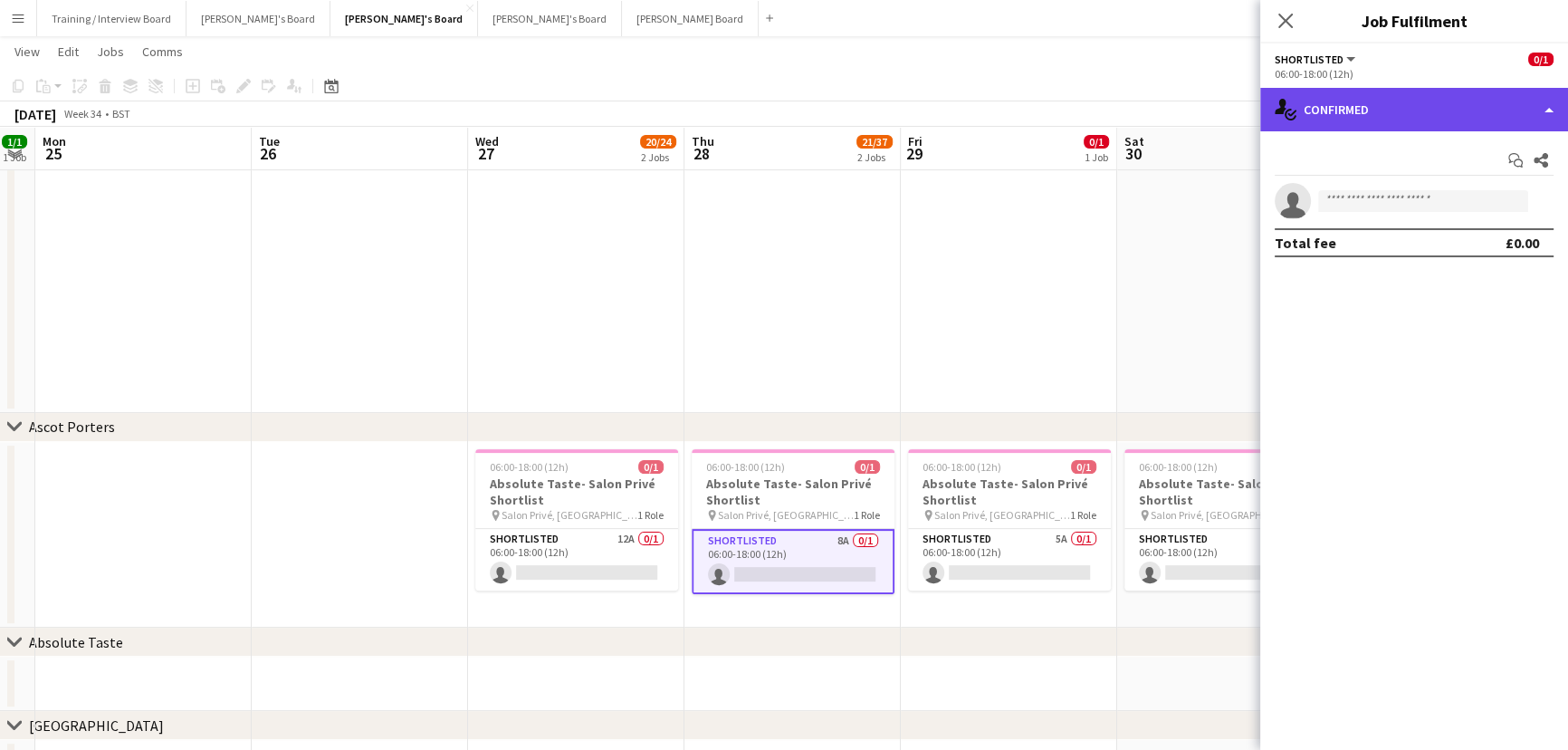
click at [1389, 111] on div "single-neutral-actions-check-2 Confirmed" at bounding box center [1413, 109] width 308 height 43
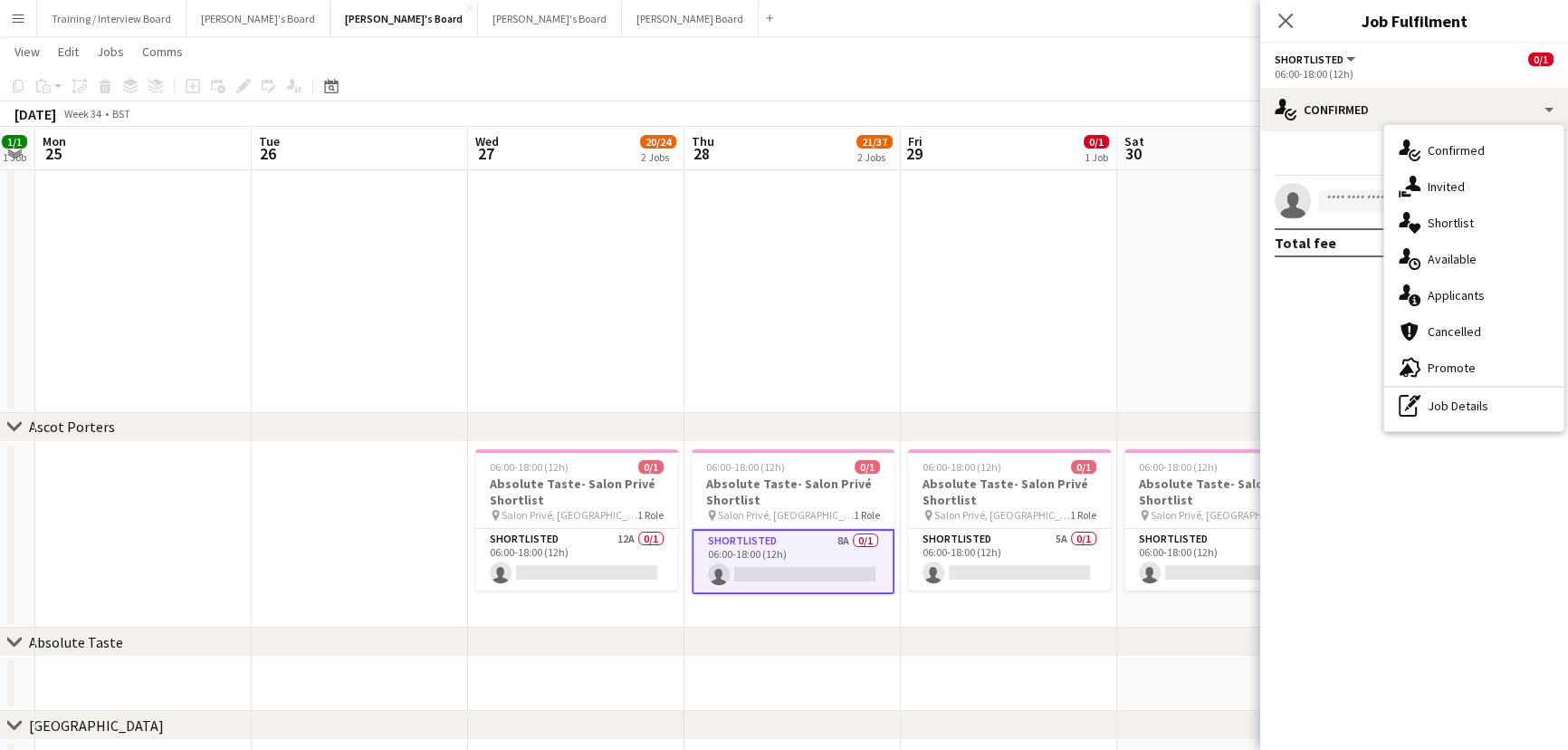
click at [1474, 286] on div "single-neutral-actions-information Applicants" at bounding box center [1474, 294] width 179 height 36
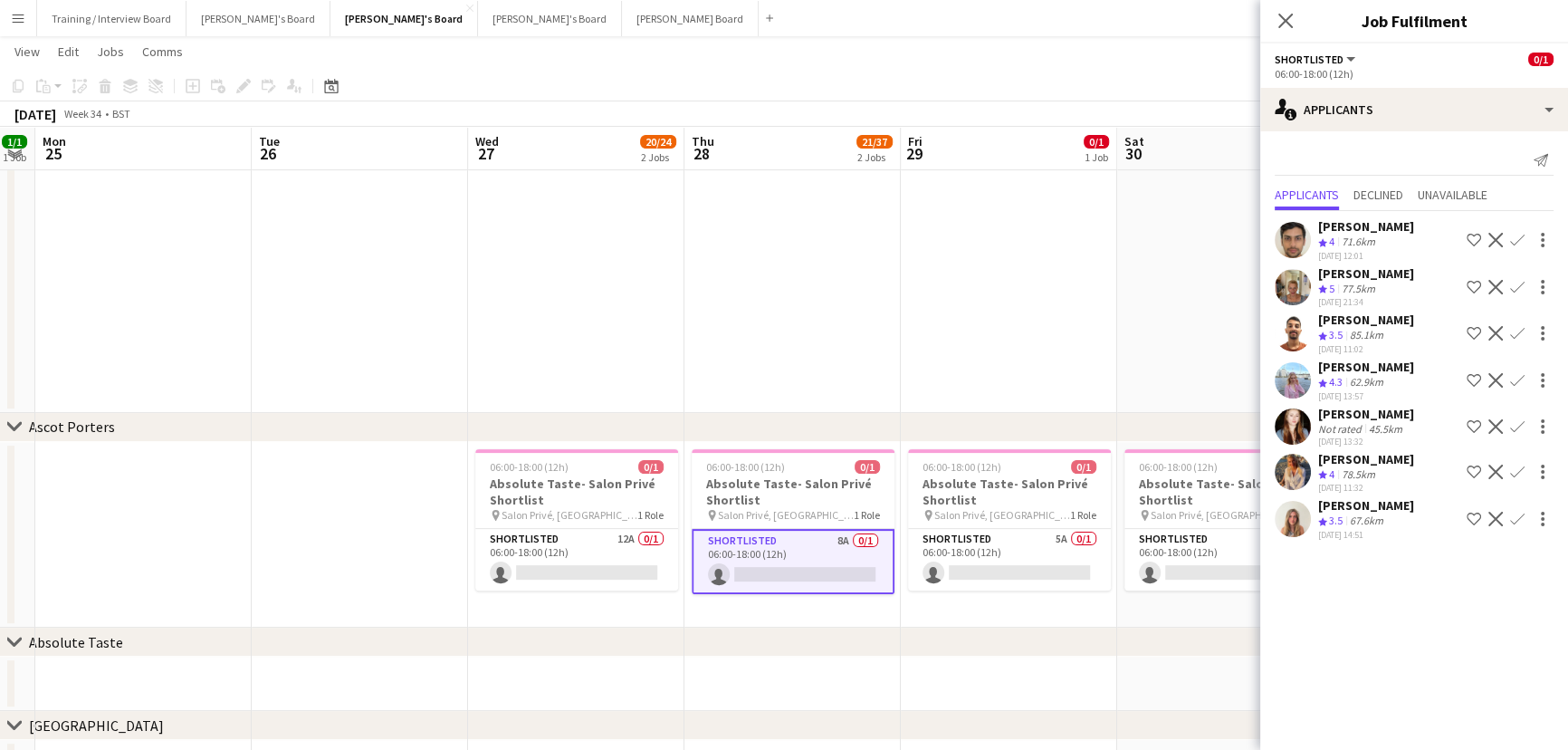
click at [1399, 377] on div "[PERSON_NAME] Crew rating 4.3 62.9km [DATE] 13:57 Shortlist crew Decline Confirm" at bounding box center [1413, 380] width 308 height 43
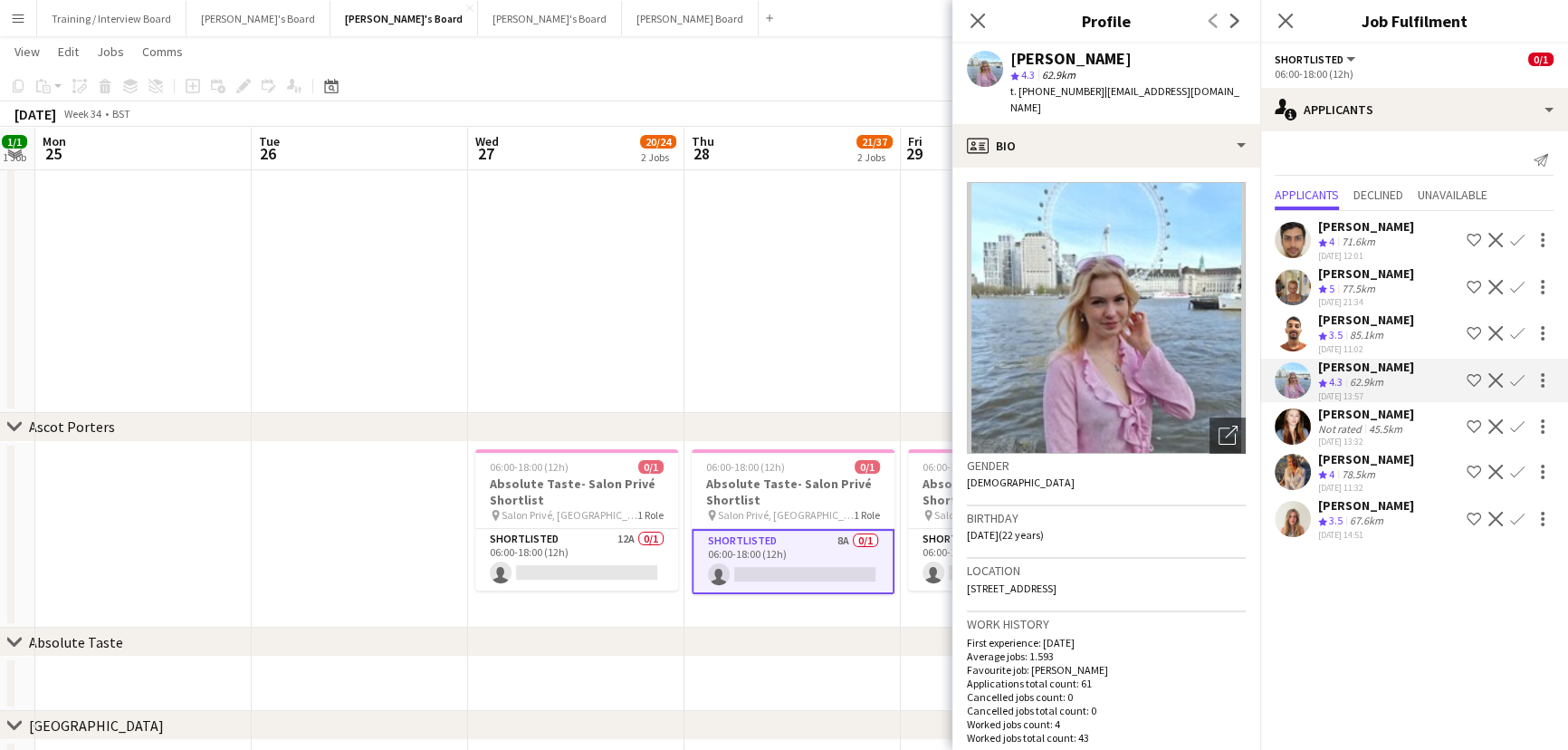
click at [1358, 480] on div "78.5km" at bounding box center [1358, 475] width 40 height 16
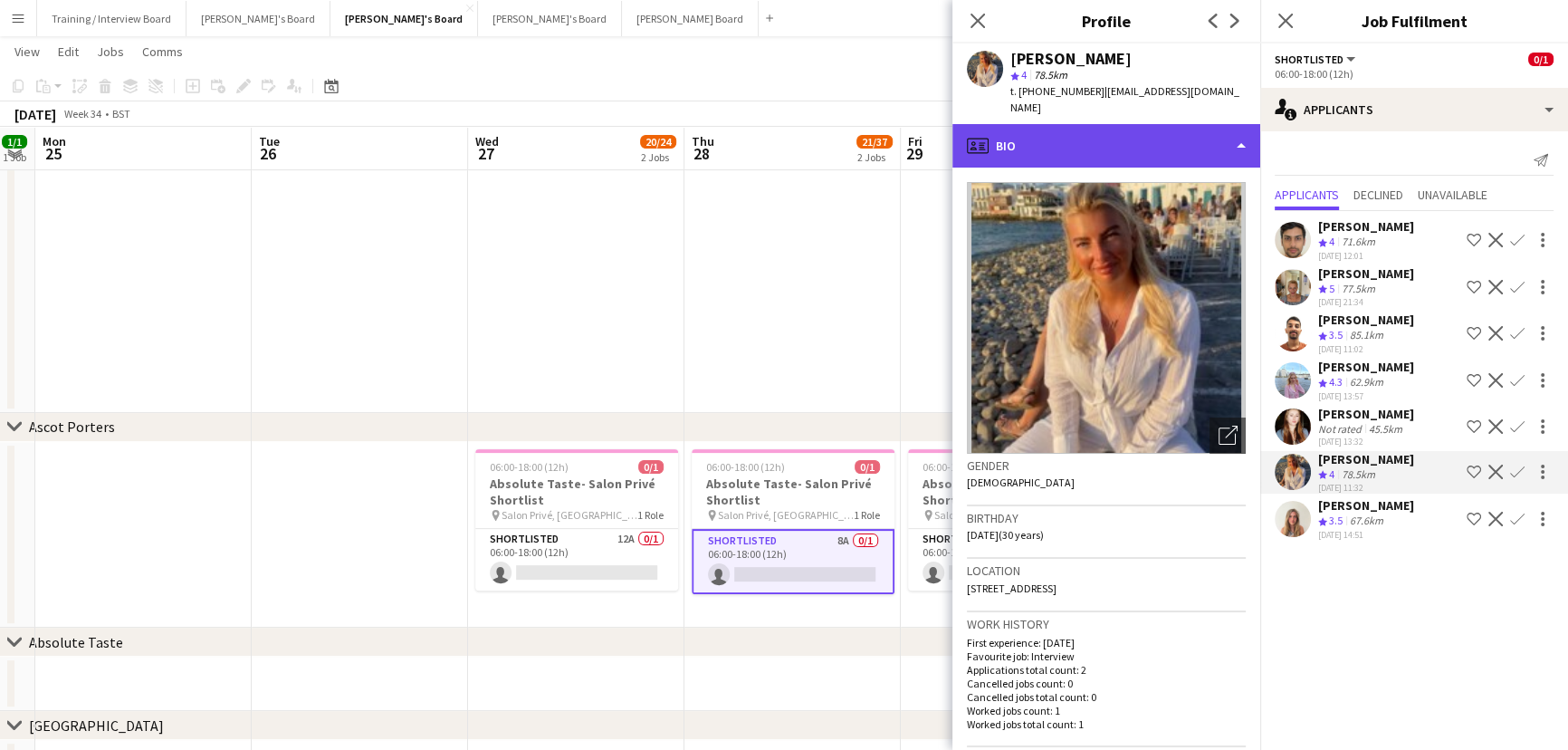
click at [1110, 130] on div "profile Bio" at bounding box center [1106, 146] width 308 height 43
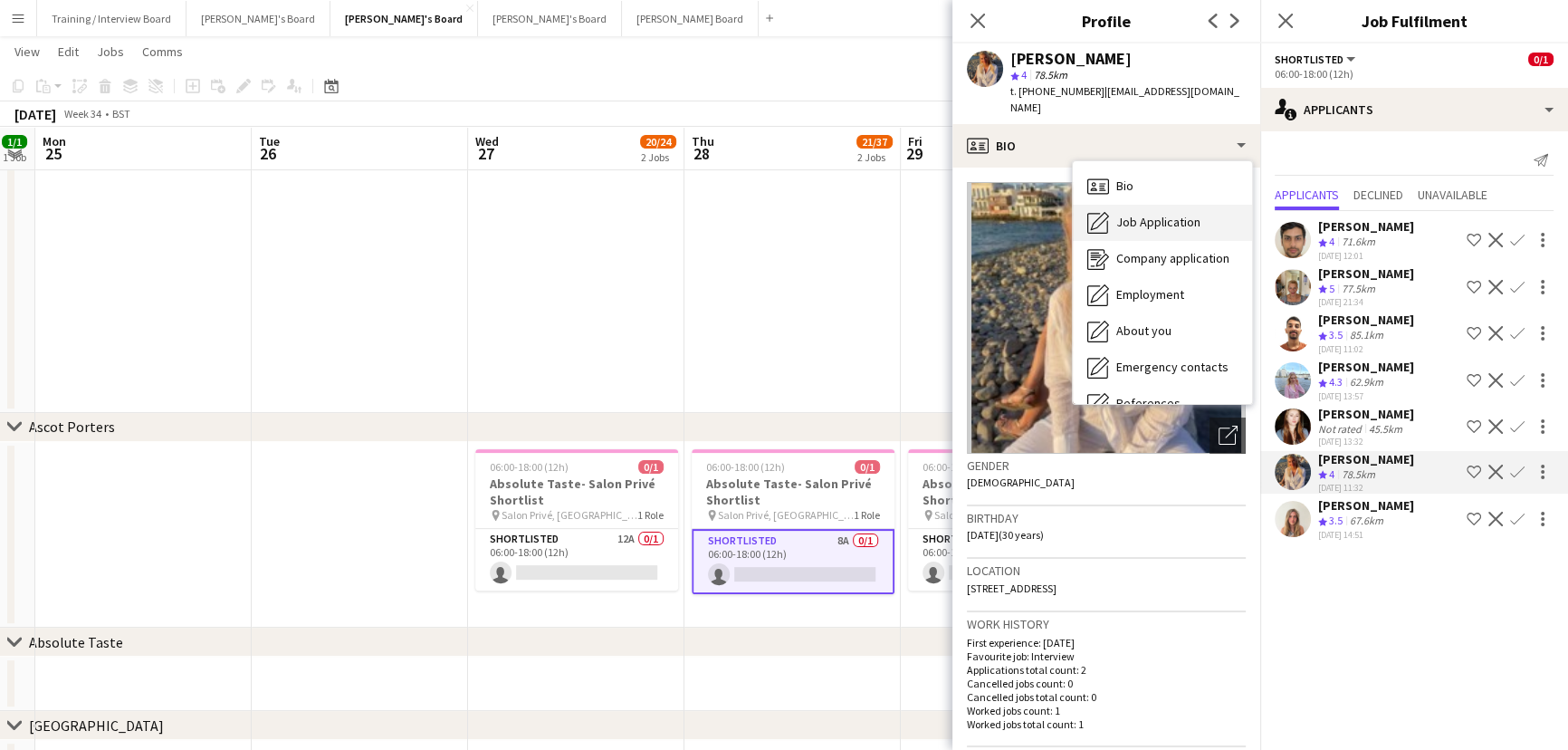
click at [1158, 214] on span "Job Application" at bounding box center [1159, 221] width 85 height 17
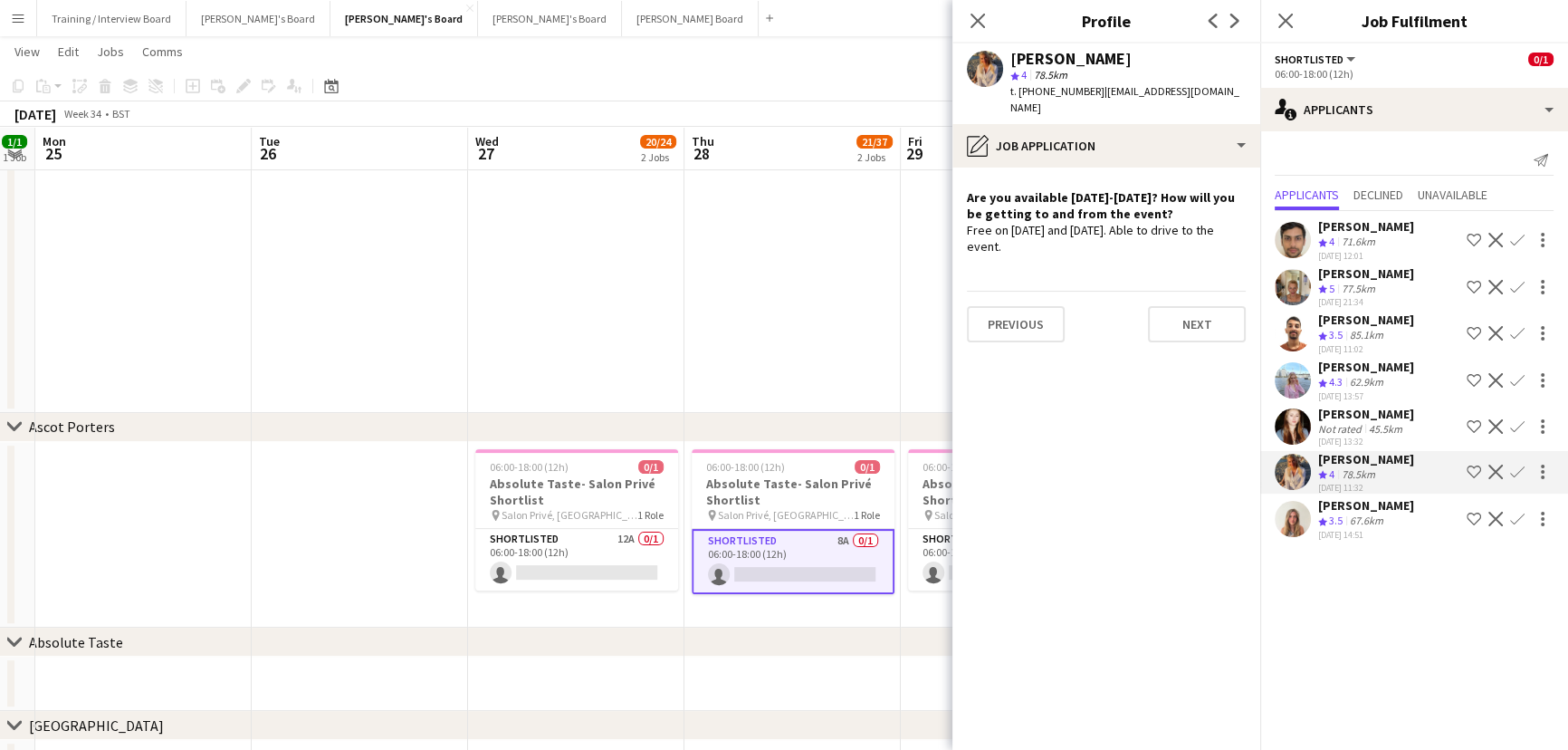
click at [1359, 401] on div "[DATE] 13:57" at bounding box center [1366, 396] width 96 height 12
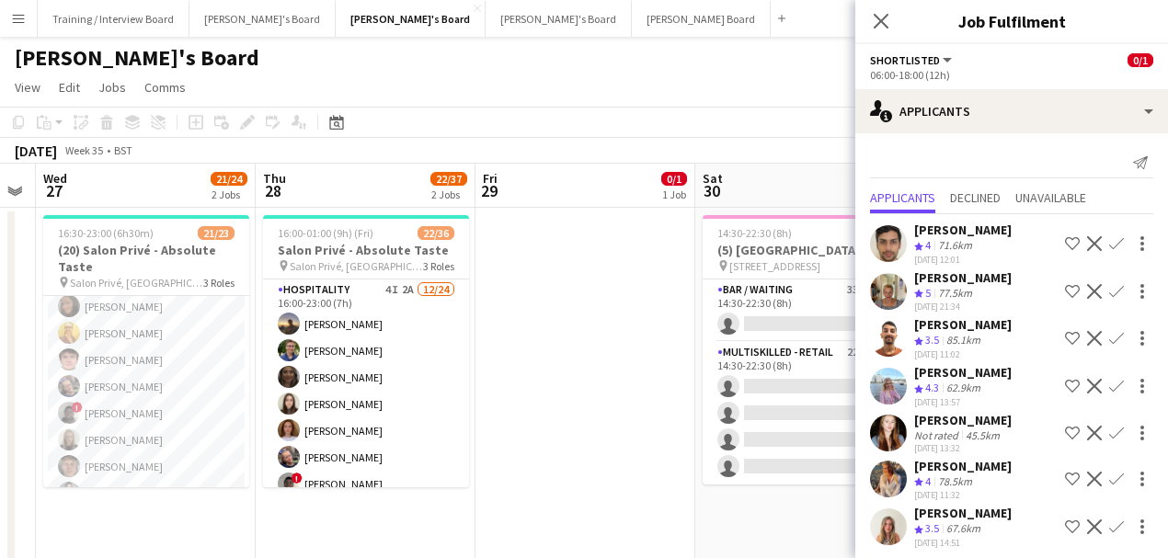
scroll to position [20, 0]
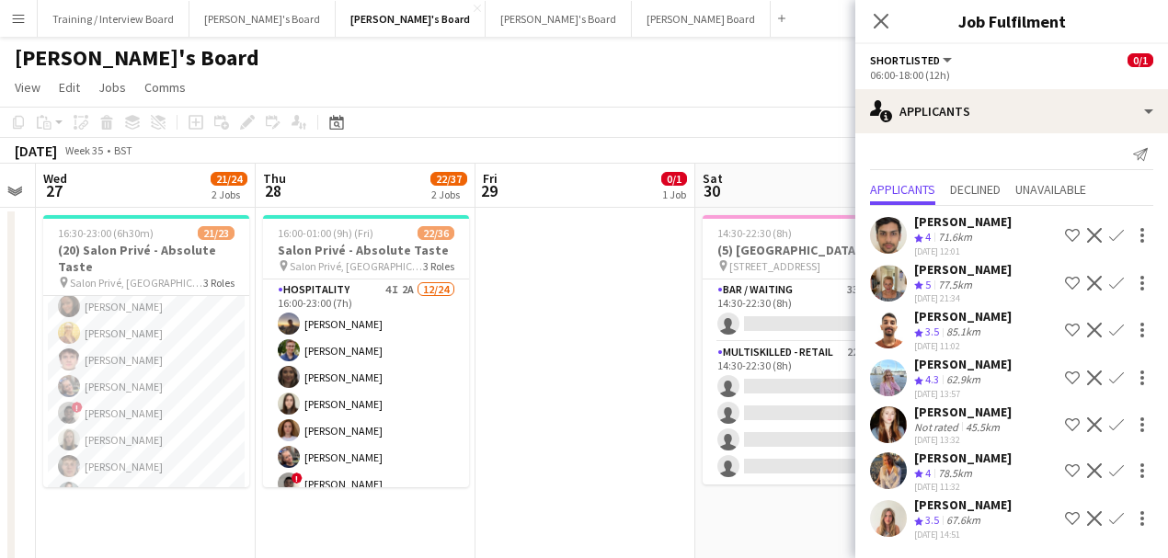
click at [946, 471] on div "78.5km" at bounding box center [955, 474] width 41 height 16
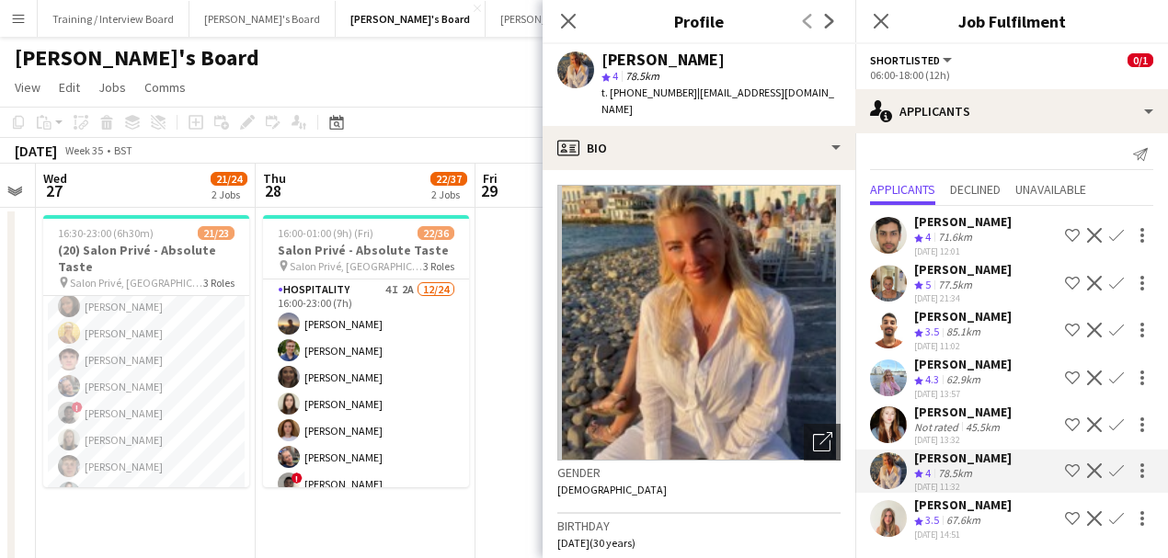
click at [959, 435] on div "[DATE] 13:32" at bounding box center [963, 440] width 98 height 12
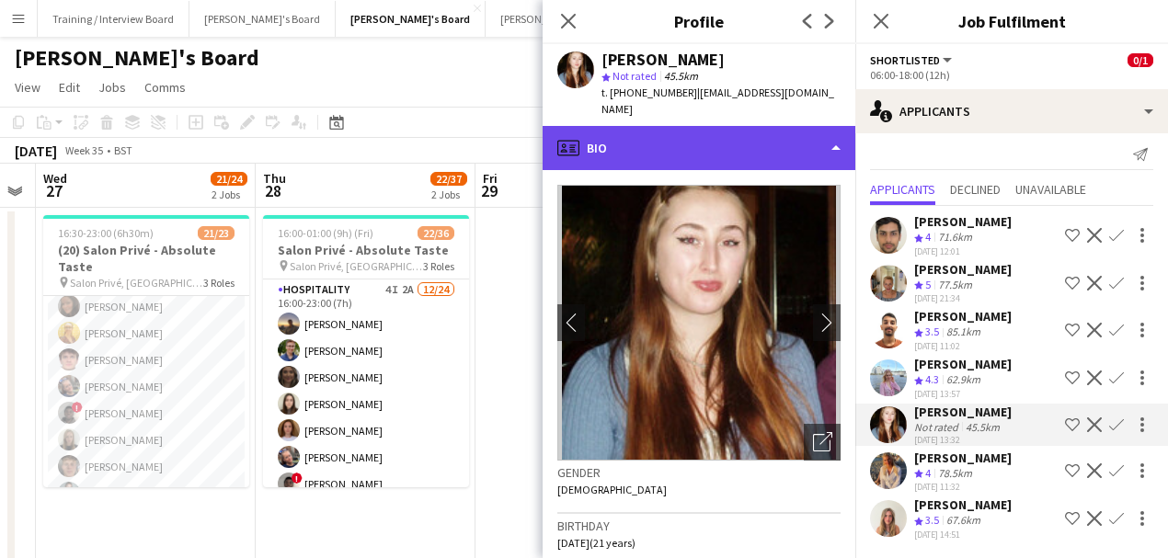
click at [699, 138] on div "profile Bio" at bounding box center [699, 148] width 313 height 44
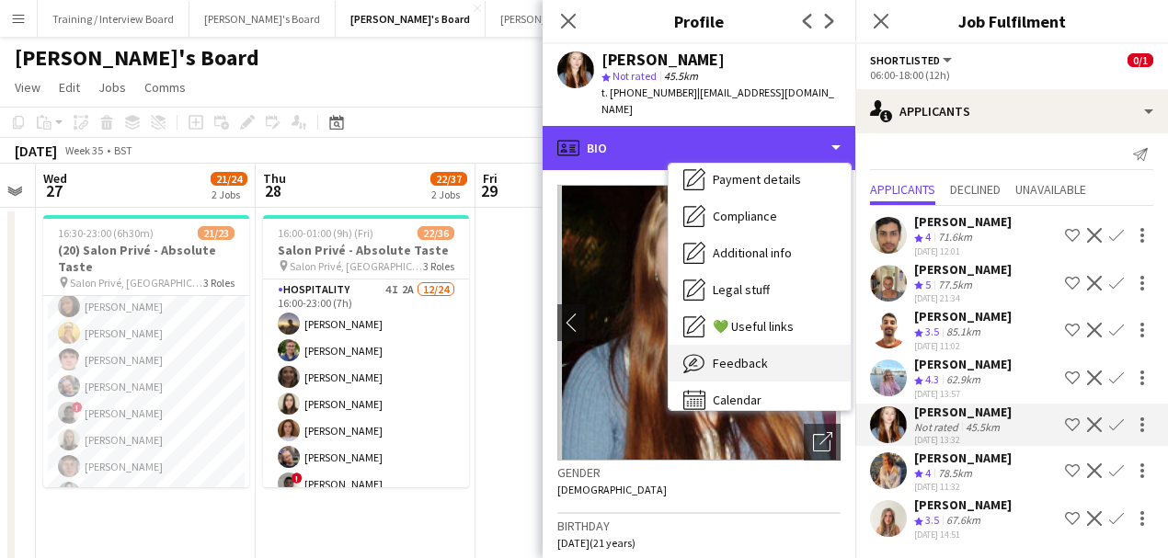
scroll to position [283, 0]
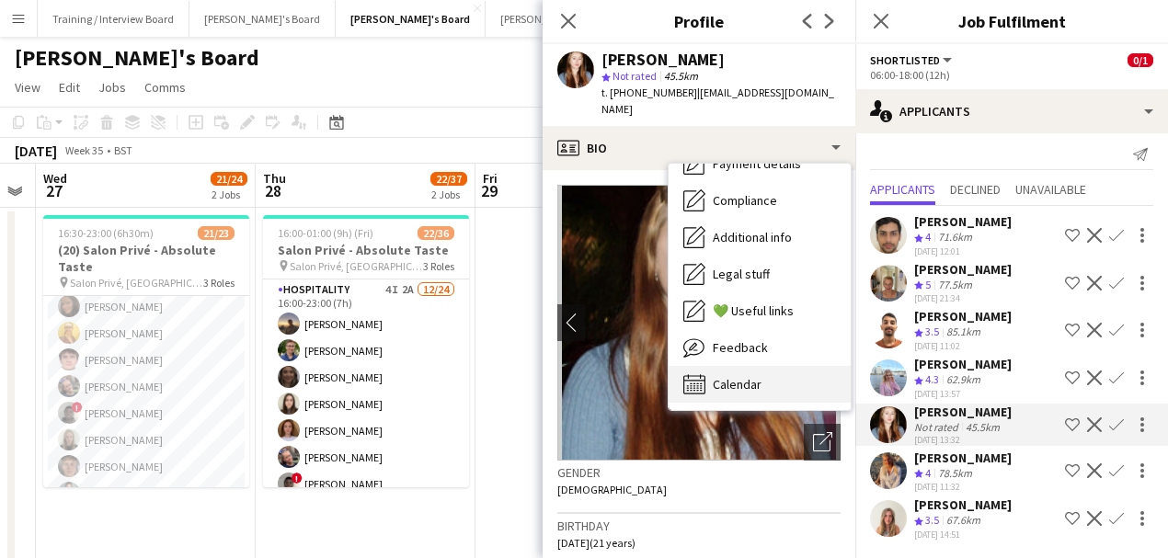
click at [752, 376] on span "Calendar" at bounding box center [737, 384] width 49 height 17
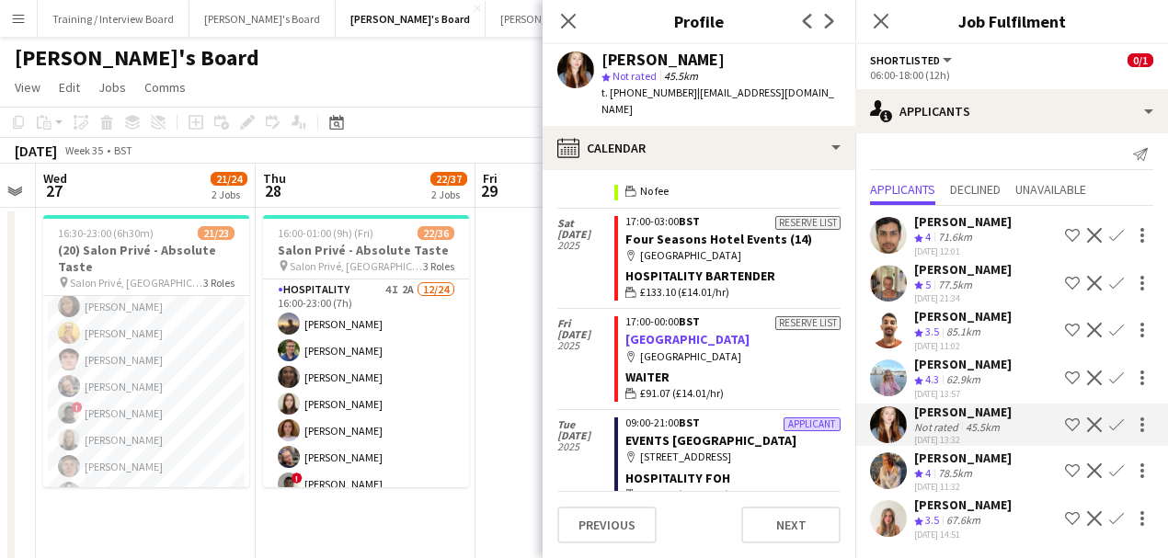
scroll to position [736, 0]
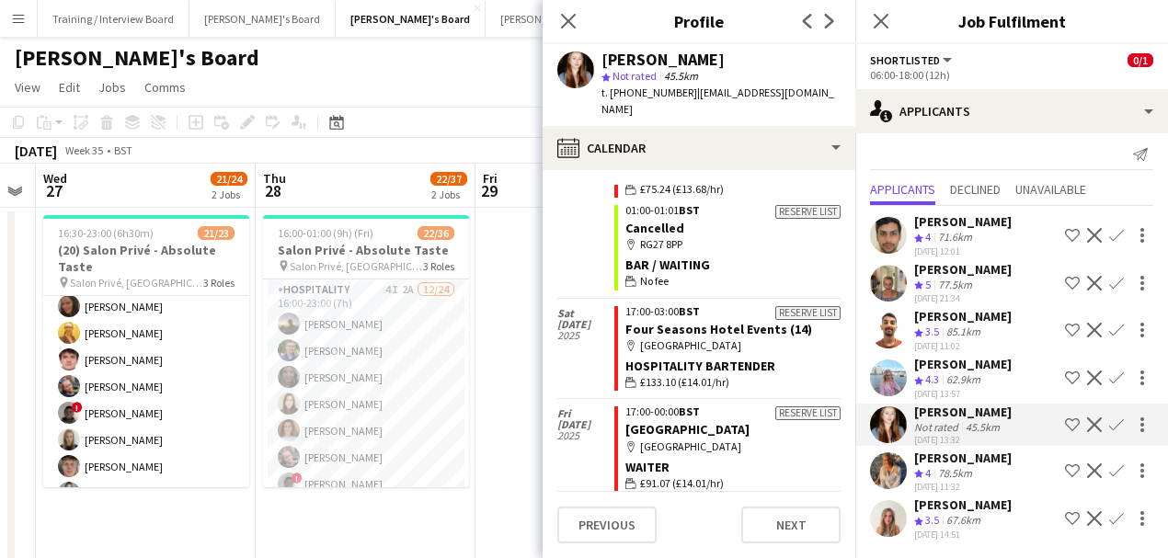
drag, startPoint x: 948, startPoint y: 377, endPoint x: 962, endPoint y: 368, distance: 16.6
click at [947, 377] on div "62.9km" at bounding box center [963, 381] width 41 height 16
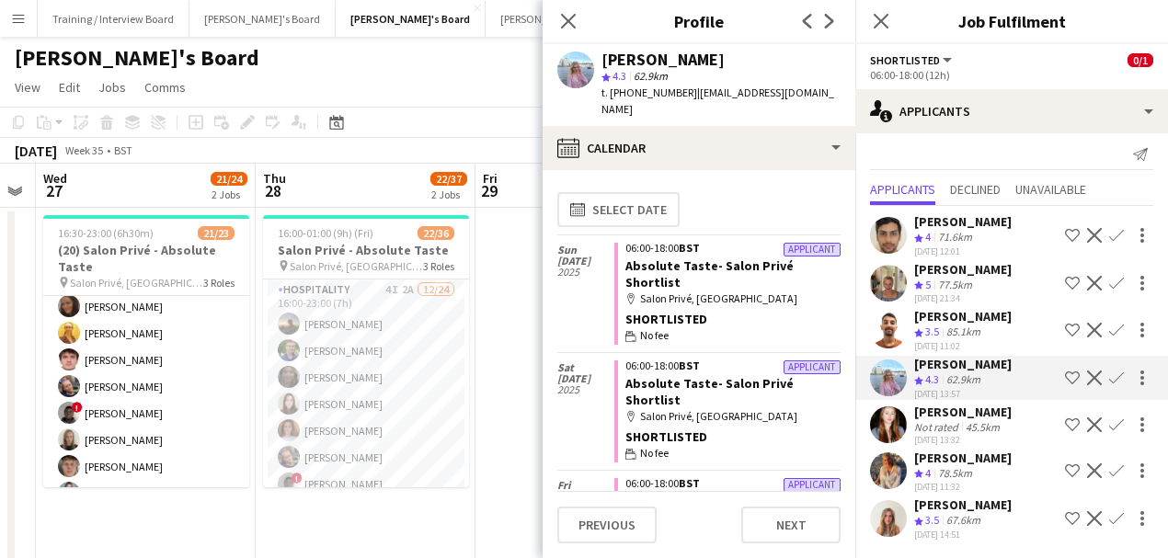
click at [966, 405] on div "[PERSON_NAME]" at bounding box center [963, 412] width 98 height 17
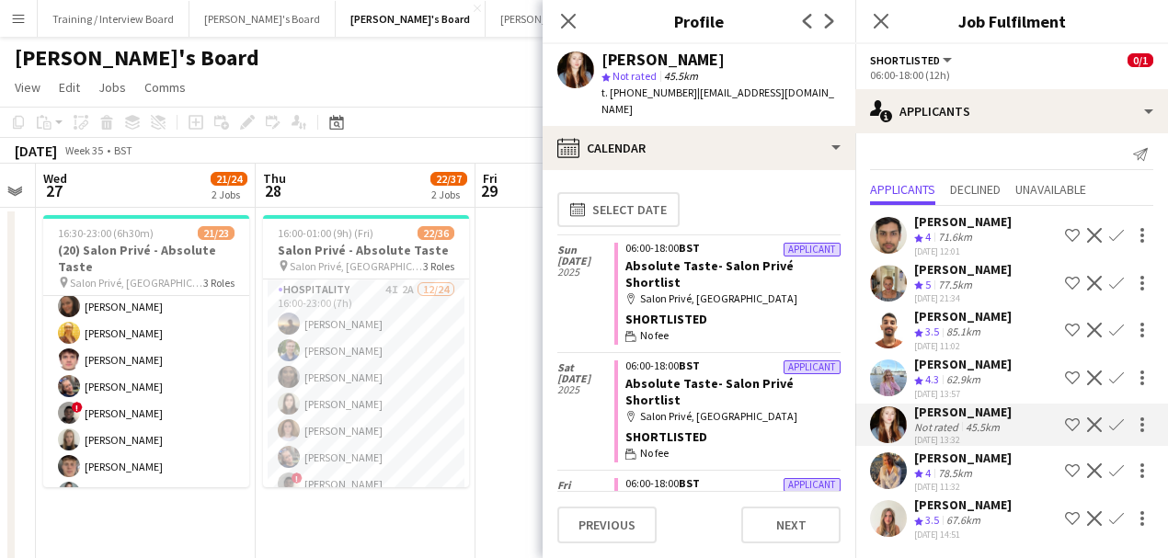
click at [972, 453] on div "[PERSON_NAME]" at bounding box center [963, 458] width 98 height 17
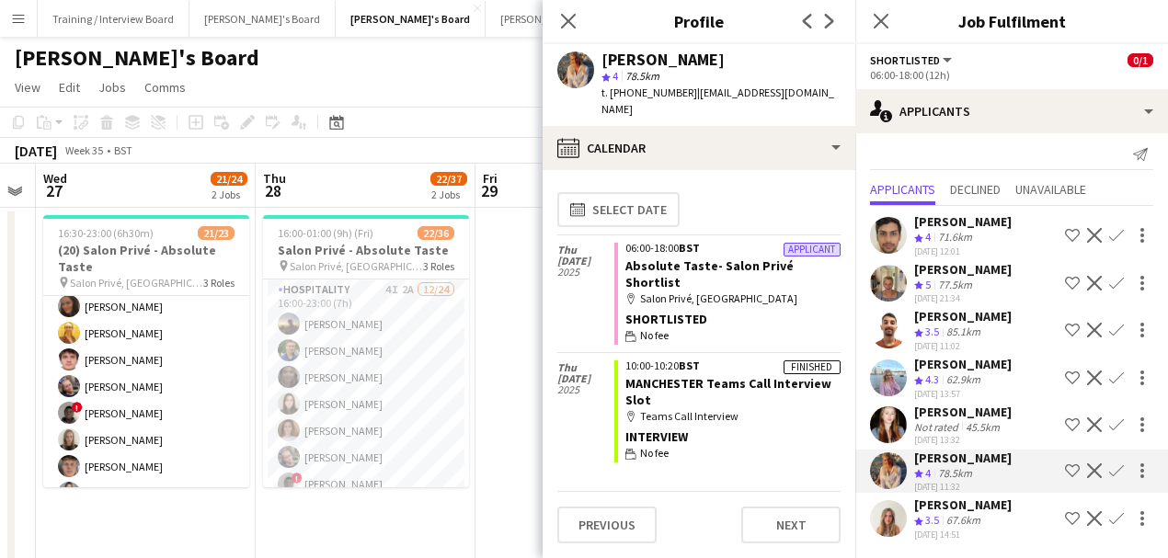
click at [1001, 521] on div "[PERSON_NAME] Crew rating 3.5 67.6km [DATE] 14:51 Shortlist crew Decline Confirm" at bounding box center [1011, 519] width 313 height 44
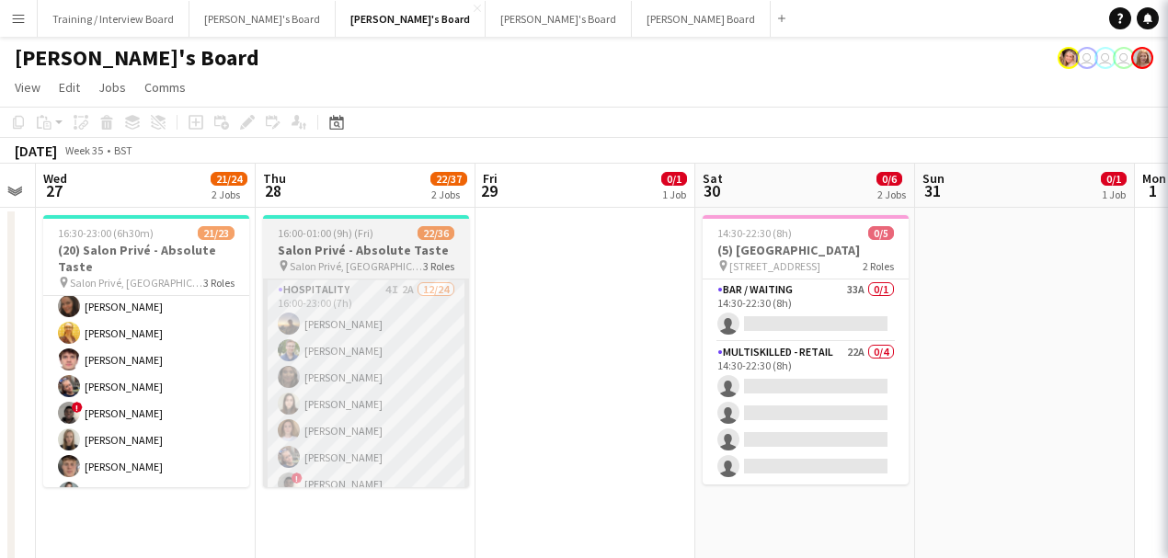
scroll to position [0, 0]
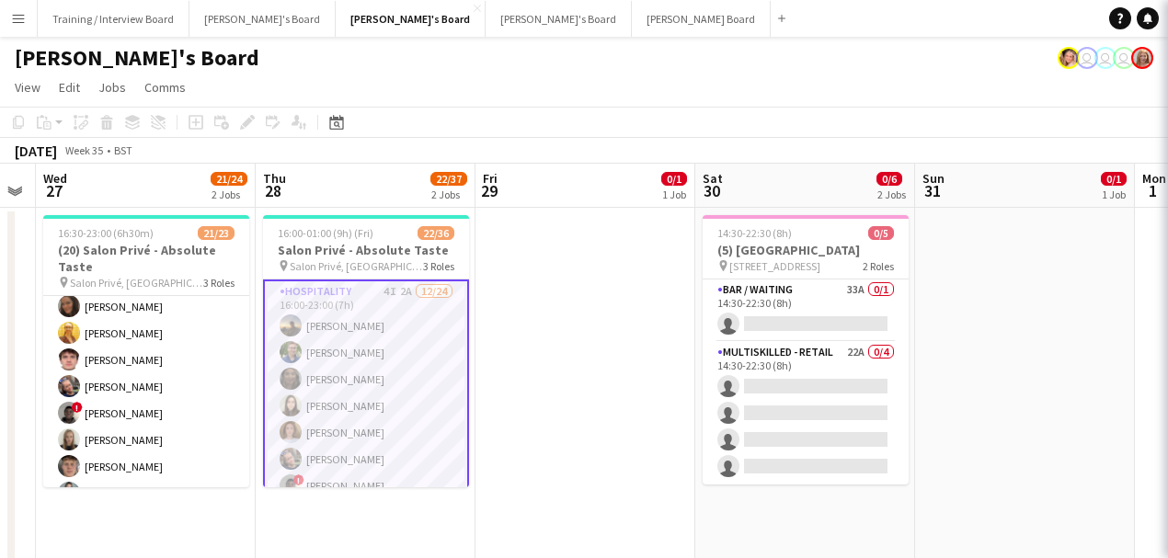
scroll to position [0, 844]
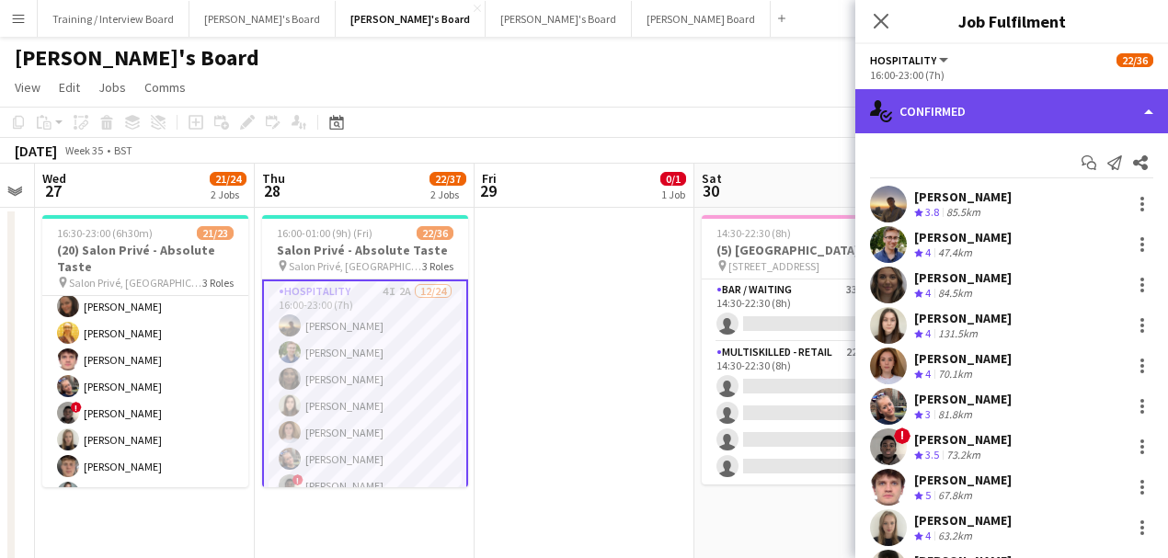
click at [1007, 120] on div "single-neutral-actions-check-2 Confirmed" at bounding box center [1011, 111] width 313 height 44
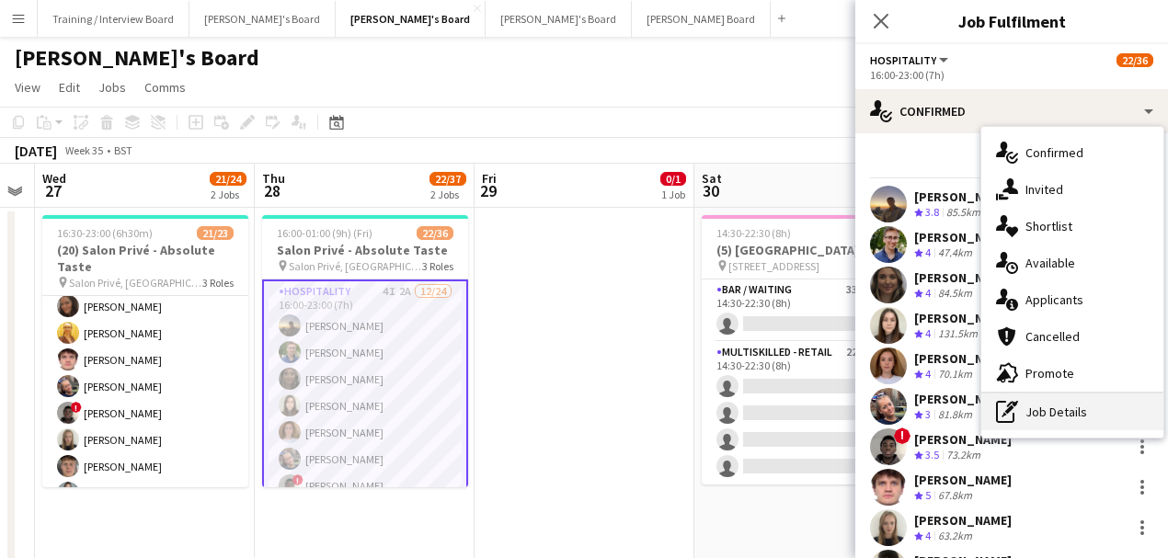
click at [1046, 420] on div "pen-write Job Details" at bounding box center [1072, 412] width 182 height 37
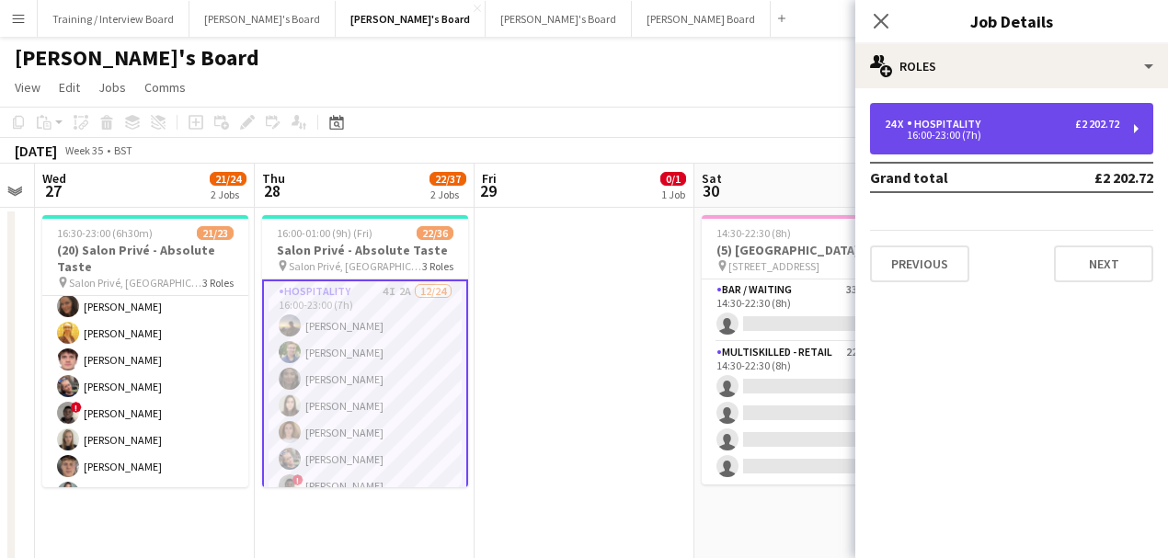
click at [957, 118] on div "Hospitality" at bounding box center [947, 124] width 81 height 13
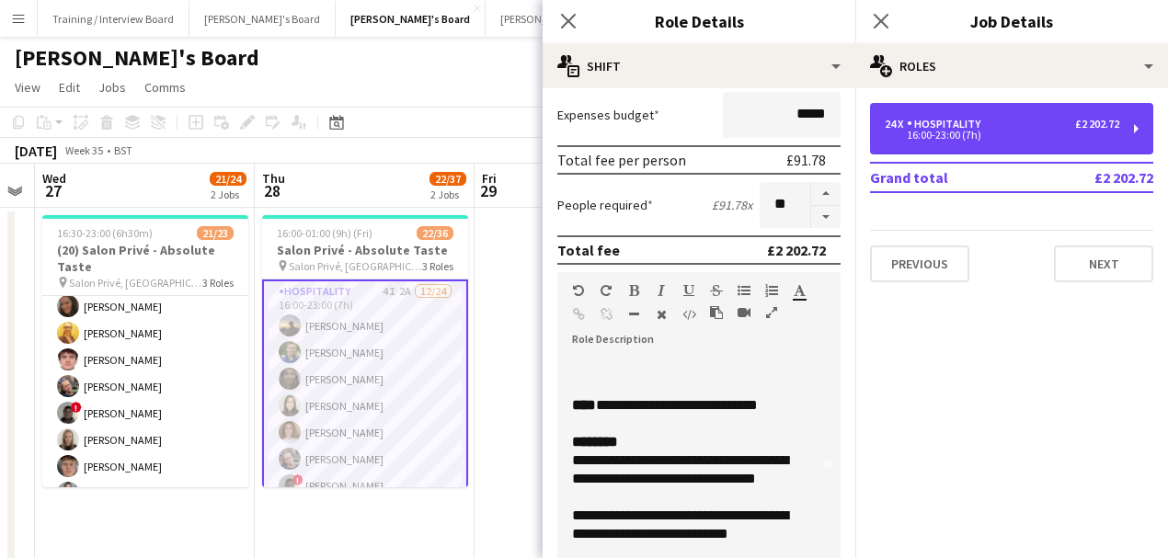
scroll to position [122, 0]
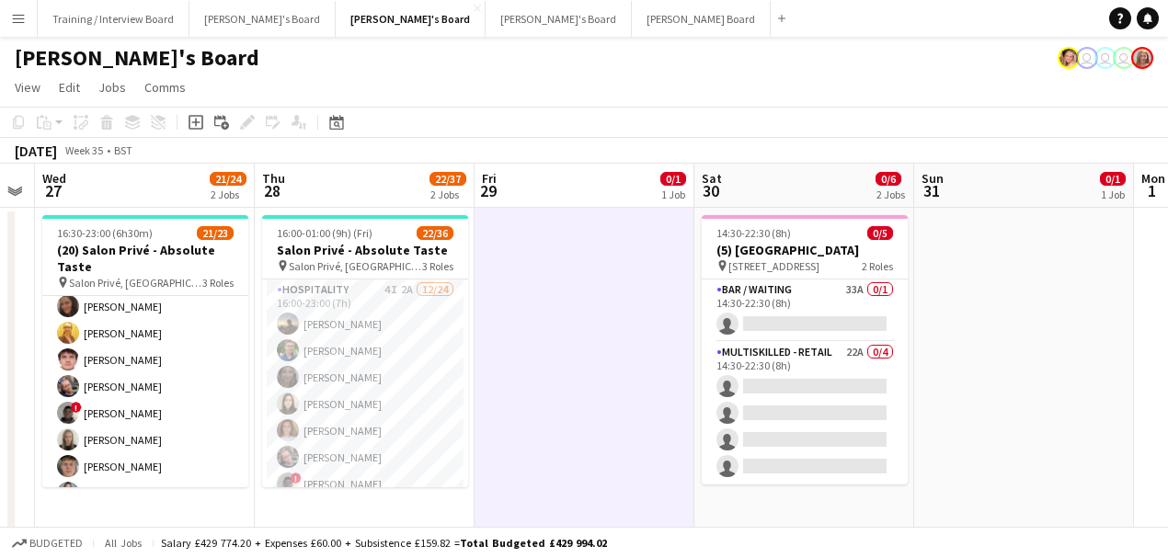
scroll to position [0, 798]
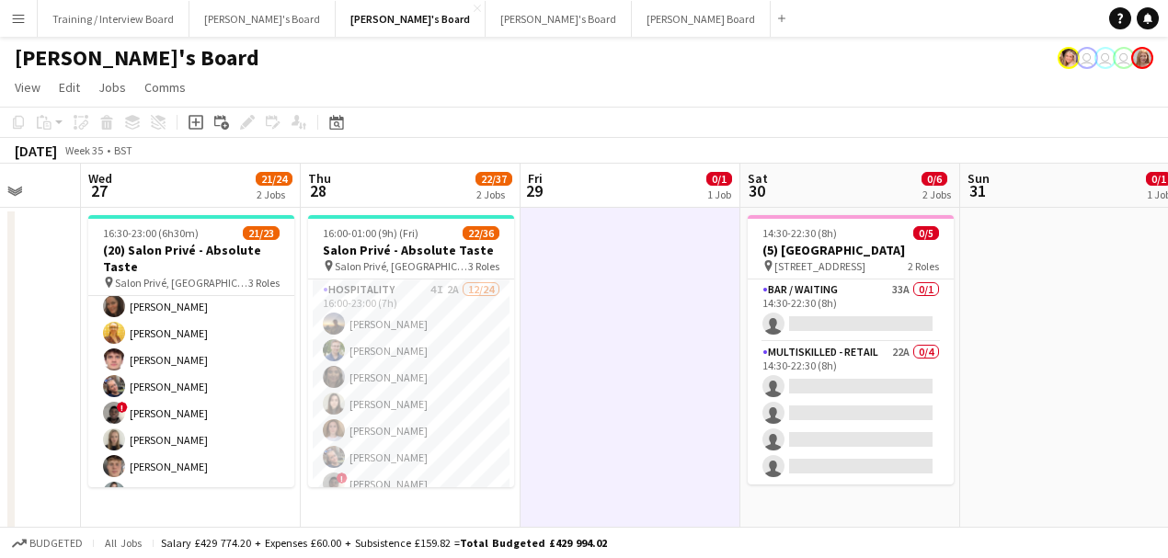
drag, startPoint x: 603, startPoint y: 396, endPoint x: 622, endPoint y: 393, distance: 18.6
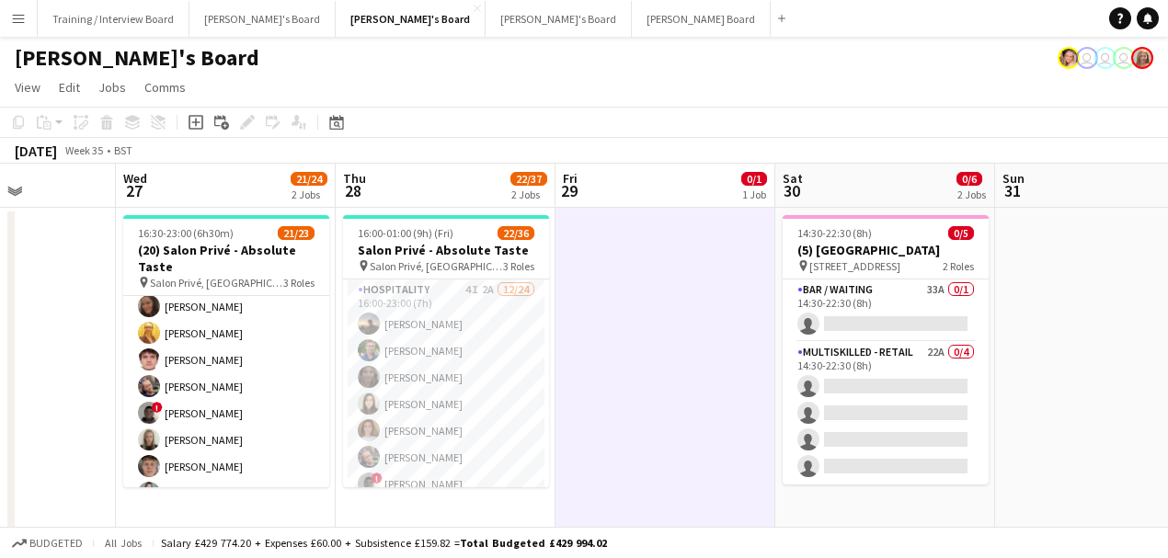
scroll to position [0, 739]
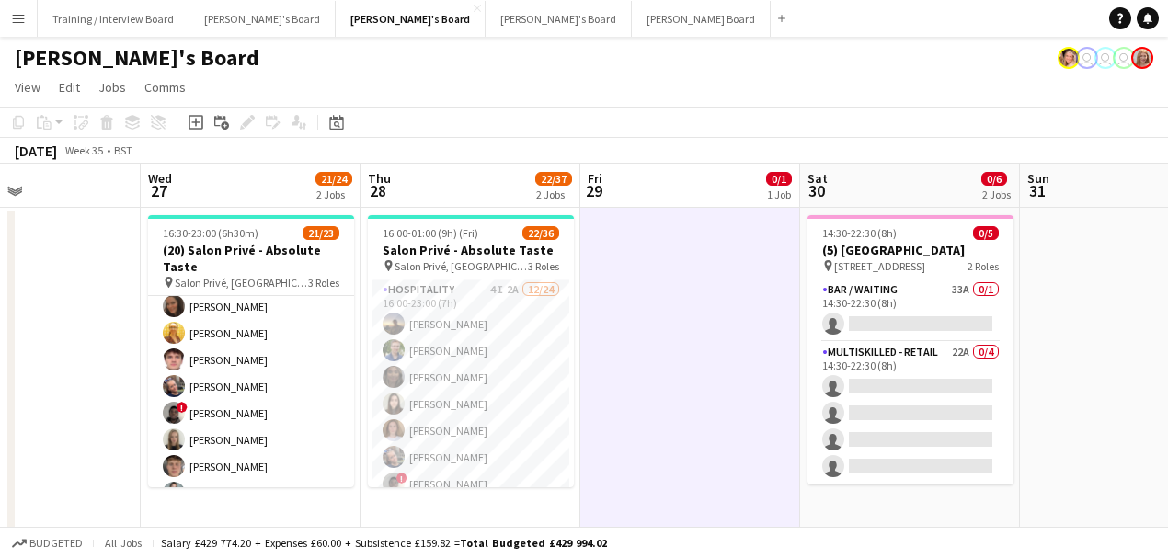
drag, startPoint x: 700, startPoint y: 372, endPoint x: 725, endPoint y: 368, distance: 25.1
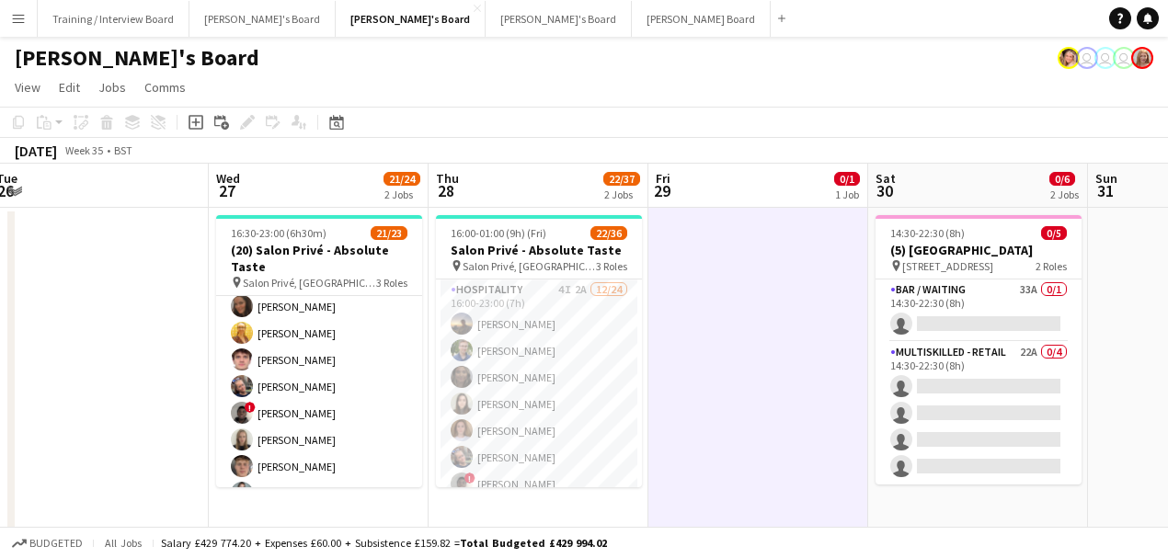
drag, startPoint x: 573, startPoint y: 339, endPoint x: 641, endPoint y: 349, distance: 68.8
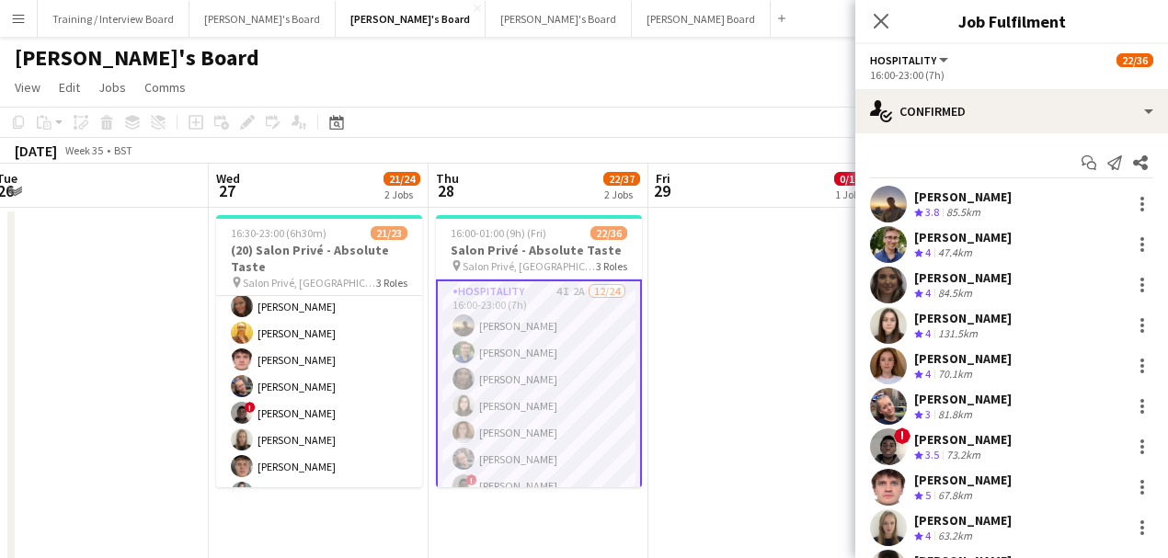
click at [1002, 77] on div "16:00-23:00 (7h)" at bounding box center [1011, 75] width 283 height 14
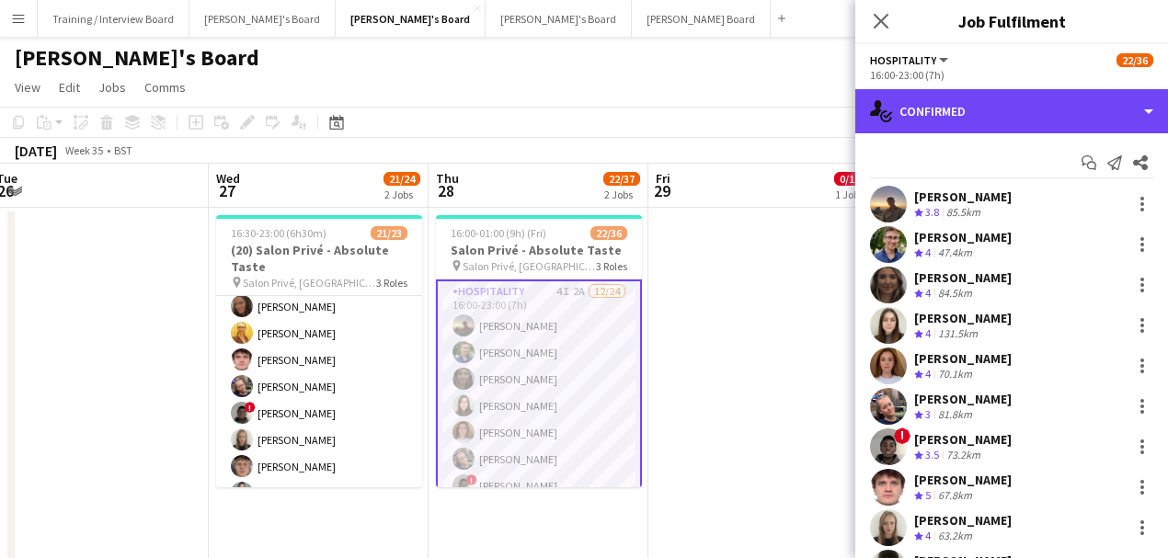
drag, startPoint x: 1003, startPoint y: 114, endPoint x: 1038, endPoint y: 201, distance: 93.3
click at [1003, 114] on div "single-neutral-actions-check-2 Confirmed" at bounding box center [1011, 111] width 313 height 44
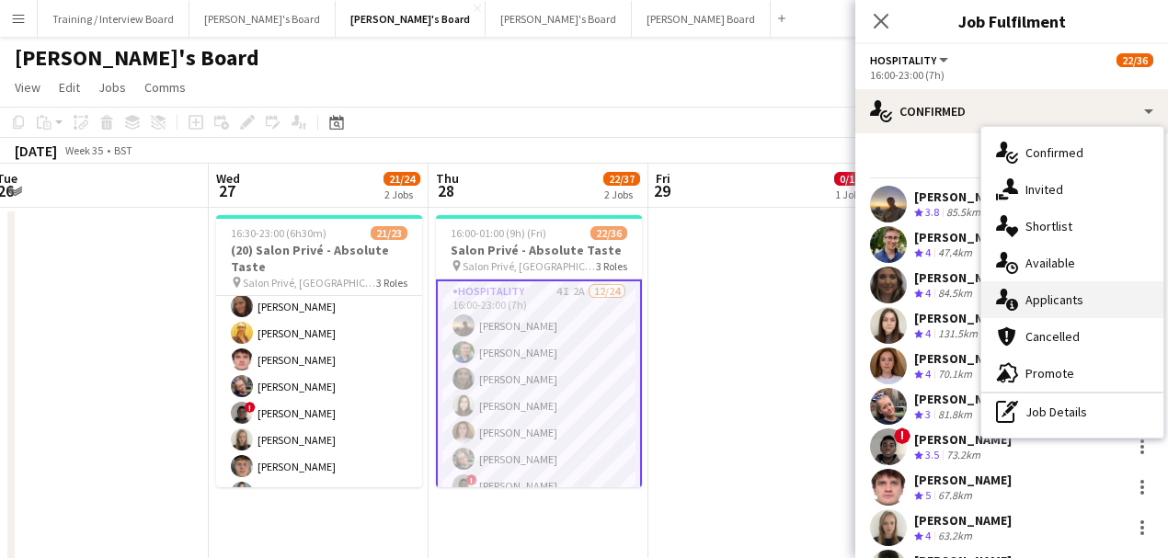
click at [1076, 311] on div "single-neutral-actions-check-2 Confirmed single-neutral-actions-share-1 Invited…" at bounding box center [1072, 282] width 182 height 311
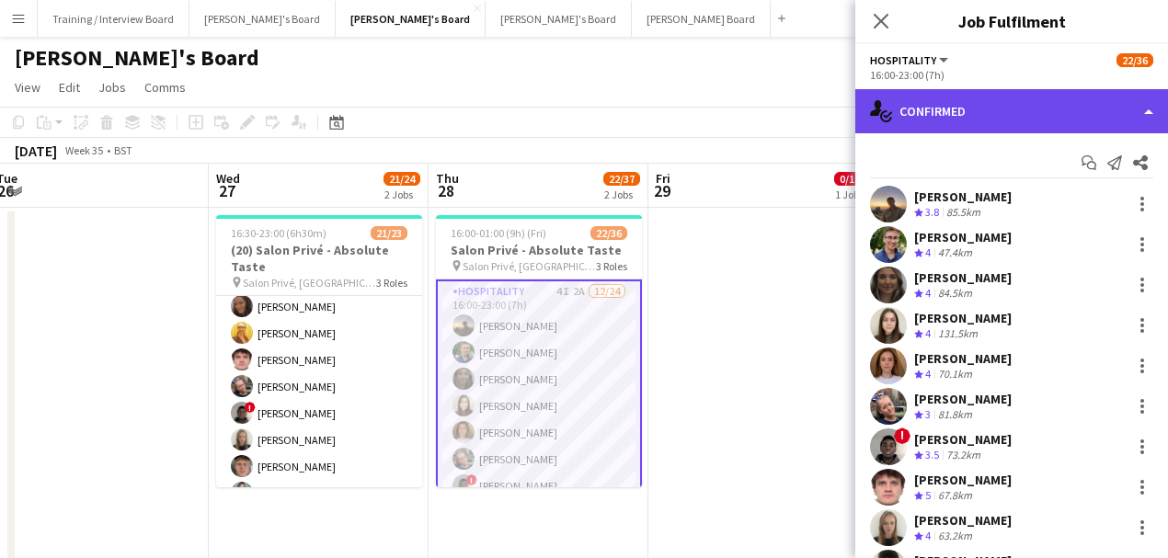
click at [1006, 125] on div "single-neutral-actions-check-2 Confirmed" at bounding box center [1011, 111] width 313 height 44
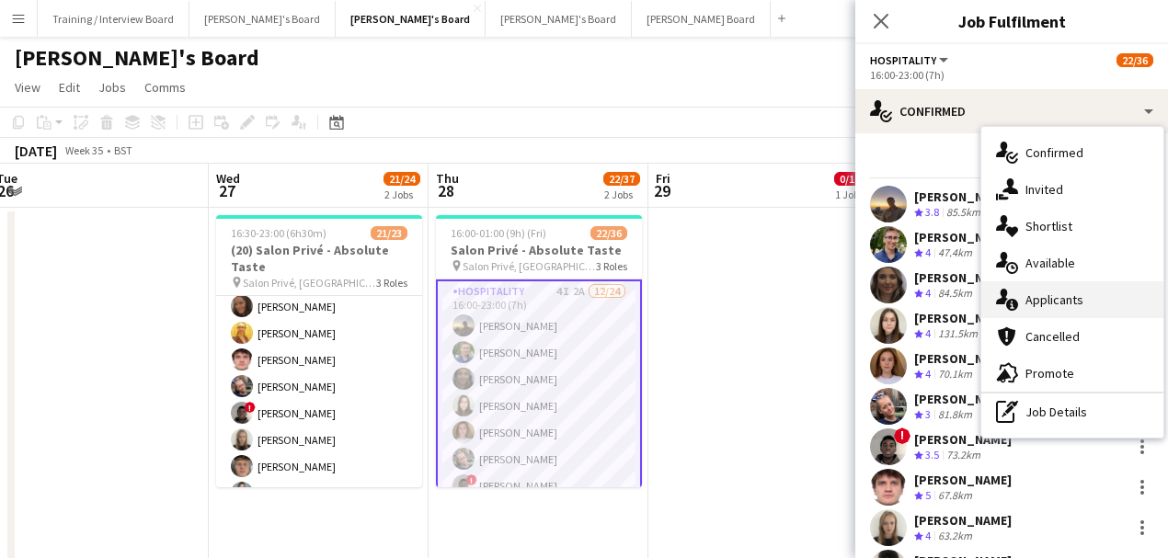
click at [1078, 310] on div "single-neutral-actions-information Applicants" at bounding box center [1072, 299] width 182 height 37
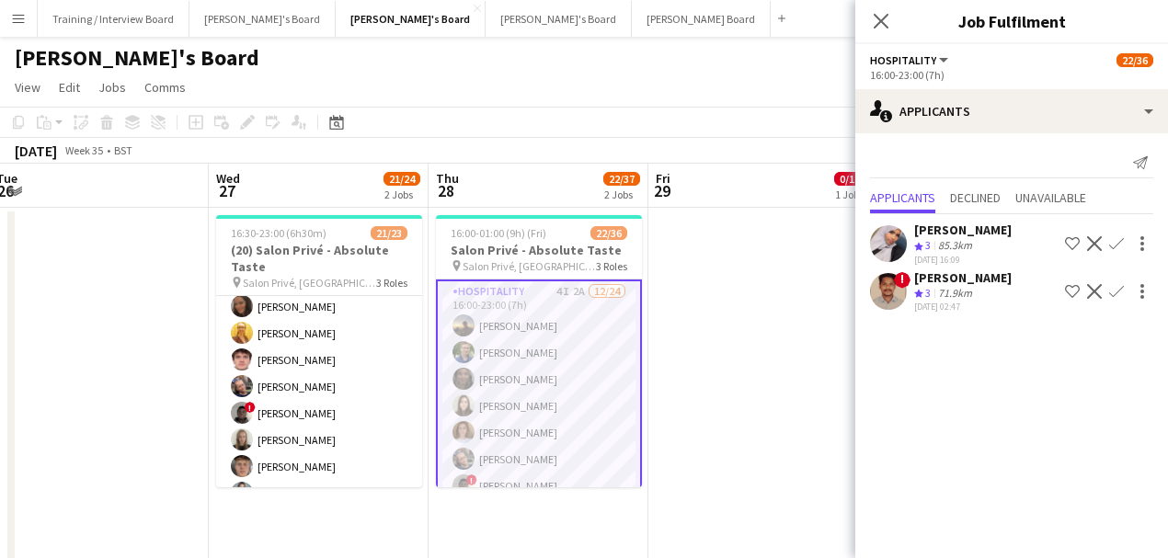
click at [1091, 248] on app-icon "Decline" at bounding box center [1094, 243] width 15 height 15
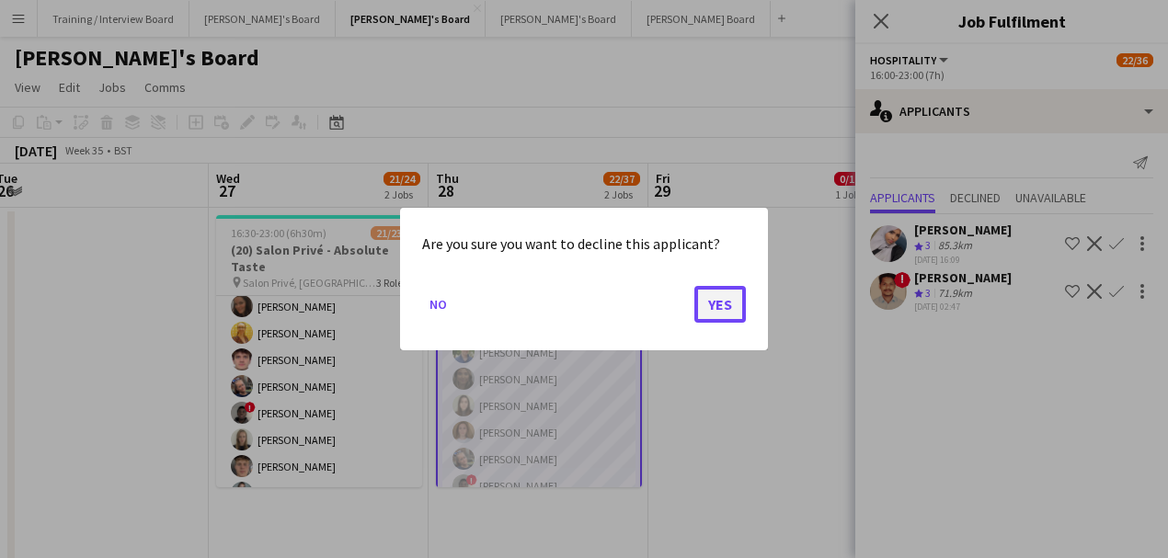
click at [719, 313] on button "Yes" at bounding box center [720, 304] width 52 height 37
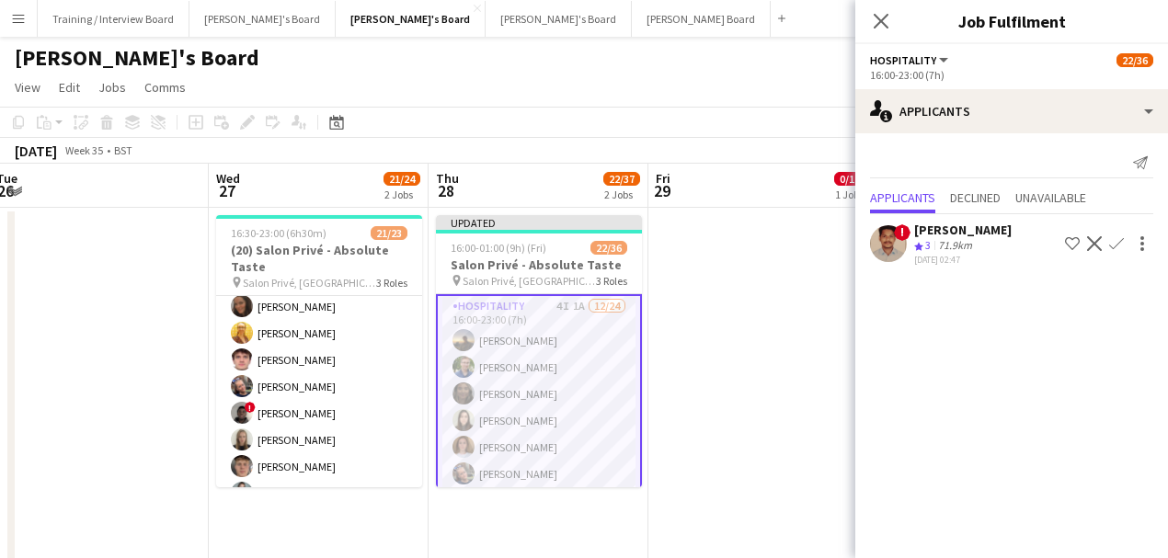
click at [1096, 244] on app-icon "Decline" at bounding box center [1094, 243] width 15 height 15
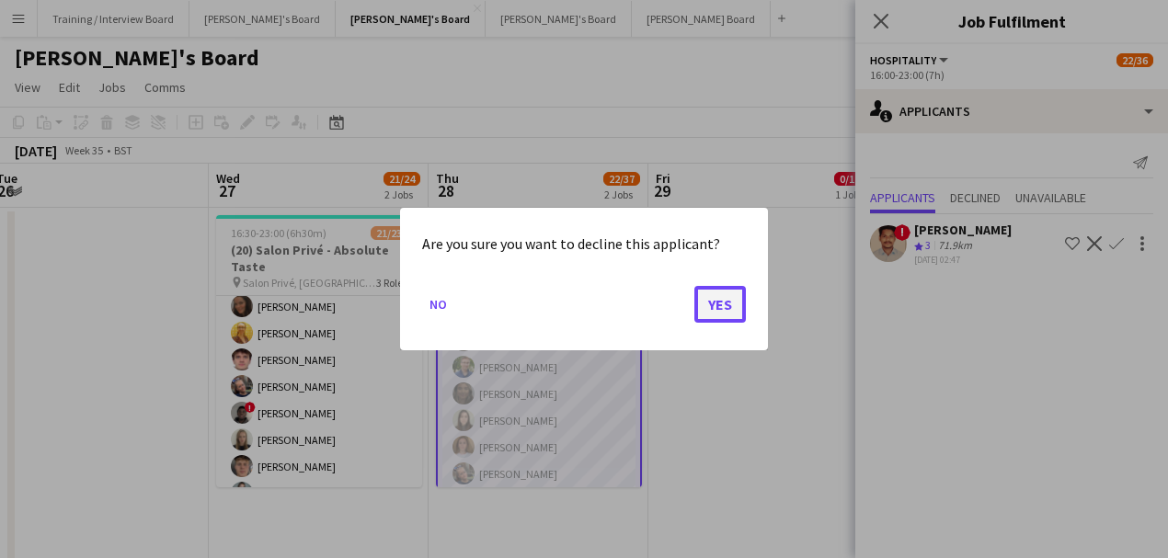
click at [695, 289] on button "Yes" at bounding box center [720, 304] width 52 height 37
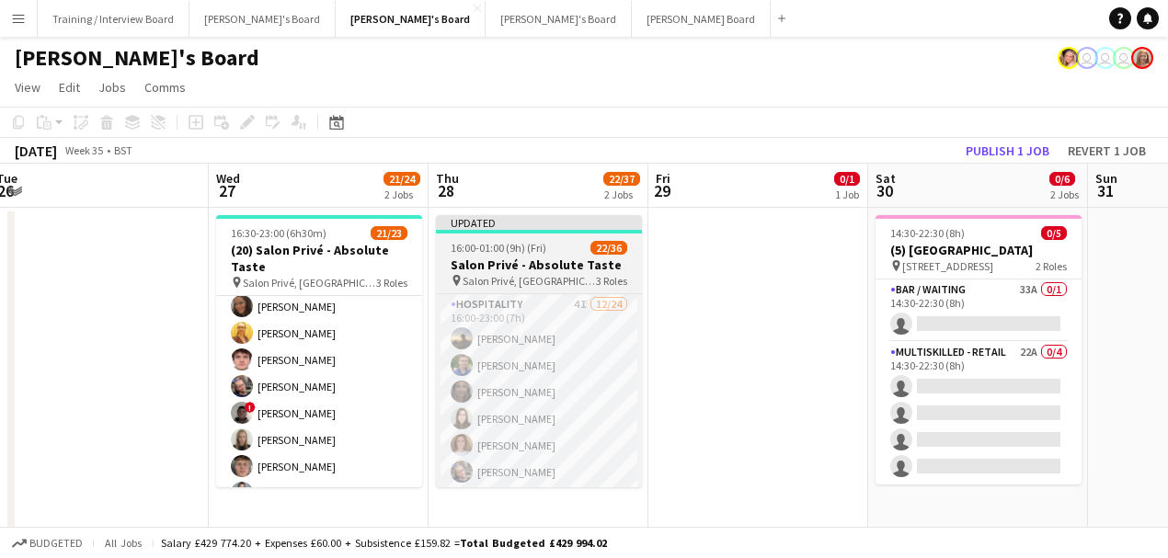
click at [618, 251] on span "22/36" at bounding box center [609, 248] width 37 height 14
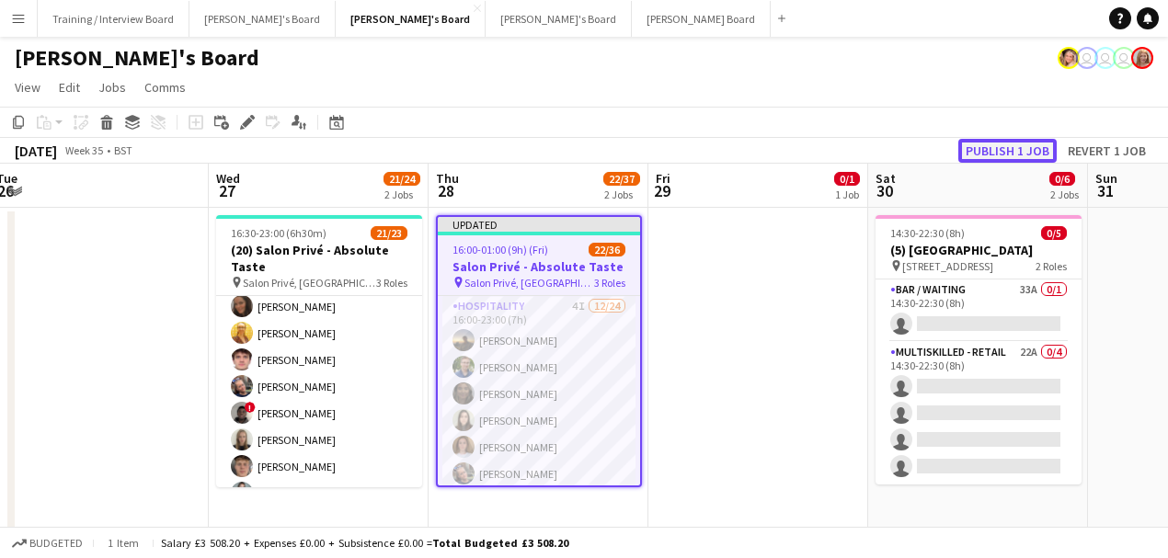
click at [1033, 147] on button "Publish 1 job" at bounding box center [1007, 151] width 98 height 24
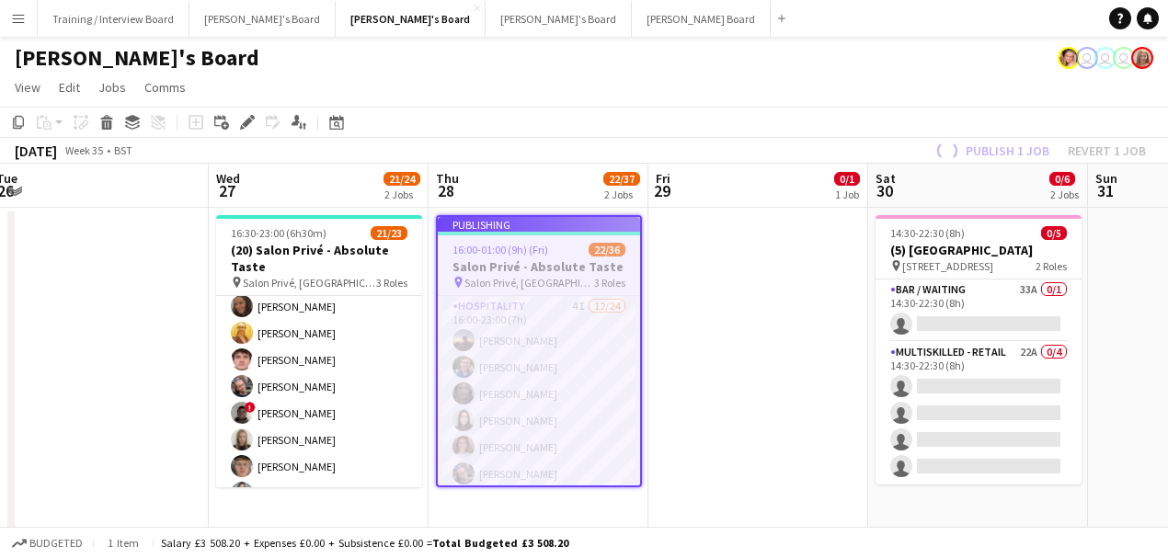
click at [563, 382] on app-job-card "Publishing 16:00-01:00 (9h) (Fri) 22/36 Salon Privé - Absolute Taste pin Salon …" at bounding box center [539, 351] width 206 height 272
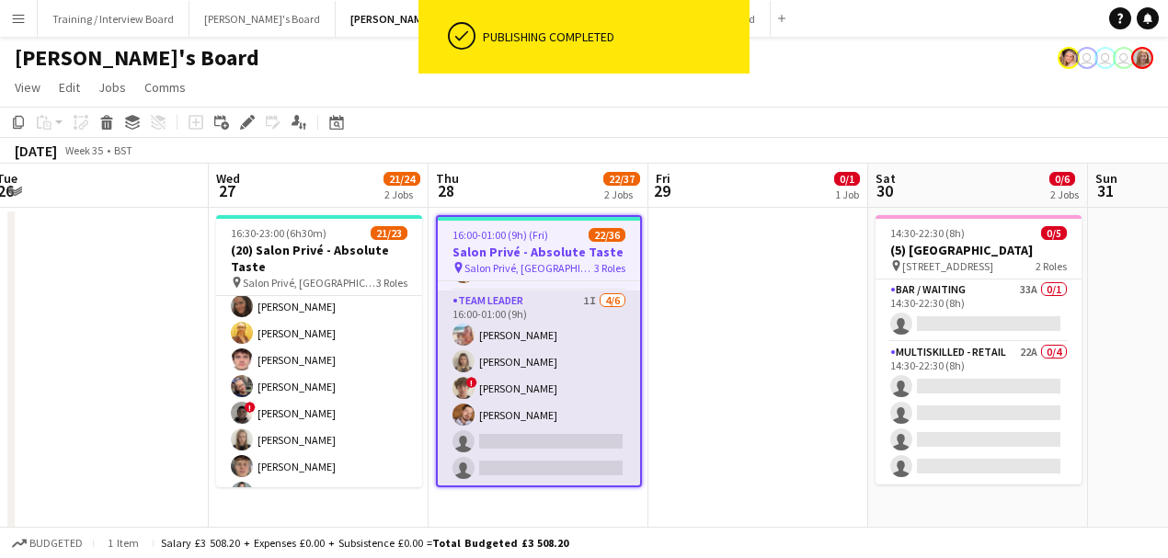
scroll to position [863, 0]
click at [548, 398] on app-card-role "TEAM LEADER 1I [DATE] 16:00-01:00 (9h) [PERSON_NAME] [PERSON_NAME] ! [PERSON_NA…" at bounding box center [539, 389] width 202 height 196
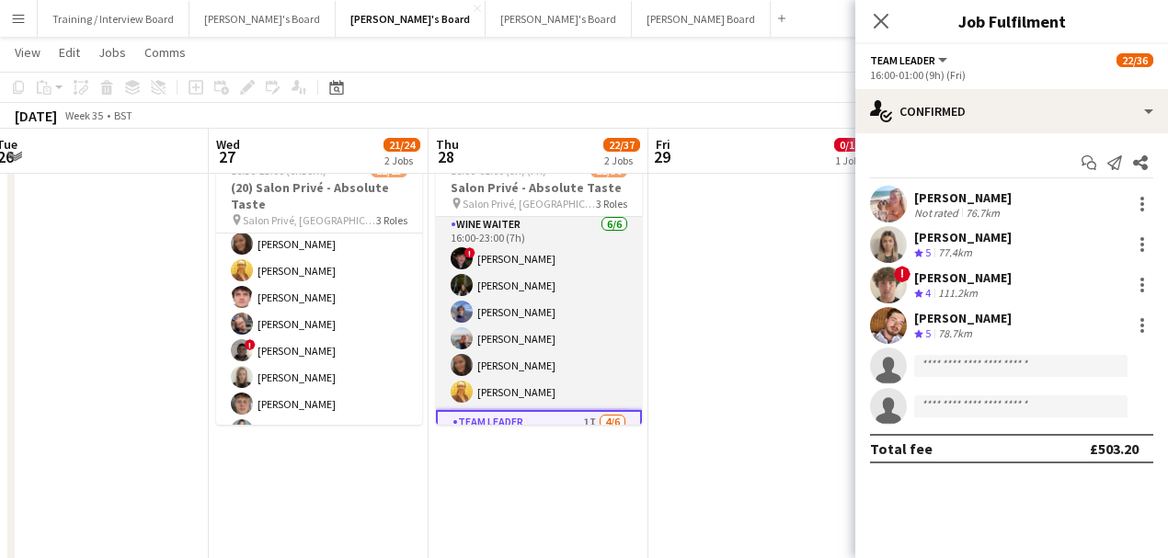
scroll to position [618, 0]
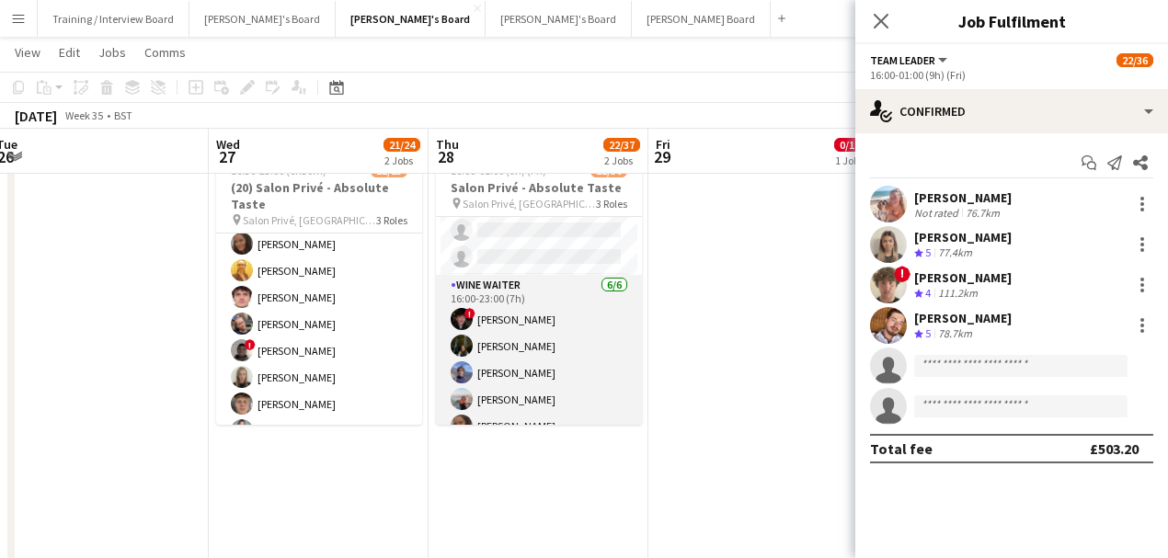
click at [521, 373] on app-card-role "WINE WAITER [DATE] 16:00-23:00 (7h) ! [PERSON_NAME] [PERSON_NAME] [PERSON_NAME]…" at bounding box center [539, 373] width 206 height 196
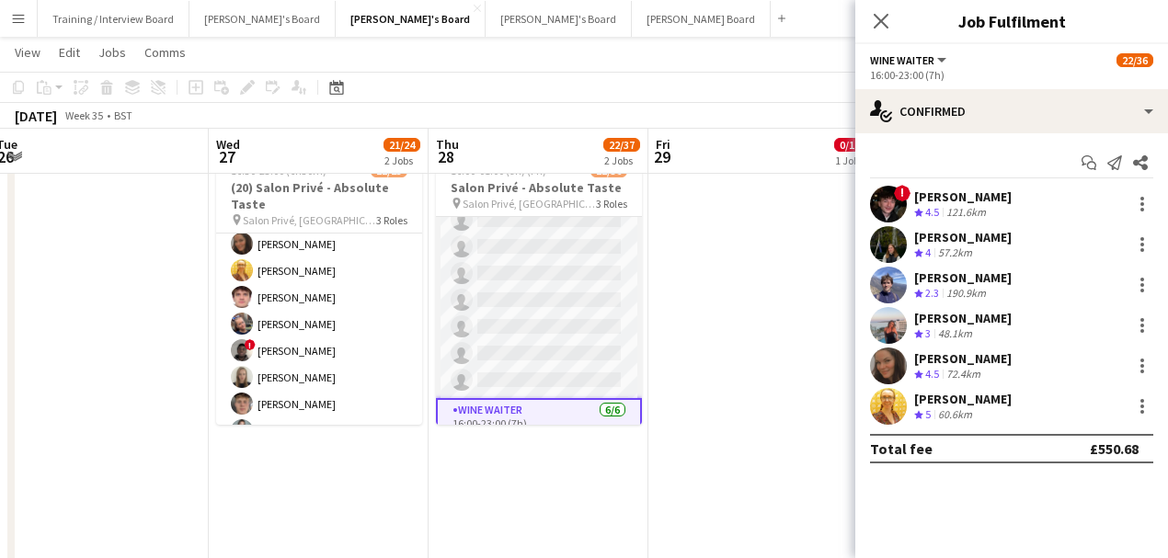
click at [539, 359] on app-card-role "Hospitality 4I [DATE] 16:00-23:00 (7h) [PERSON_NAME] [PERSON_NAME] [PERSON_NAME…" at bounding box center [539, 60] width 206 height 676
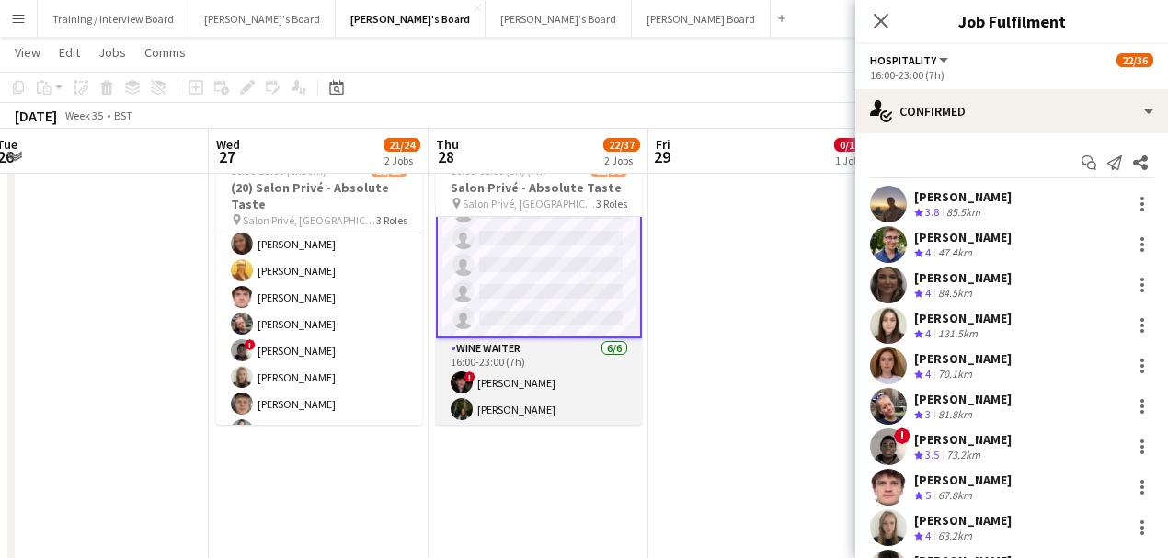
click at [528, 361] on app-card-role "WINE WAITER [DATE] 16:00-23:00 (7h) ! [PERSON_NAME] [PERSON_NAME] [PERSON_NAME]…" at bounding box center [539, 437] width 206 height 196
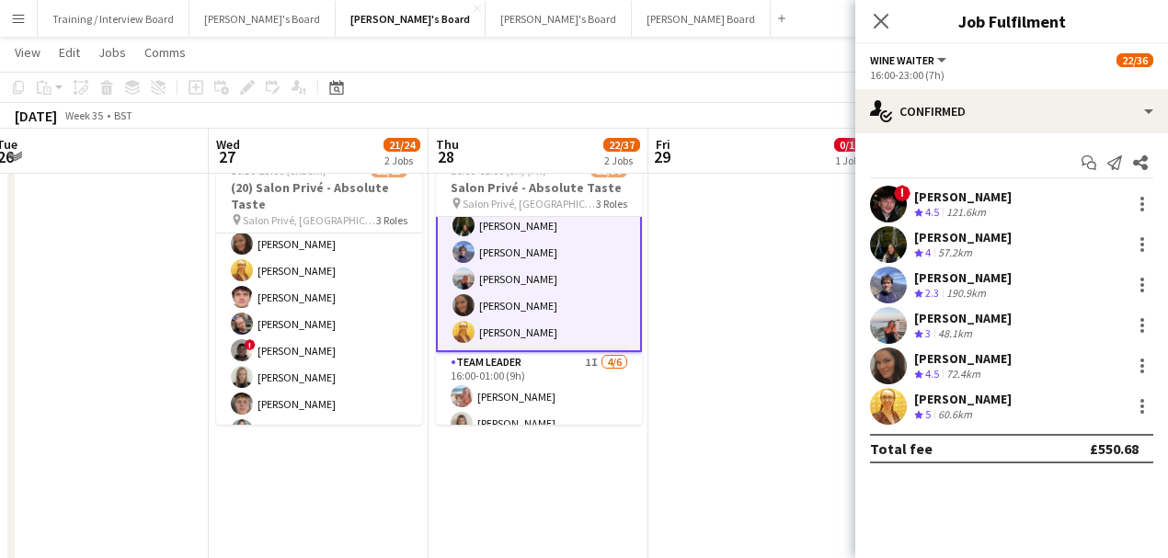
scroll to position [863, 0]
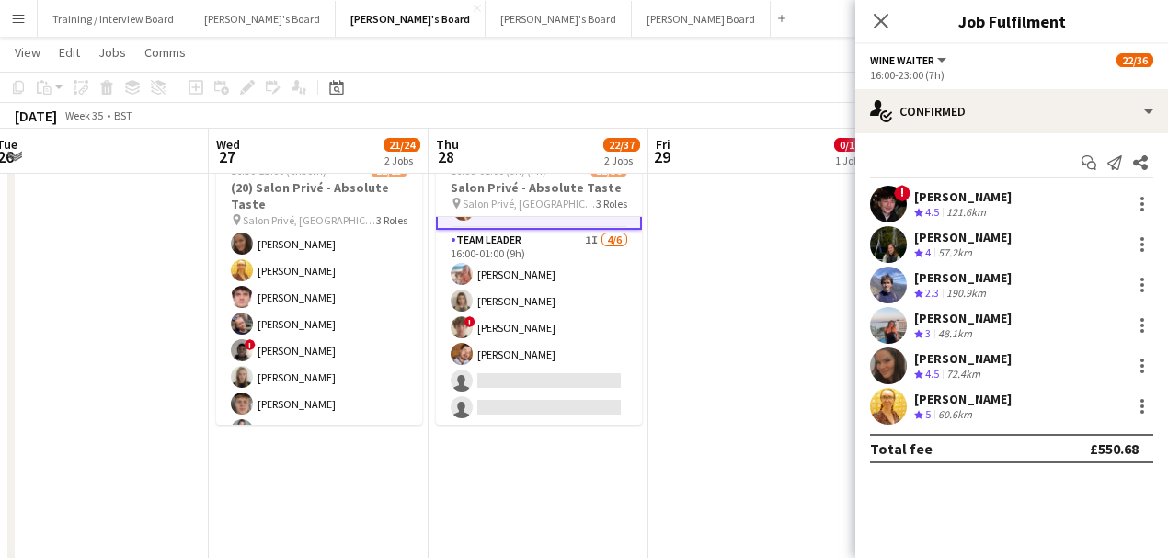
click at [832, 234] on app-date-cell at bounding box center [758, 544] width 220 height 798
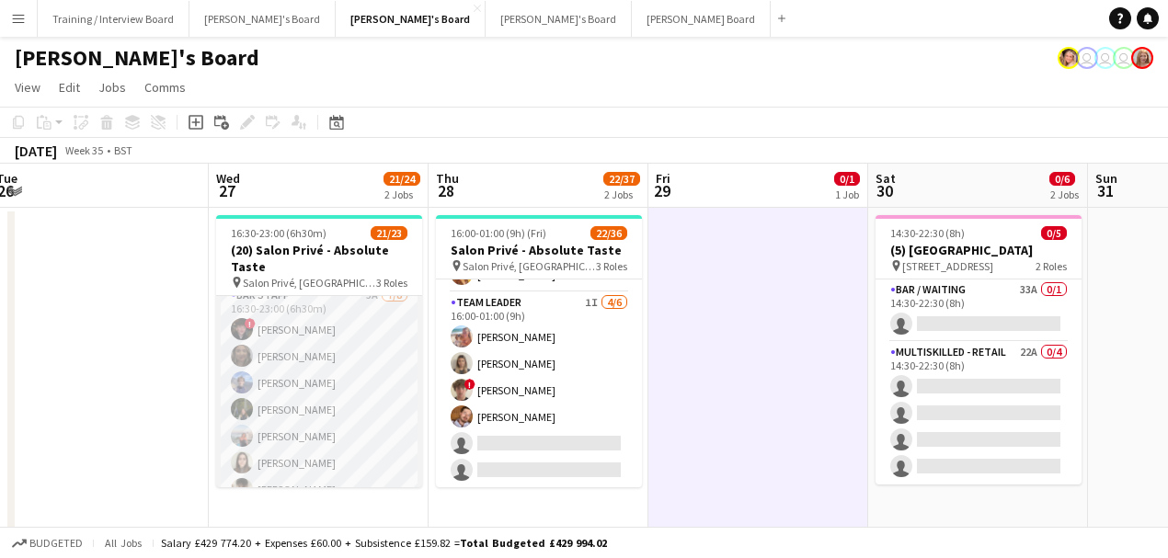
scroll to position [0, 0]
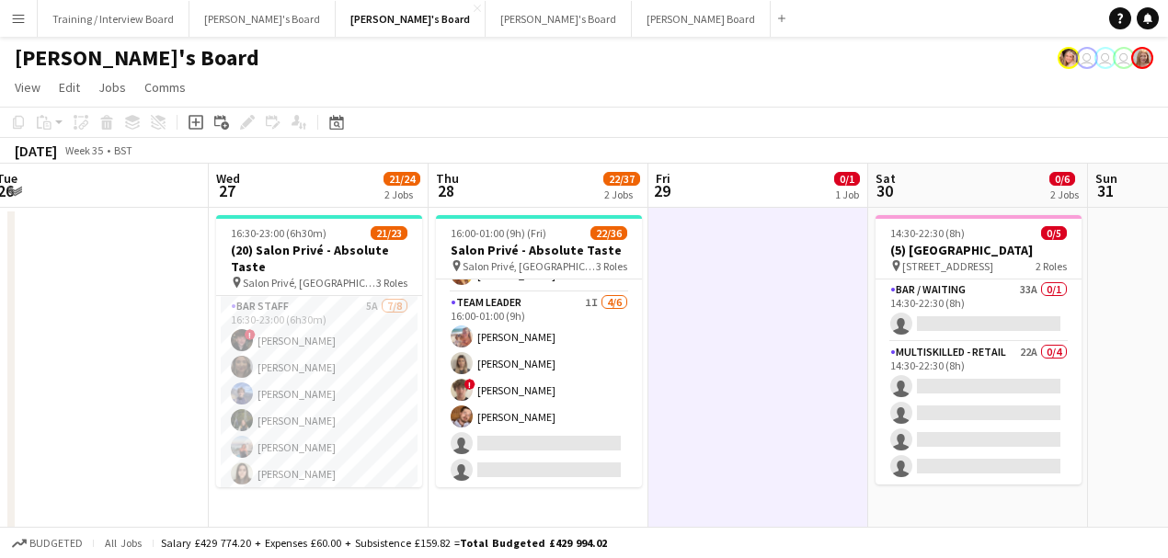
drag, startPoint x: 322, startPoint y: 341, endPoint x: 402, endPoint y: 350, distance: 80.5
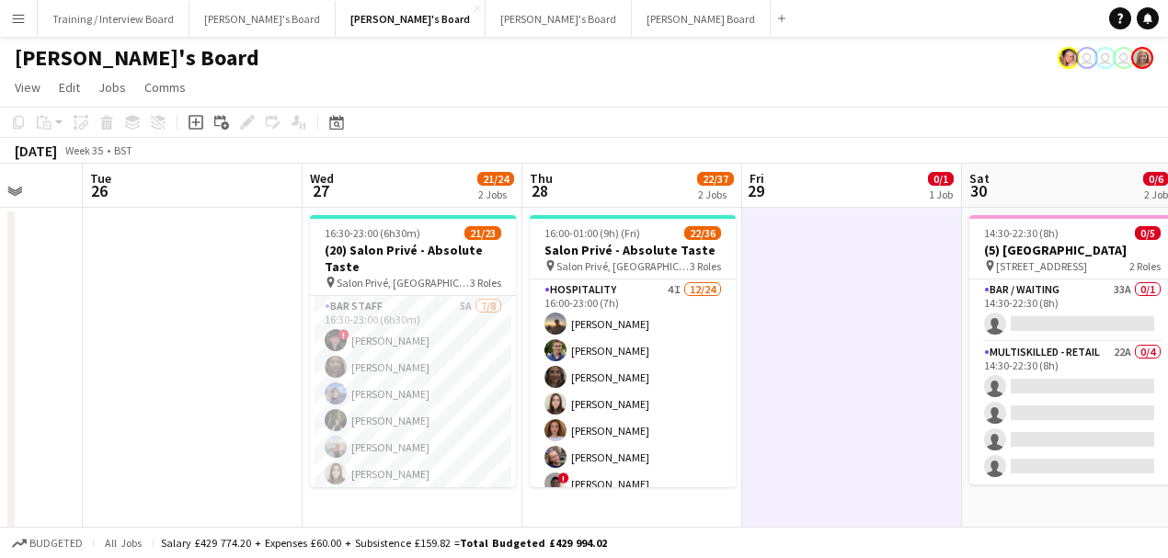
scroll to position [0, 534]
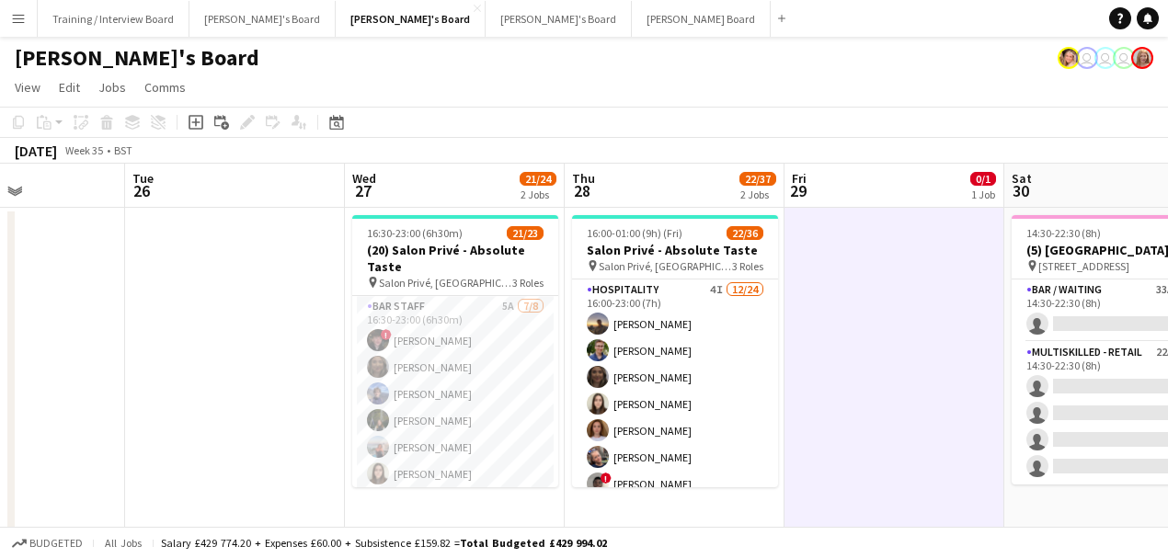
drag, startPoint x: 799, startPoint y: 407, endPoint x: 842, endPoint y: 391, distance: 45.1
drag, startPoint x: 775, startPoint y: 386, endPoint x: 821, endPoint y: 386, distance: 46.0
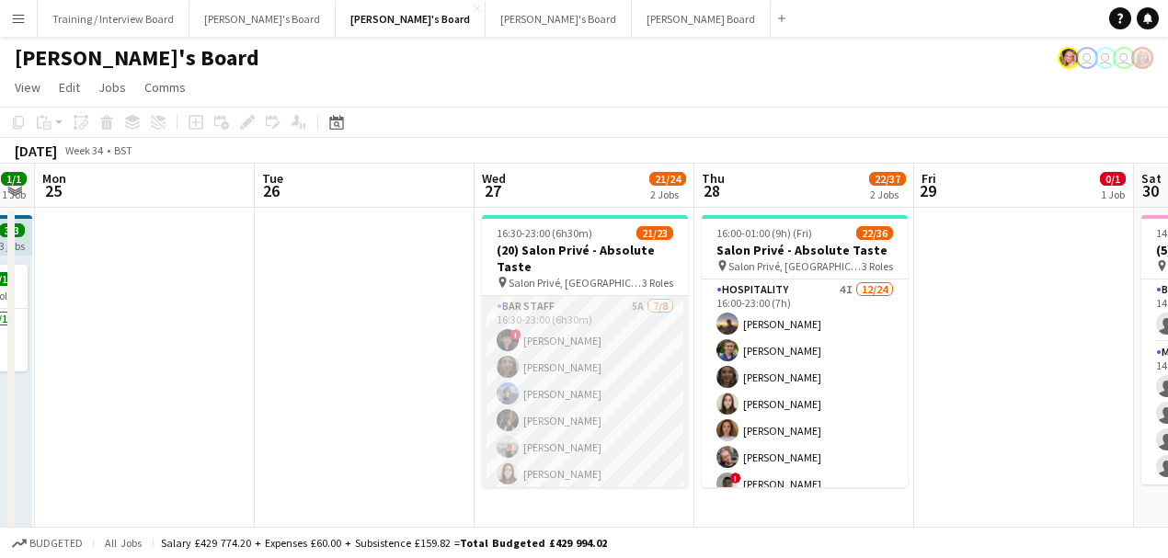
click at [579, 406] on app-card-role "BAR STAFF 5A [DATE] 16:30-23:00 (6h30m) ! [PERSON_NAME] [PERSON_NAME] [PERSON_N…" at bounding box center [585, 420] width 206 height 249
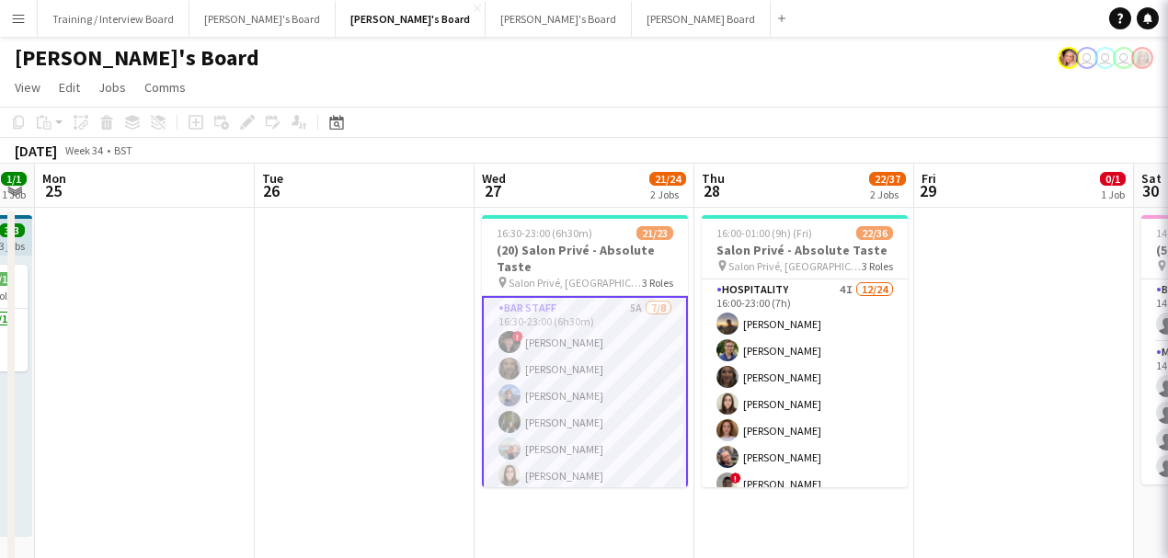
scroll to position [0, 401]
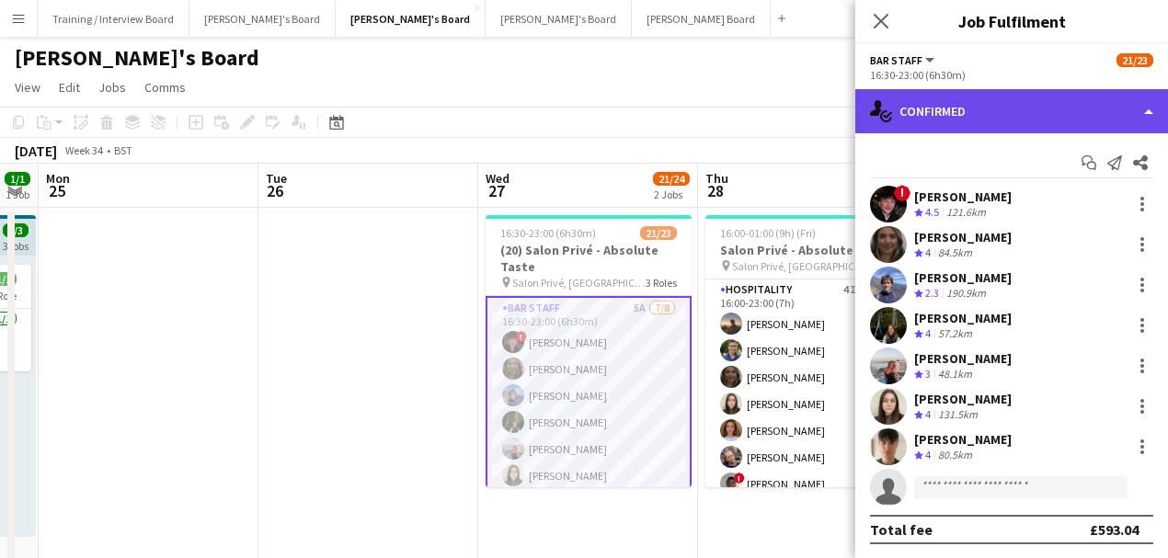
click at [992, 109] on div "single-neutral-actions-check-2 Confirmed" at bounding box center [1011, 111] width 313 height 44
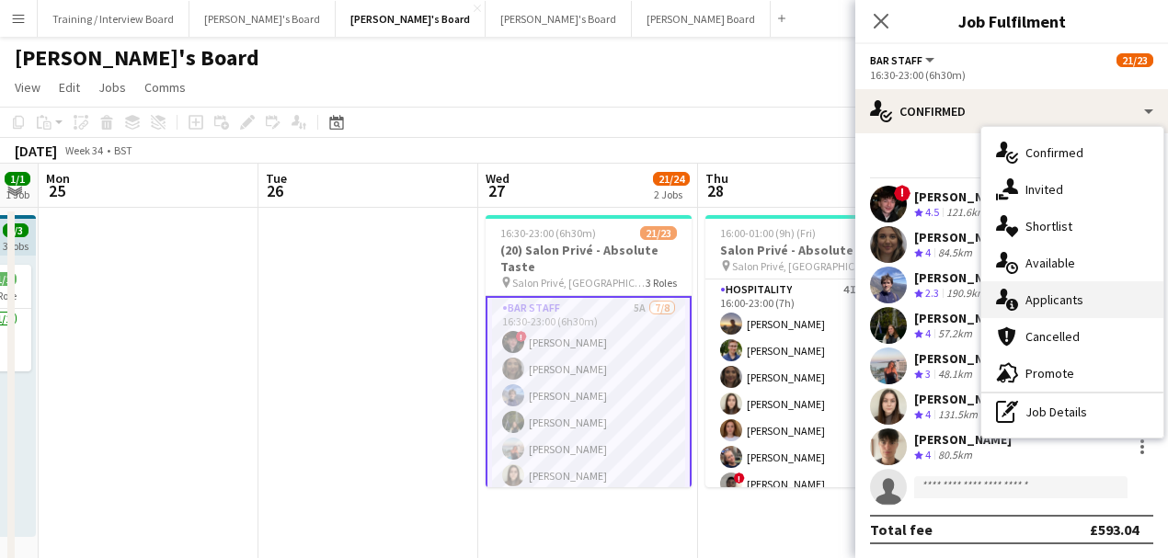
click at [1069, 300] on div "single-neutral-actions-information Applicants" at bounding box center [1072, 299] width 182 height 37
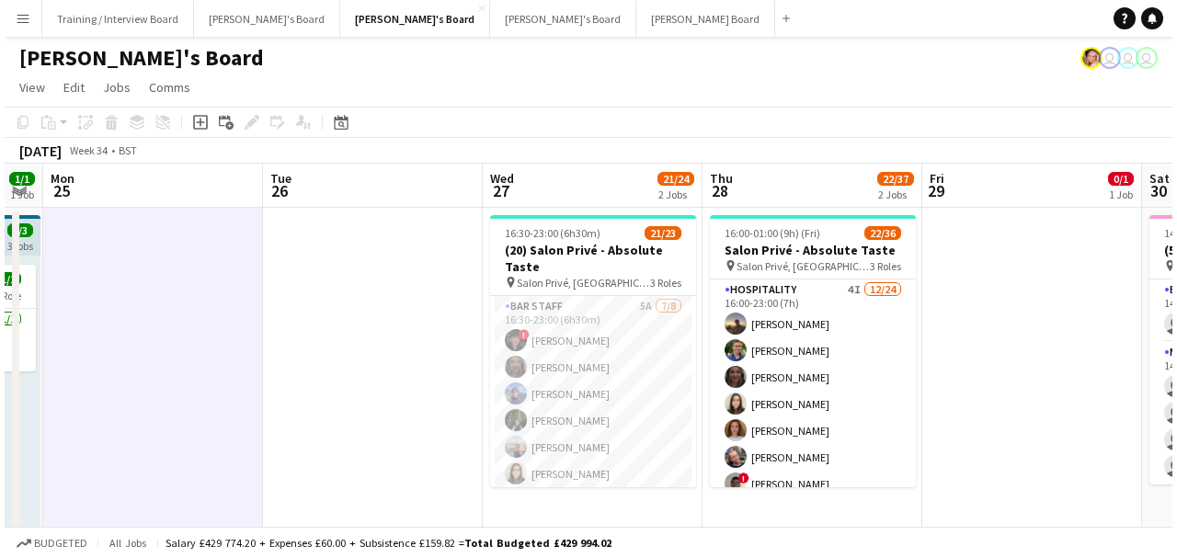
scroll to position [0, 551]
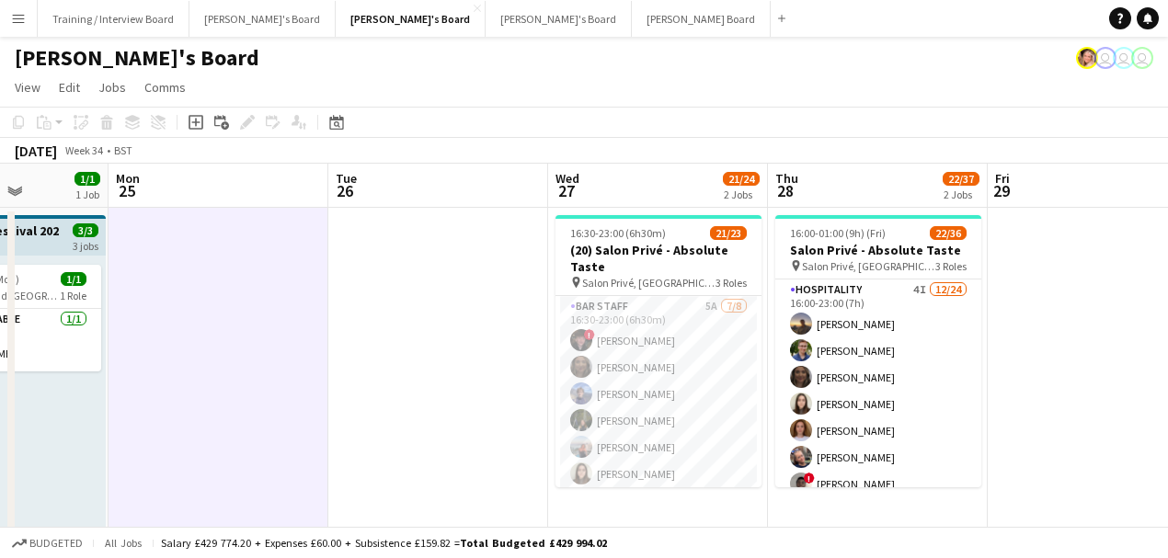
click at [632, 15] on button "[PERSON_NAME] Board Close" at bounding box center [701, 19] width 139 height 36
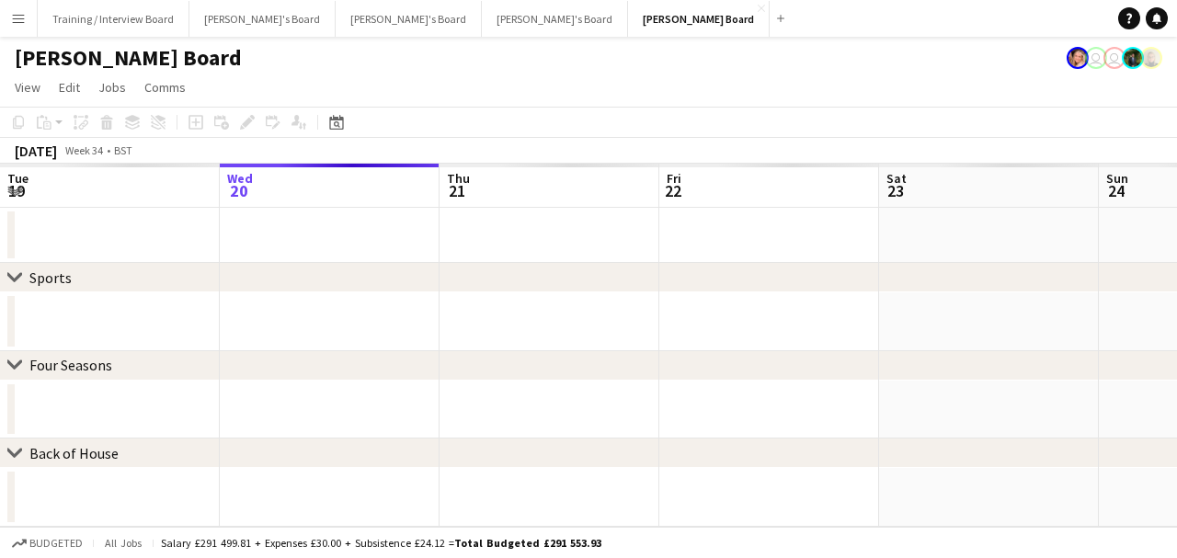
click at [235, 314] on div "chevron-right Sports chevron-right Four Seasons chevron-right Back of House Sun…" at bounding box center [588, 345] width 1177 height 363
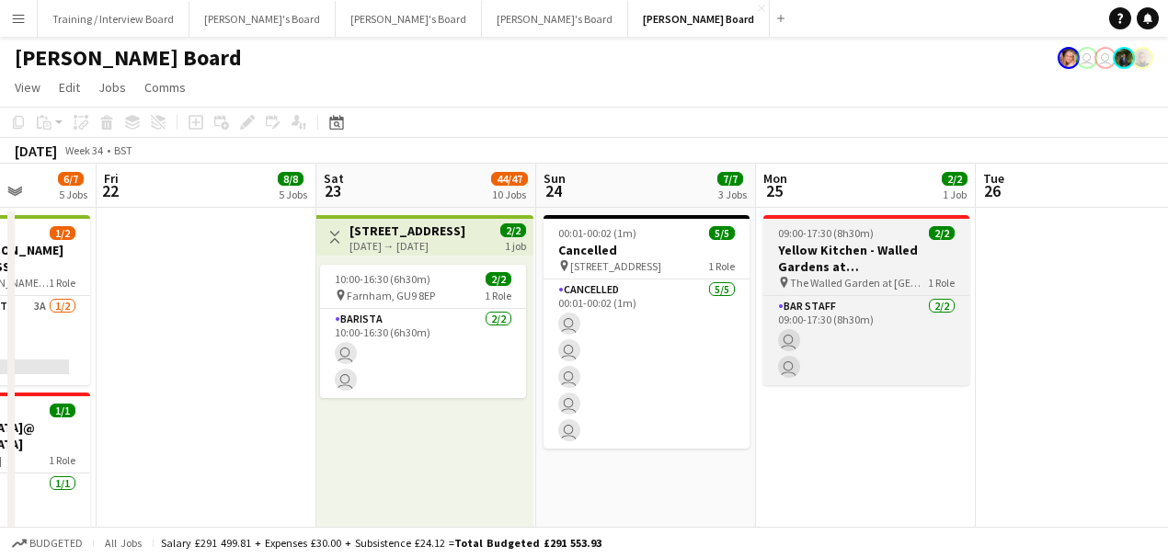
drag, startPoint x: 852, startPoint y: 306, endPoint x: 752, endPoint y: 292, distance: 100.4
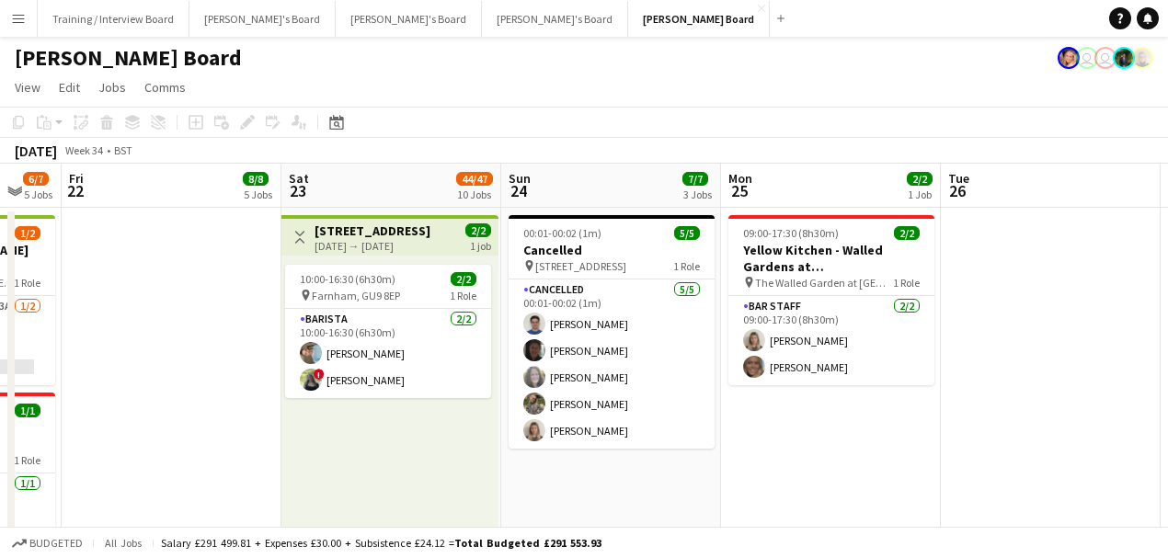
drag, startPoint x: 727, startPoint y: 297, endPoint x: 557, endPoint y: 256, distance: 174.2
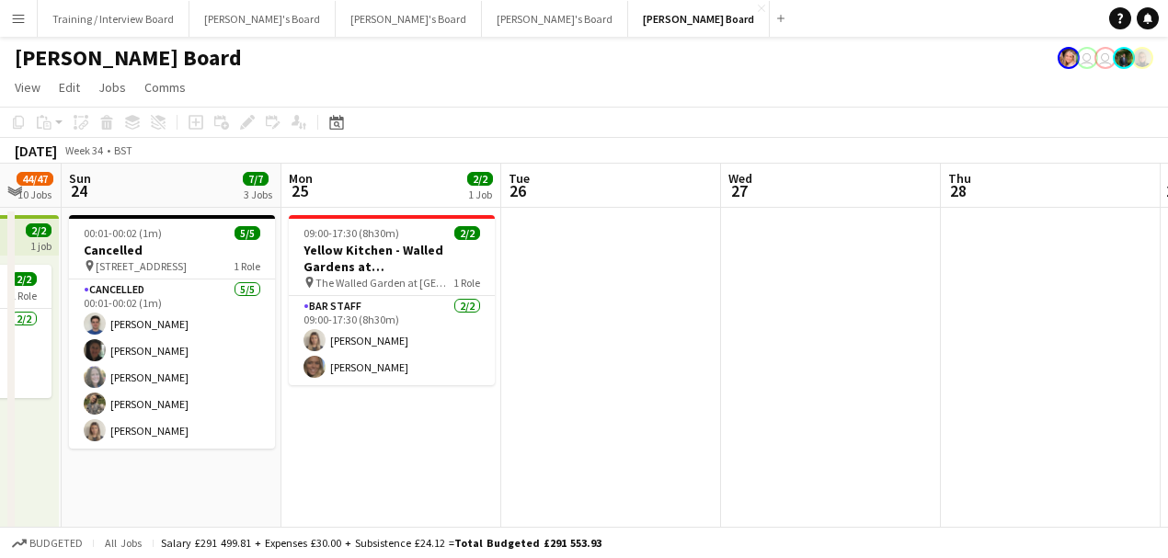
scroll to position [0, 474]
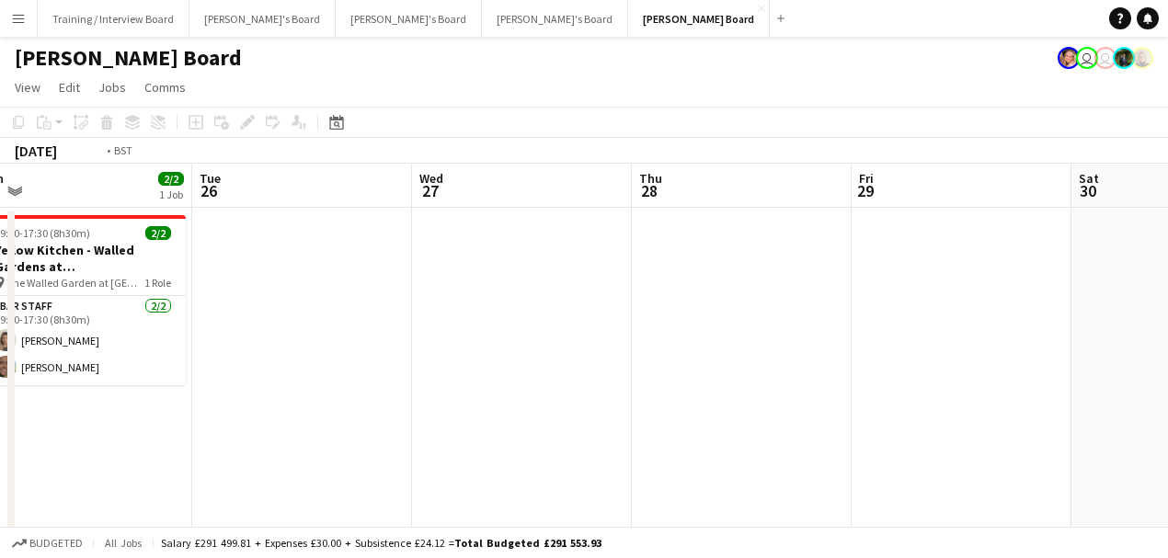
drag, startPoint x: 485, startPoint y: 278, endPoint x: 553, endPoint y: 296, distance: 70.5
drag, startPoint x: 507, startPoint y: 265, endPoint x: 523, endPoint y: 272, distance: 18.1
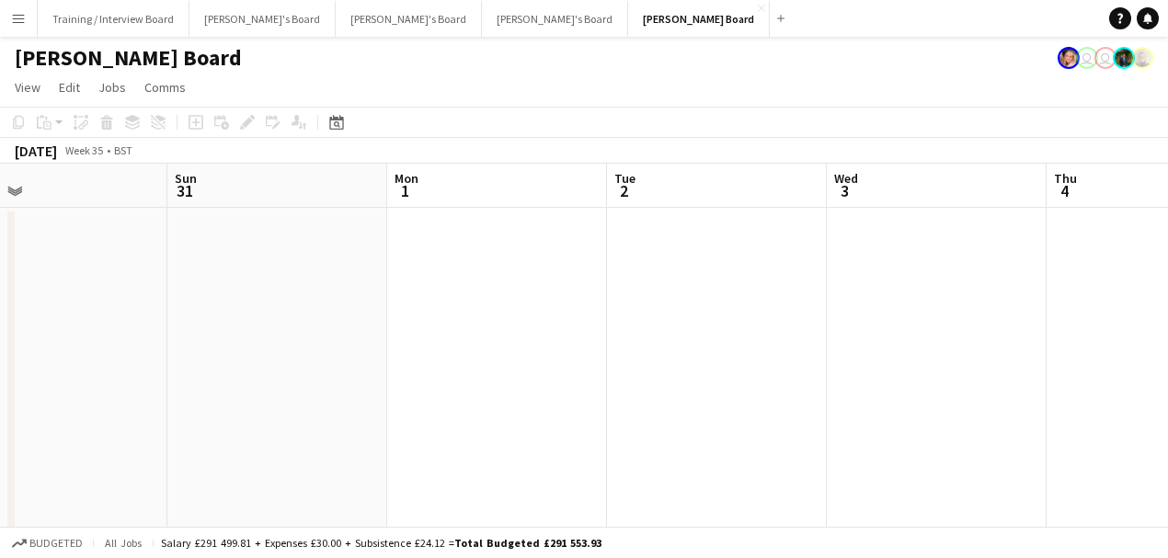
drag, startPoint x: 903, startPoint y: 350, endPoint x: 349, endPoint y: 333, distance: 554.9
drag, startPoint x: 750, startPoint y: 405, endPoint x: 307, endPoint y: 316, distance: 451.4
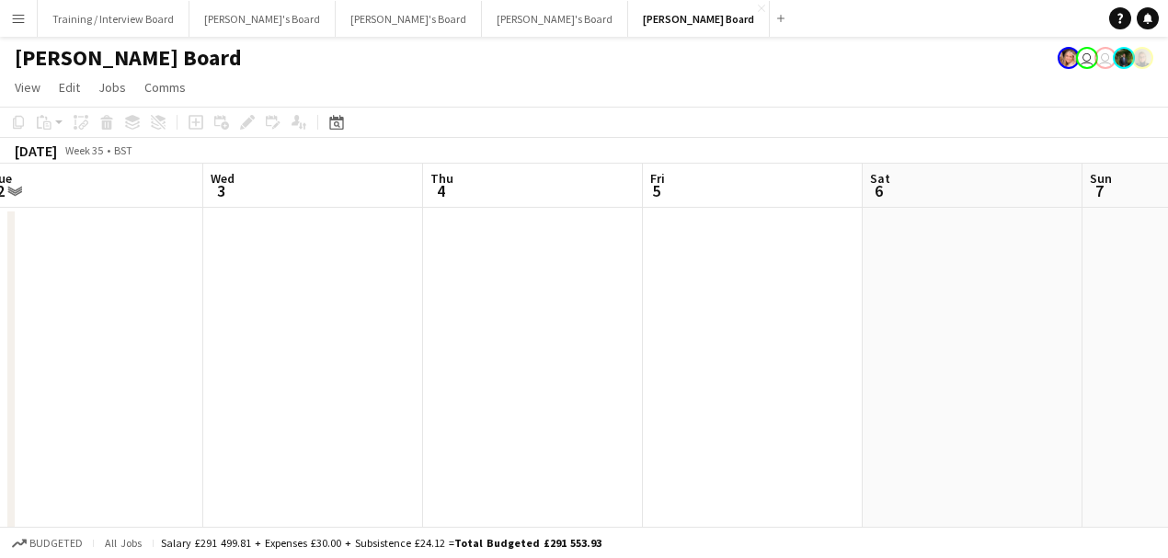
drag, startPoint x: 845, startPoint y: 388, endPoint x: 787, endPoint y: 345, distance: 72.3
drag, startPoint x: 627, startPoint y: 320, endPoint x: 767, endPoint y: 322, distance: 139.8
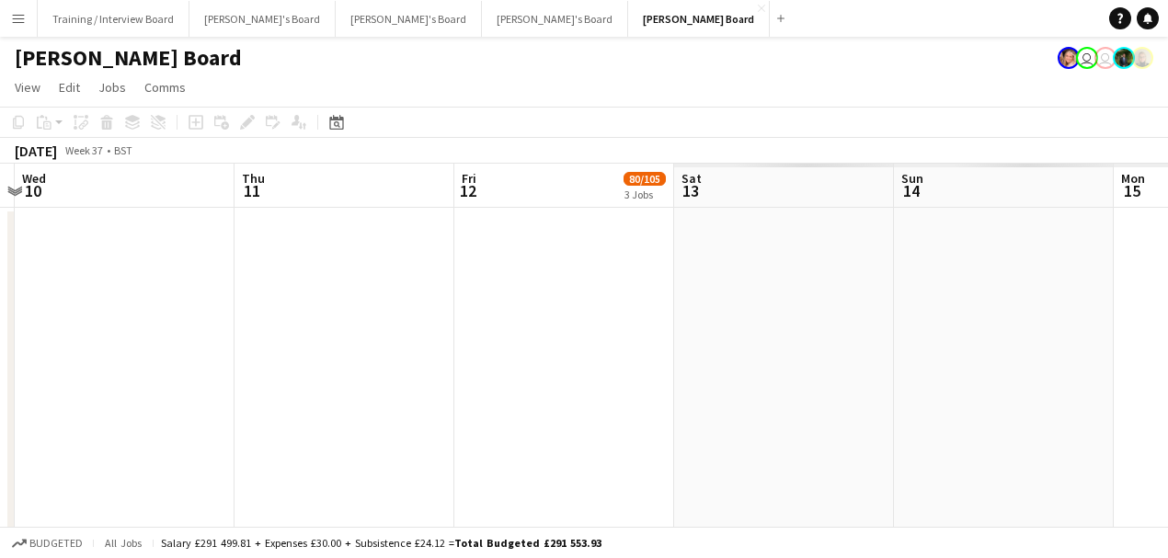
drag, startPoint x: 642, startPoint y: 261, endPoint x: 603, endPoint y: 253, distance: 39.5
drag, startPoint x: 603, startPoint y: 253, endPoint x: 855, endPoint y: 300, distance: 256.4
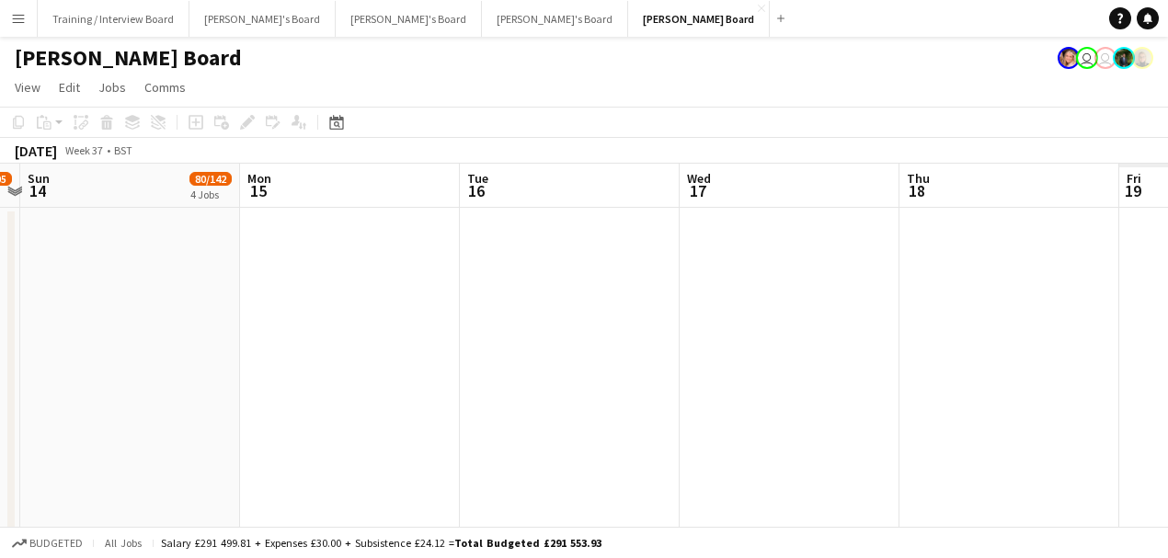
drag, startPoint x: 756, startPoint y: 263, endPoint x: 695, endPoint y: 241, distance: 64.6
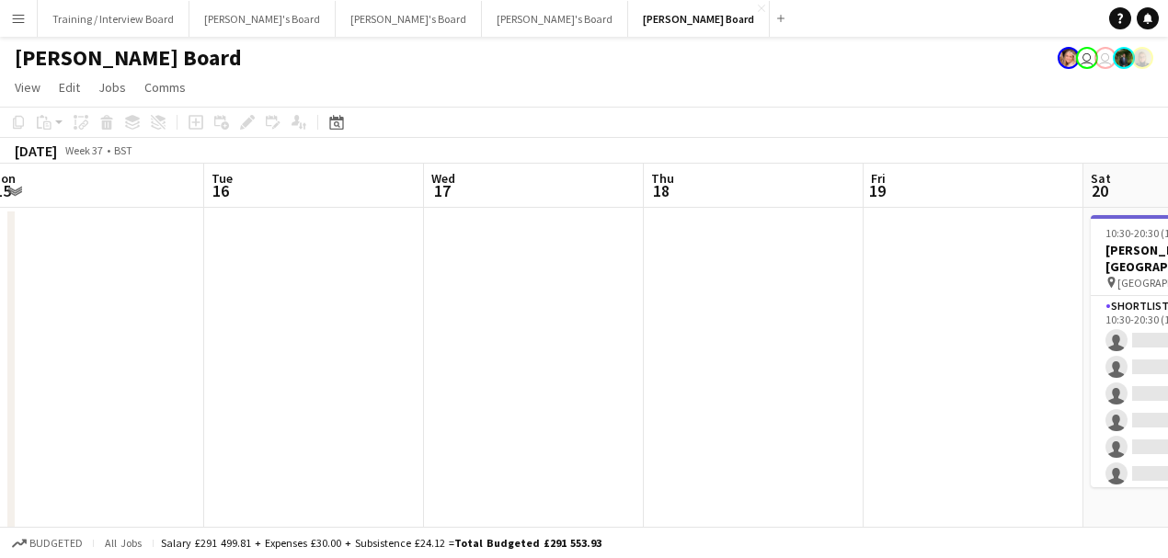
scroll to position [0, 563]
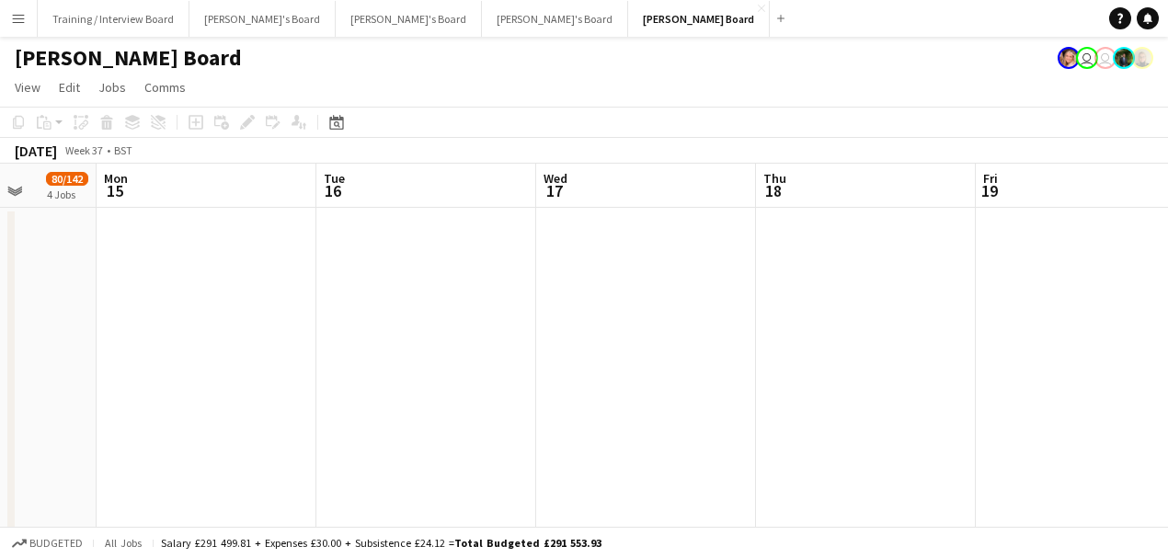
drag, startPoint x: 760, startPoint y: 245, endPoint x: 679, endPoint y: 232, distance: 82.0
